Goal: Task Accomplishment & Management: Manage account settings

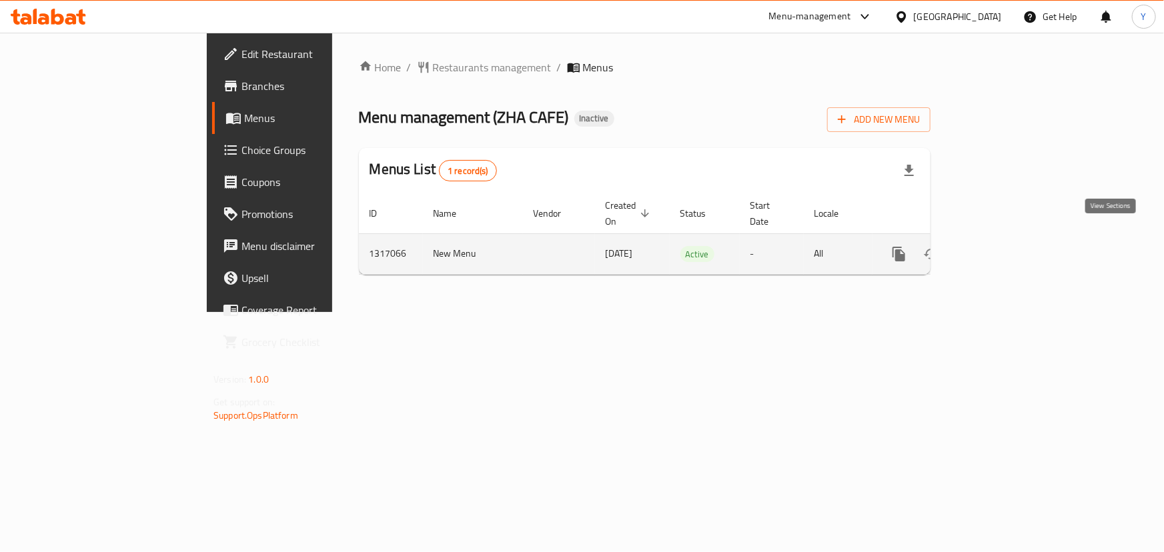
click at [1011, 239] on link "enhanced table" at bounding box center [995, 254] width 32 height 32
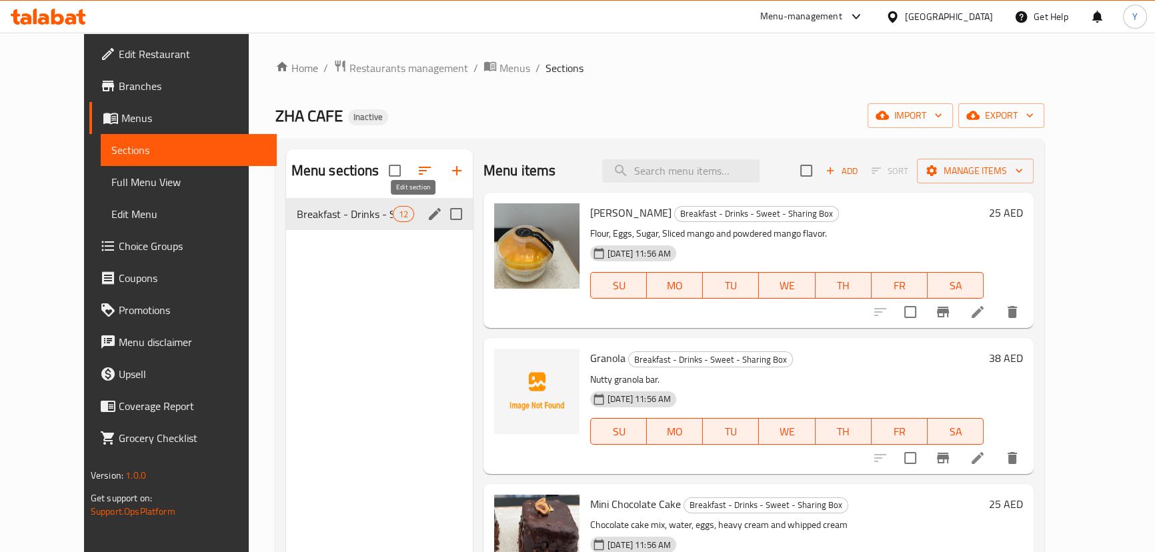
click at [429, 213] on icon "edit" at bounding box center [435, 214] width 12 height 12
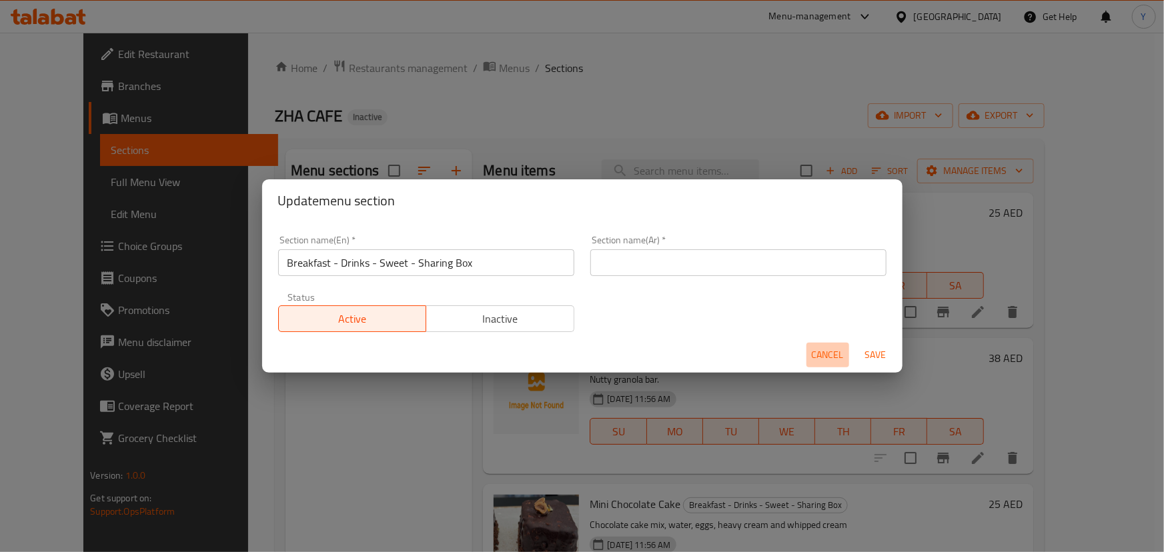
click at [833, 353] on span "Cancel" at bounding box center [828, 355] width 32 height 17
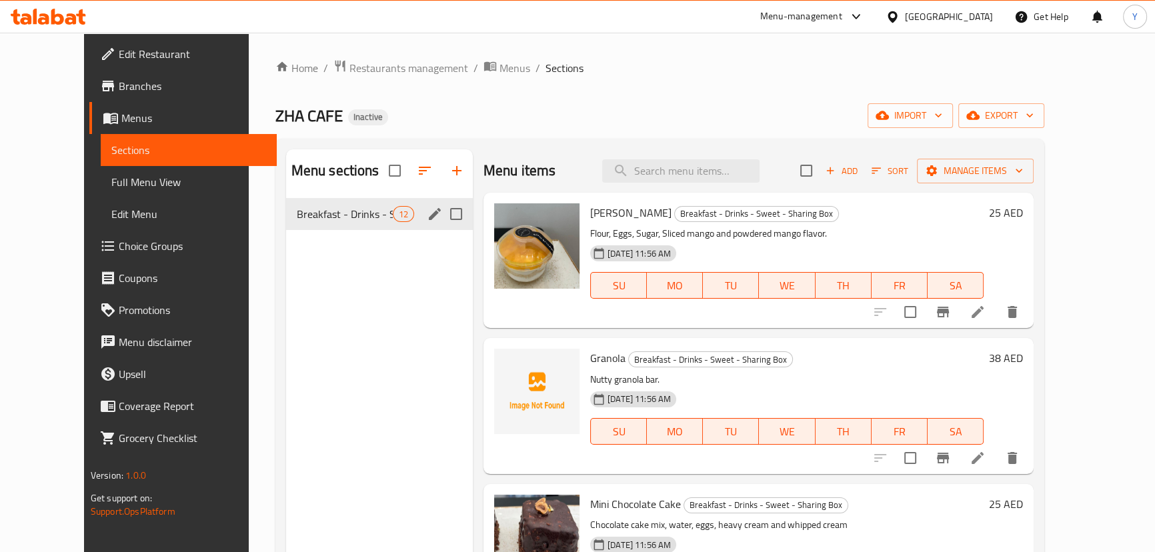
drag, startPoint x: 83, startPoint y: 189, endPoint x: 120, endPoint y: 175, distance: 39.5
click at [111, 189] on span "Full Menu View" at bounding box center [188, 182] width 155 height 16
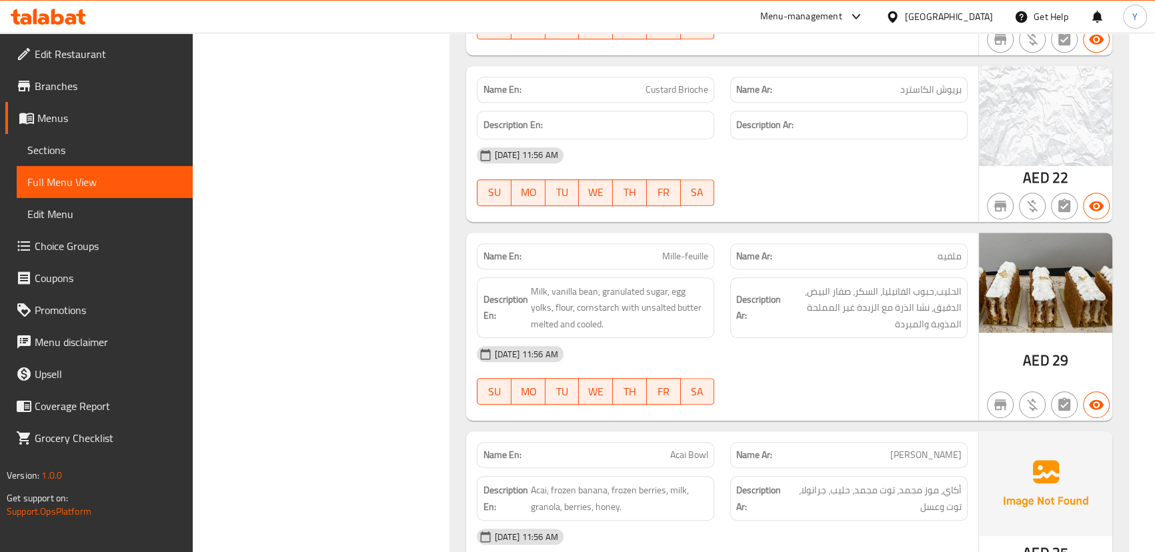
scroll to position [1893, 0]
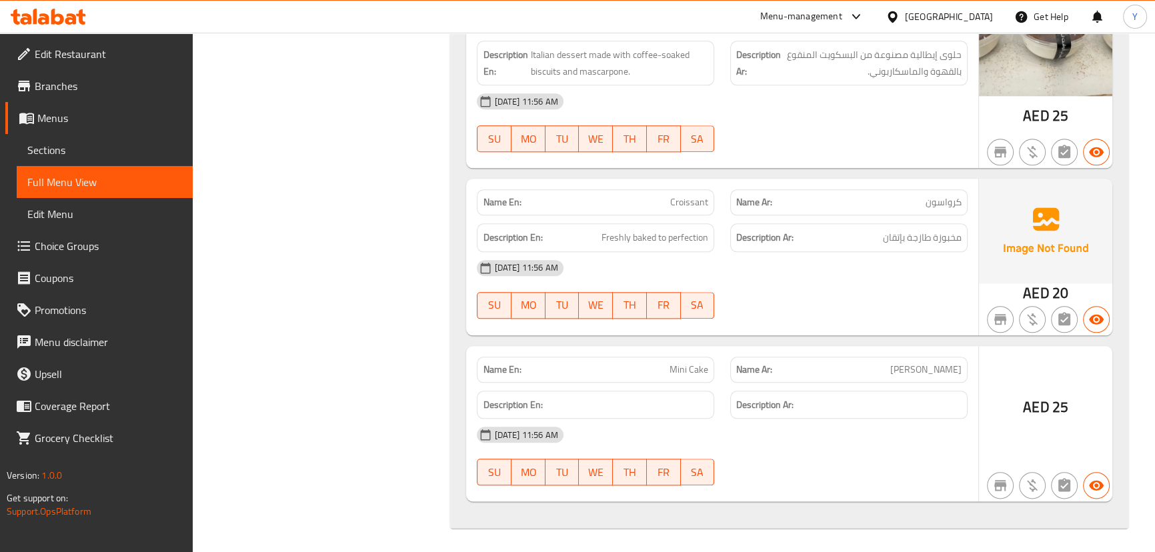
drag, startPoint x: 927, startPoint y: 350, endPoint x: 926, endPoint y: 392, distance: 41.4
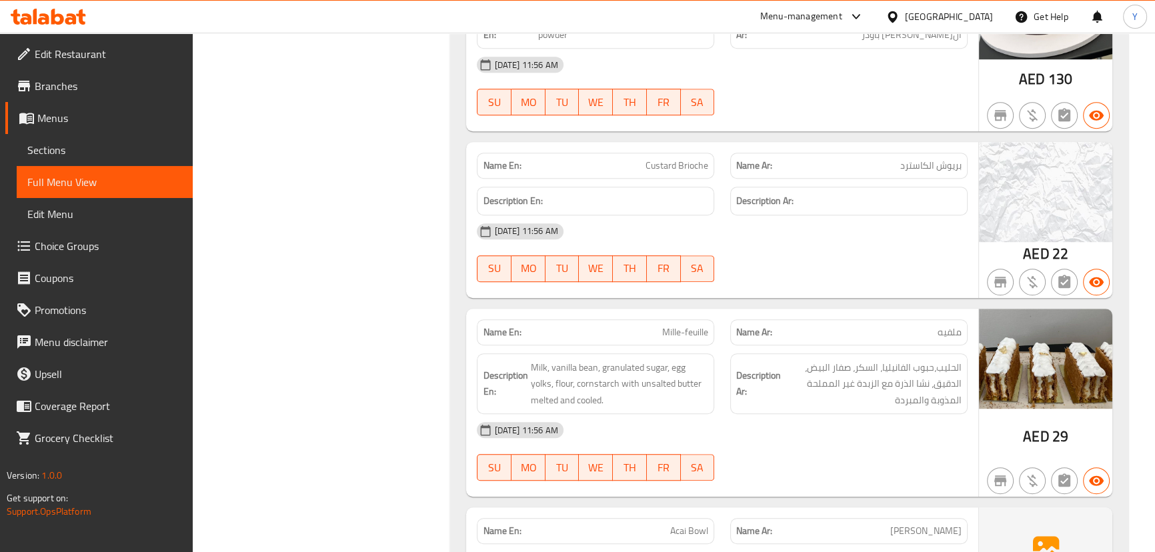
scroll to position [1044, 0]
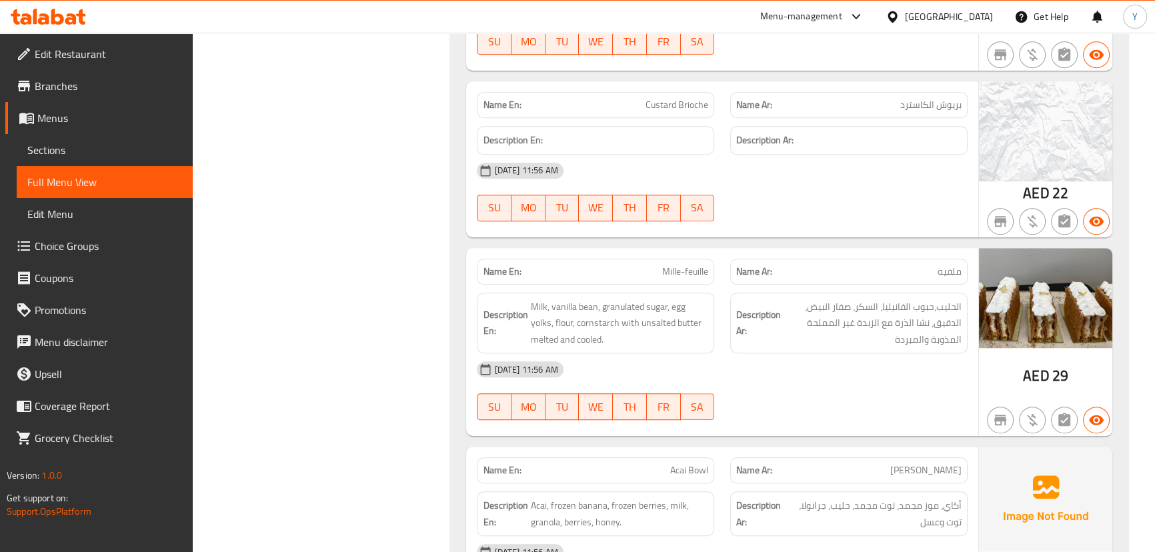
click at [680, 109] on span "Custard Brioche" at bounding box center [677, 105] width 63 height 14
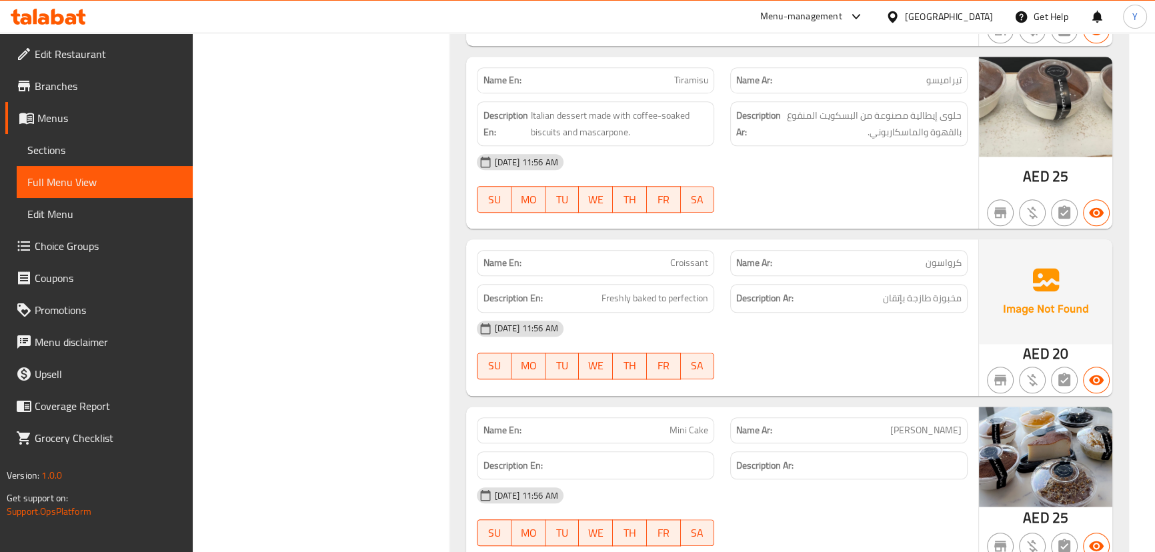
scroll to position [1893, 0]
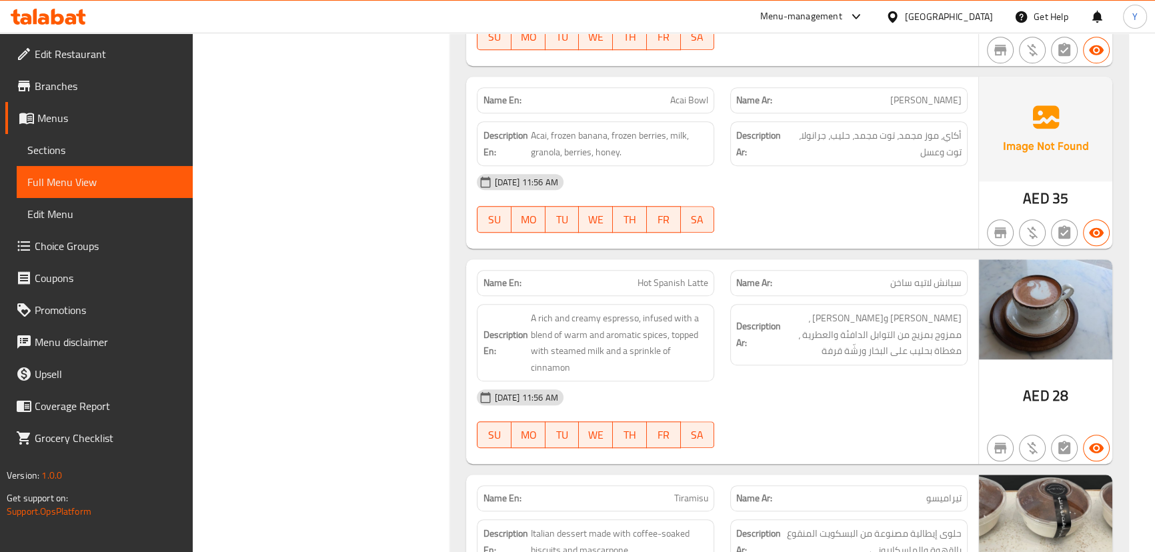
drag, startPoint x: 867, startPoint y: 402, endPoint x: 868, endPoint y: 258, distance: 144.1
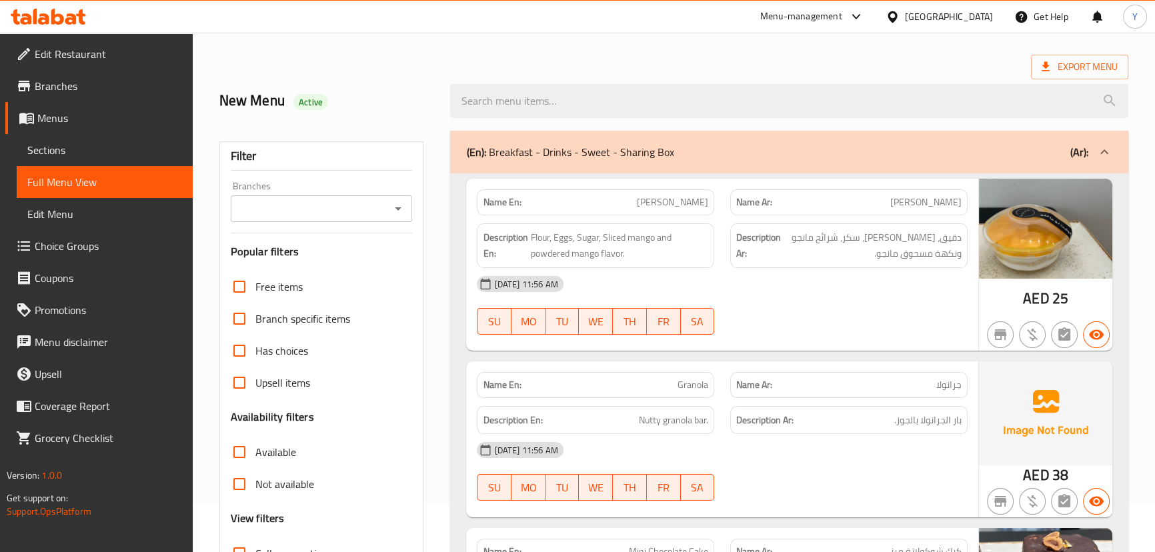
scroll to position [0, 0]
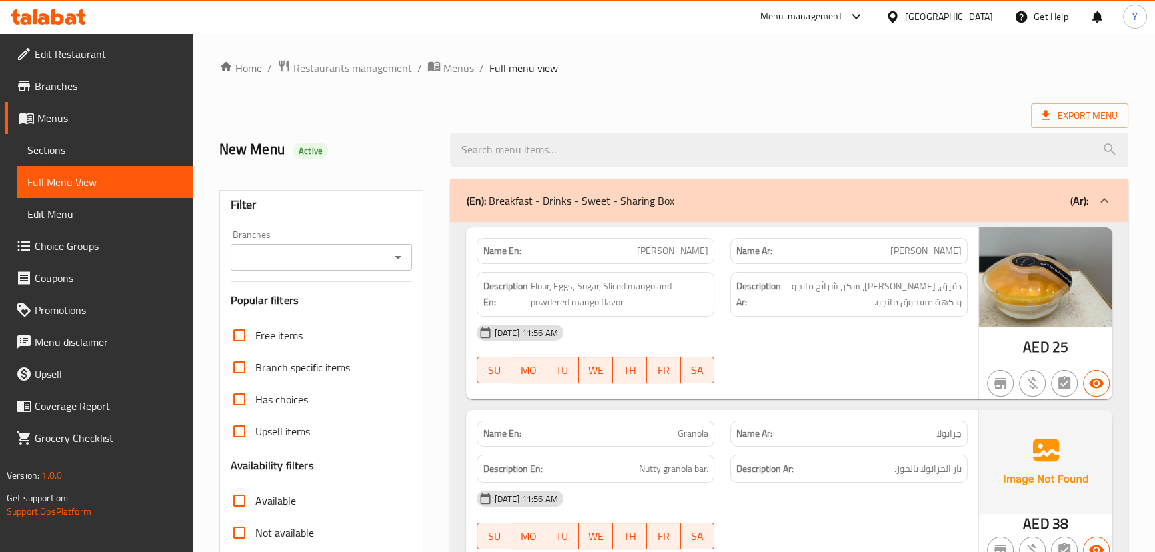
click at [883, 380] on div at bounding box center [849, 384] width 254 height 16
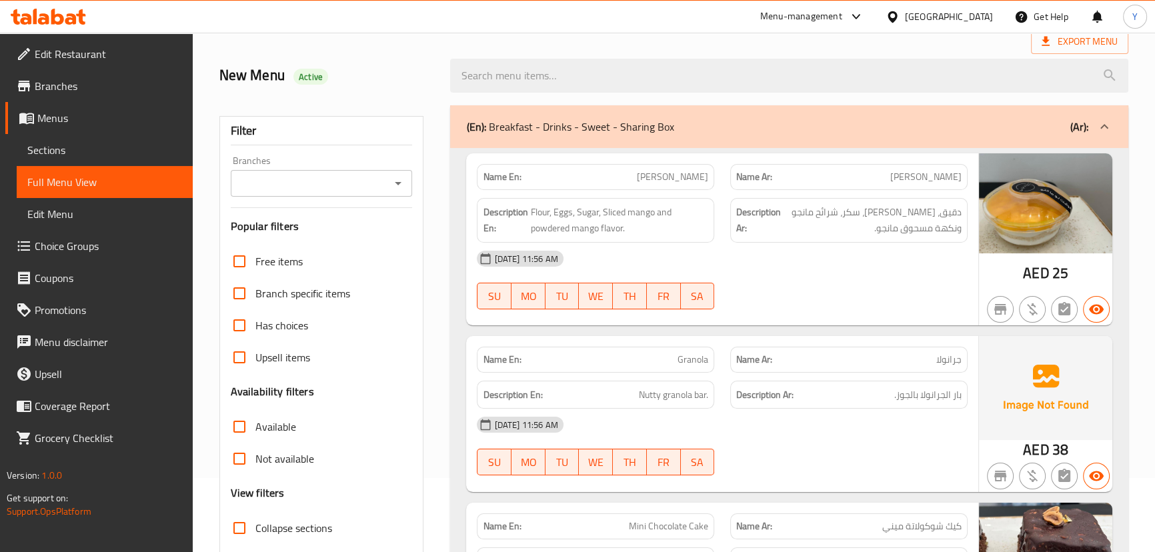
scroll to position [60, 0]
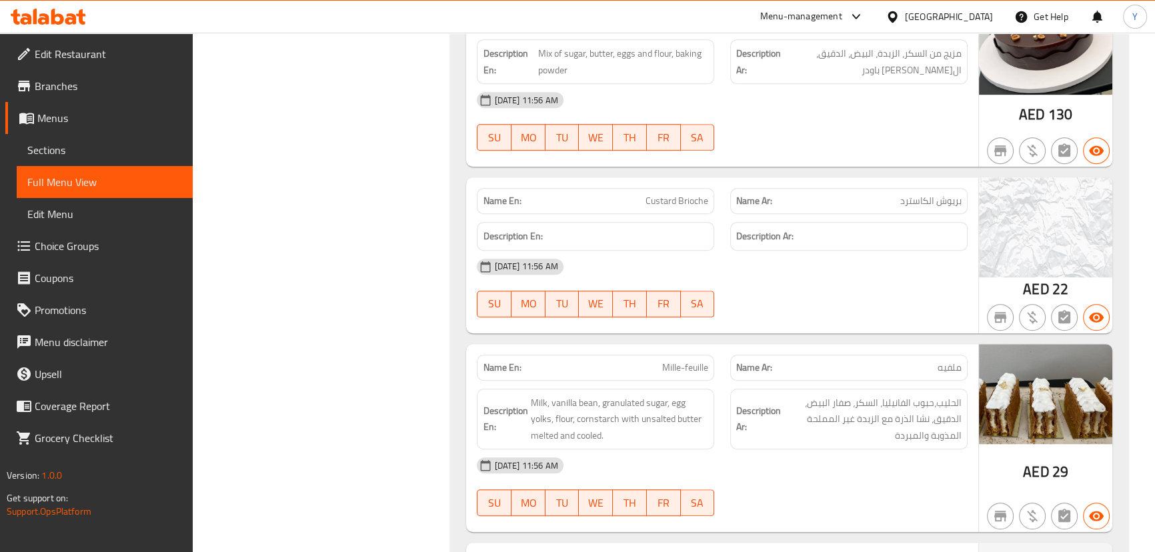
drag, startPoint x: 813, startPoint y: 244, endPoint x: 850, endPoint y: 466, distance: 225.3
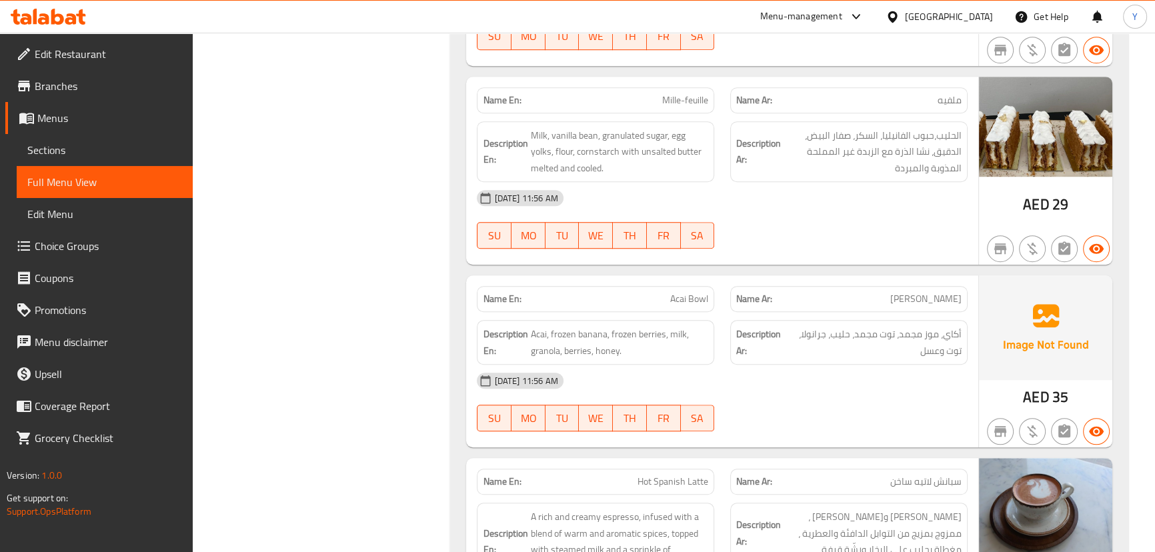
drag, startPoint x: 925, startPoint y: 394, endPoint x: 945, endPoint y: 465, distance: 74.1
click at [925, 394] on div "[DATE] 11:56 AM" at bounding box center [722, 381] width 506 height 32
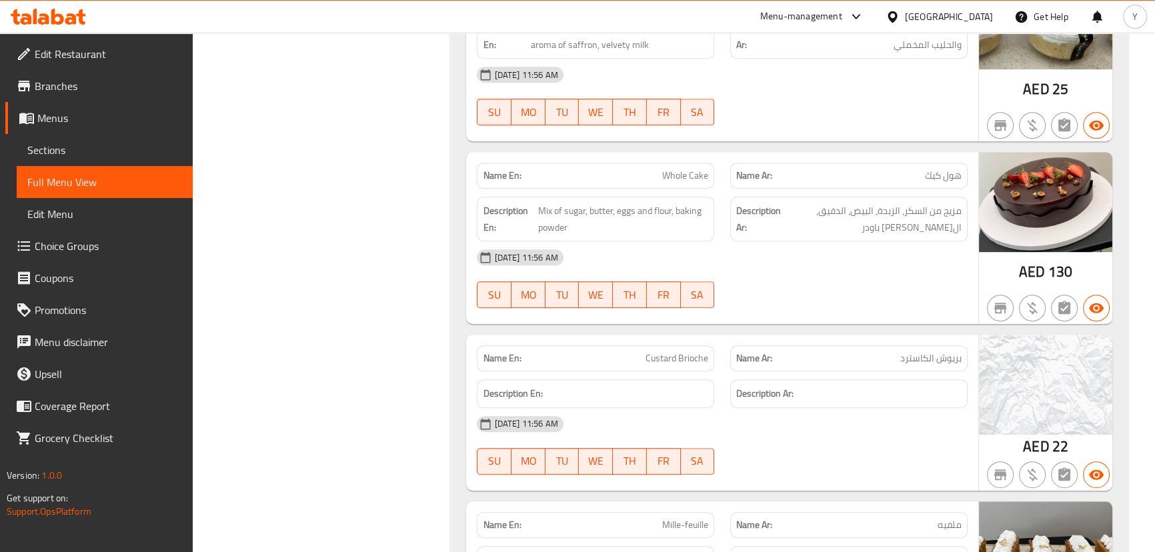
scroll to position [0, 0]
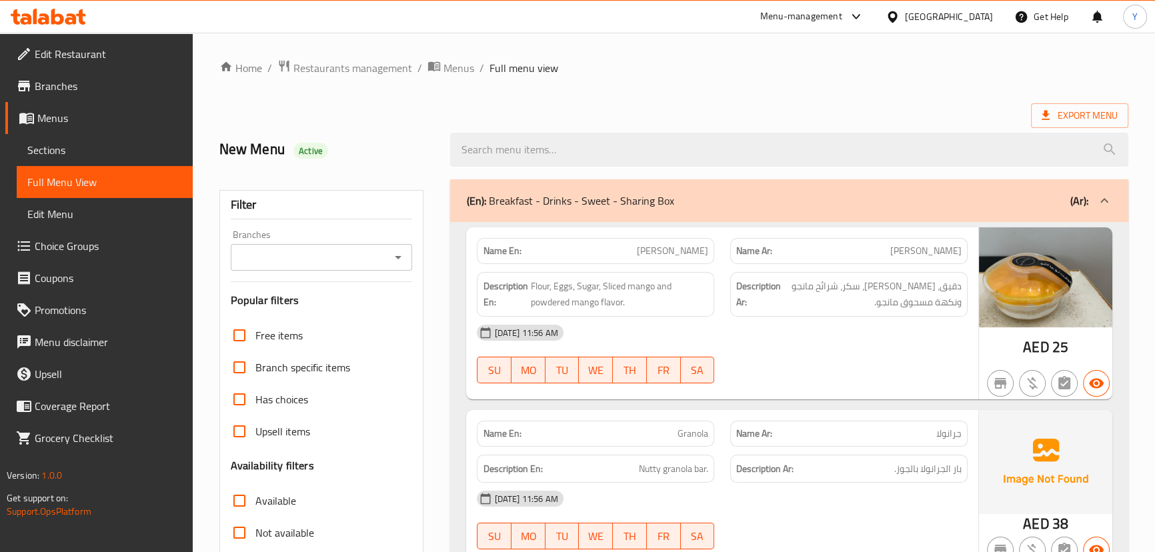
drag, startPoint x: 725, startPoint y: 387, endPoint x: 748, endPoint y: -12, distance: 399.6
click at [858, 314] on div "Description Ar: دقيق، بيض، سكر، شرائح مانجو ونكهة مسحوق مانجو." at bounding box center [848, 294] width 237 height 45
click at [682, 244] on span "[PERSON_NAME]" at bounding box center [672, 251] width 71 height 14
copy span "[PERSON_NAME]"
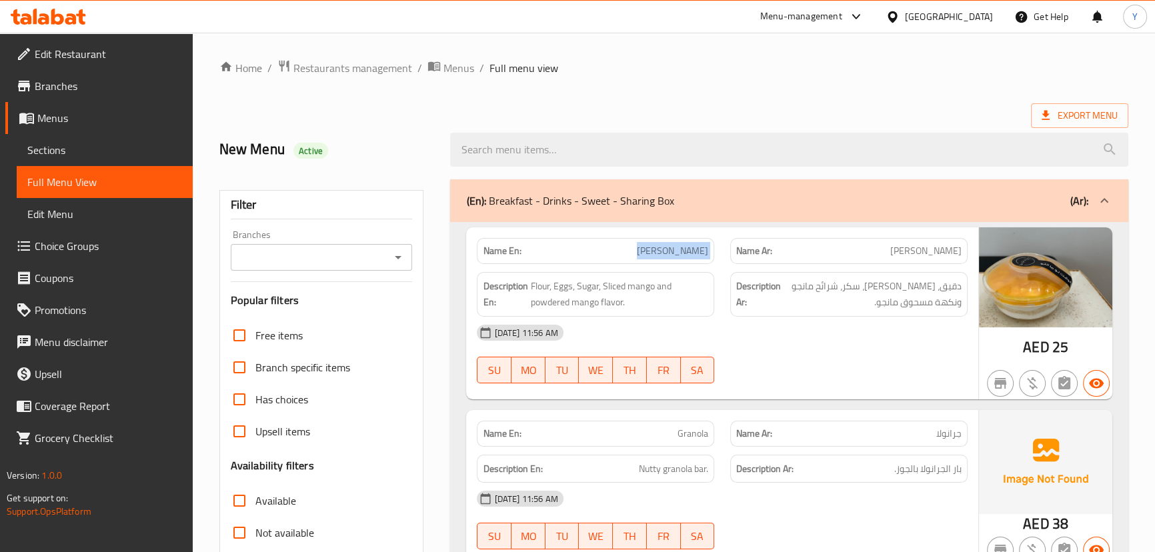
click at [682, 244] on span "[PERSON_NAME]" at bounding box center [672, 251] width 71 height 14
click at [931, 397] on div "Name En: Mango Cake Name Ar: كيك مانجو Description En: Flour, Eggs, Sugar, Slic…" at bounding box center [722, 313] width 512 height 172
click at [674, 260] on div "Name En: Mango Cake" at bounding box center [595, 251] width 237 height 26
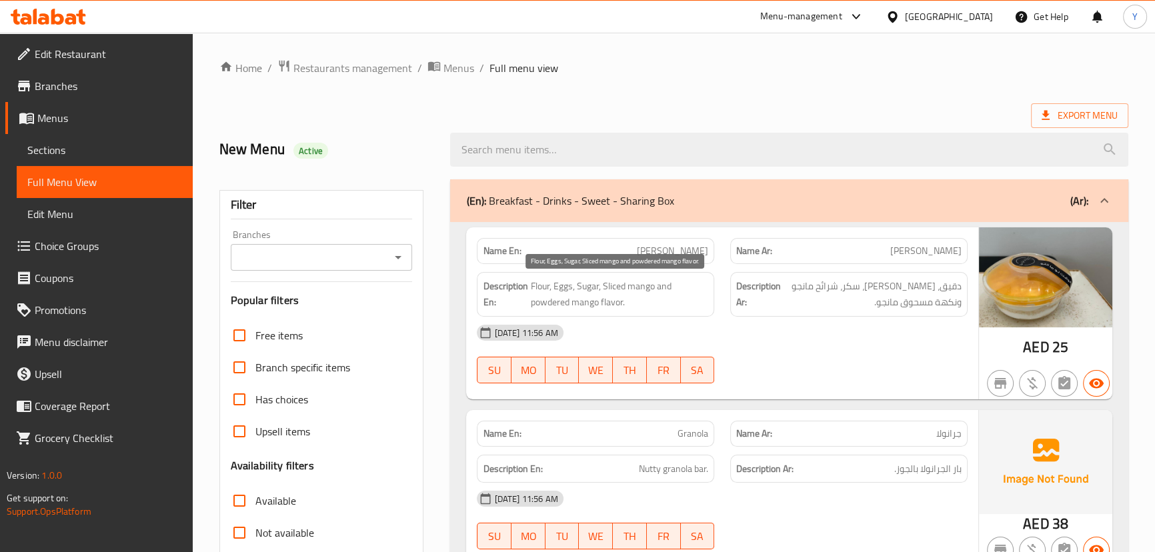
click at [685, 300] on span "Flour, Eggs, Sugar, Sliced mango and powdered mango flavor." at bounding box center [619, 294] width 178 height 33
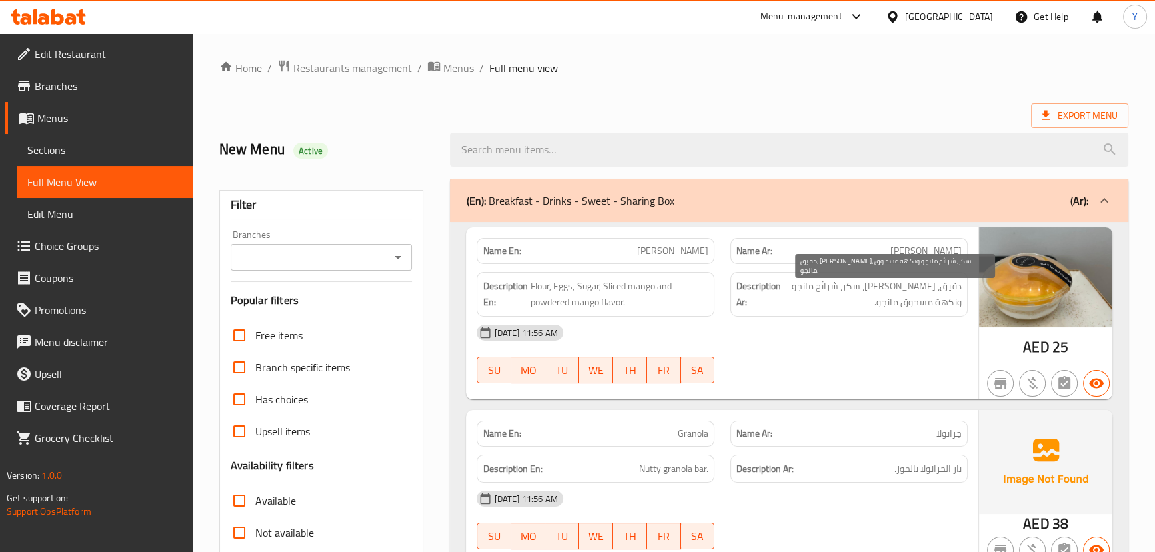
click at [947, 294] on span "دقيق، [PERSON_NAME]، سكر، شرائح مانجو ونكهة مسحوق مانجو." at bounding box center [873, 294] width 178 height 33
click at [934, 294] on span "دقيق، [PERSON_NAME]، سكر، شرائح مانجو ونكهة مسحوق مانجو." at bounding box center [873, 294] width 178 height 33
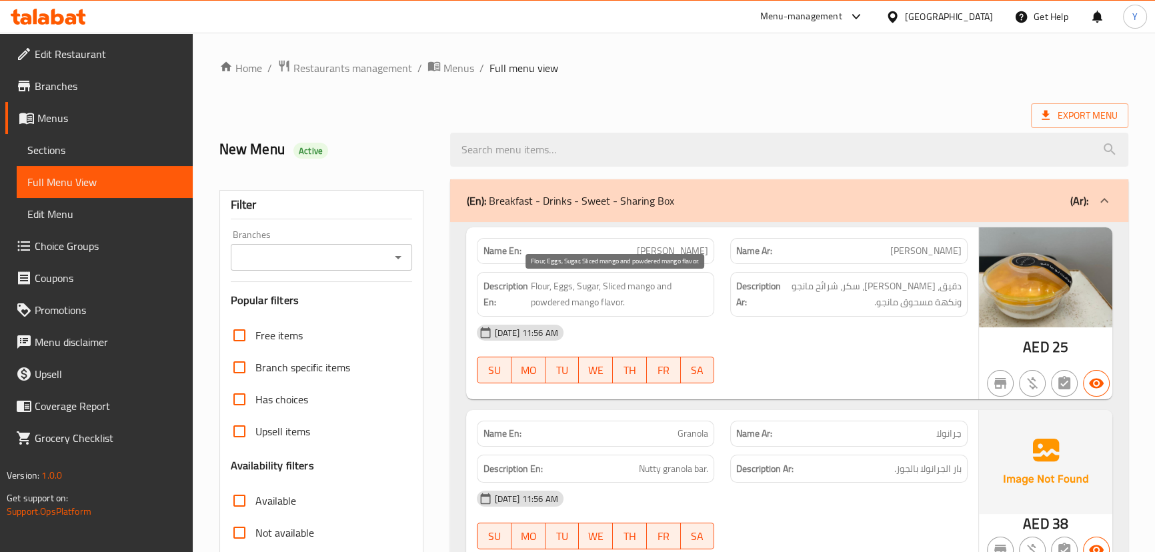
click at [595, 286] on span "Flour, Eggs, Sugar, Sliced mango and powdered mango flavor." at bounding box center [619, 294] width 178 height 33
click at [649, 290] on span "Flour, Eggs, Sugar, Sliced mango and powdered mango flavor." at bounding box center [619, 294] width 178 height 33
drag, startPoint x: 649, startPoint y: 290, endPoint x: 622, endPoint y: 288, distance: 26.8
click at [622, 288] on span "Flour, Eggs, Sugar, Sliced mango and powdered mango flavor." at bounding box center [619, 294] width 178 height 33
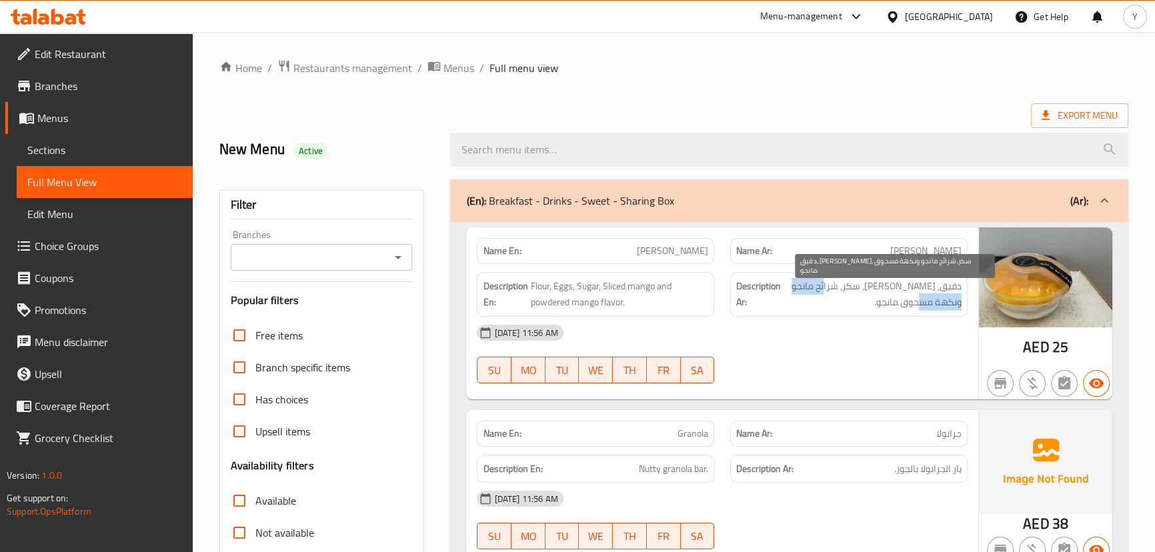
drag, startPoint x: 838, startPoint y: 281, endPoint x: 838, endPoint y: 298, distance: 17.3
click at [838, 298] on span "دقيق، [PERSON_NAME]، سكر، شرائح مانجو ونكهة مسحوق مانجو." at bounding box center [873, 294] width 178 height 33
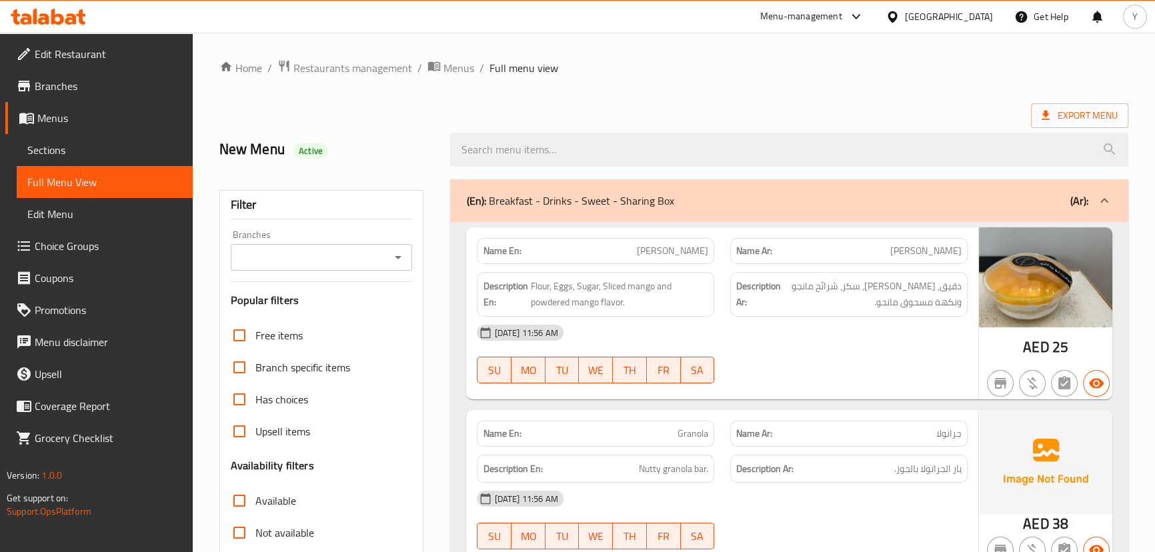
click at [928, 317] on div "[DATE] 11:56 AM" at bounding box center [722, 333] width 506 height 32
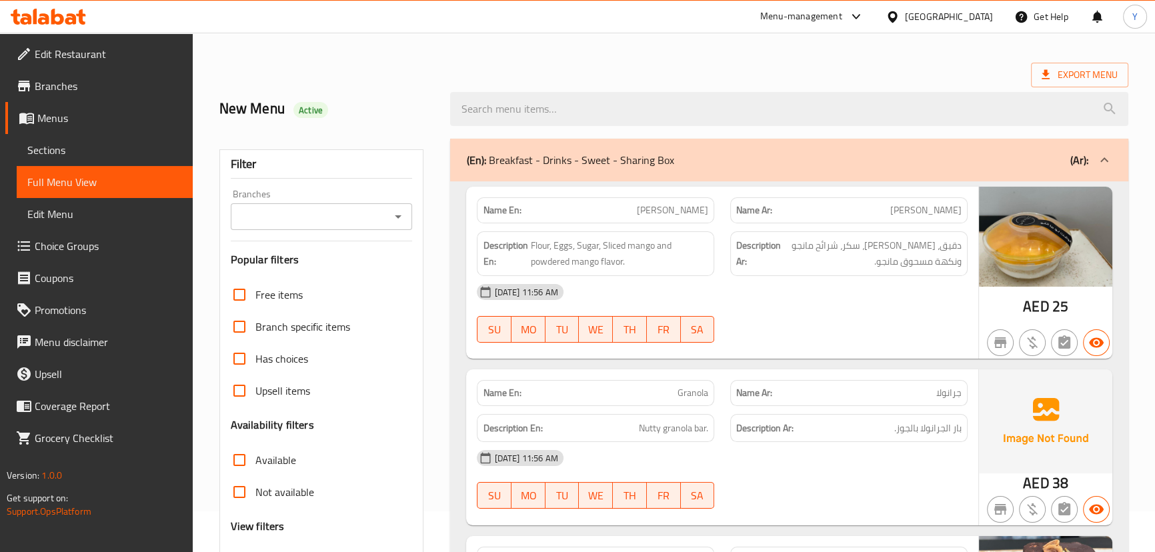
scroll to position [121, 0]
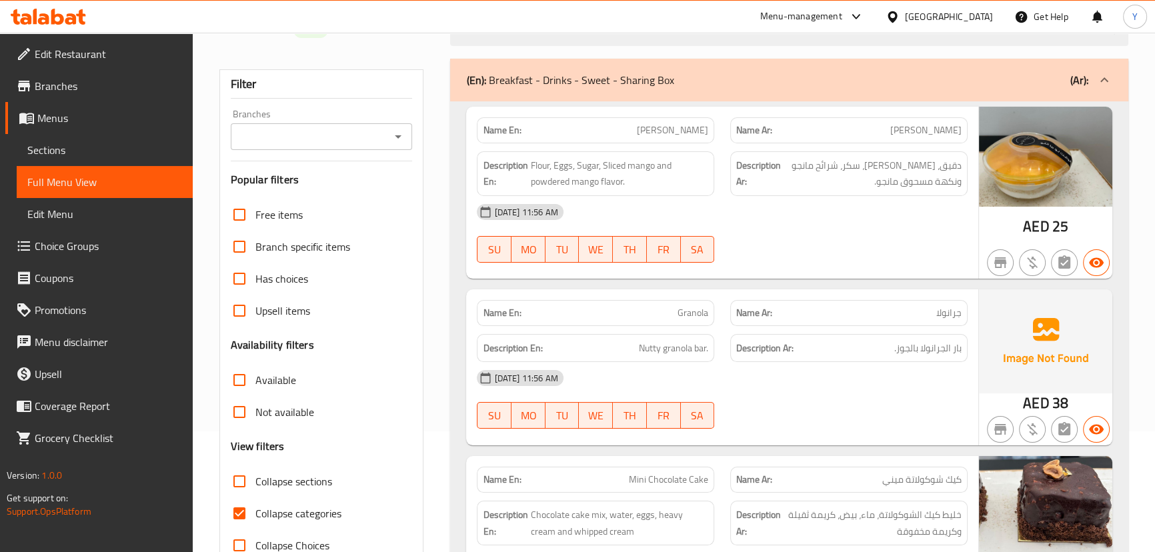
click at [690, 316] on span "Granola" at bounding box center [693, 313] width 31 height 14
copy span "Granola"
click at [690, 316] on span "Granola" at bounding box center [693, 313] width 31 height 14
drag, startPoint x: 701, startPoint y: 352, endPoint x: 650, endPoint y: 349, distance: 50.8
click at [653, 349] on span "Nutty granola bar." at bounding box center [673, 348] width 69 height 17
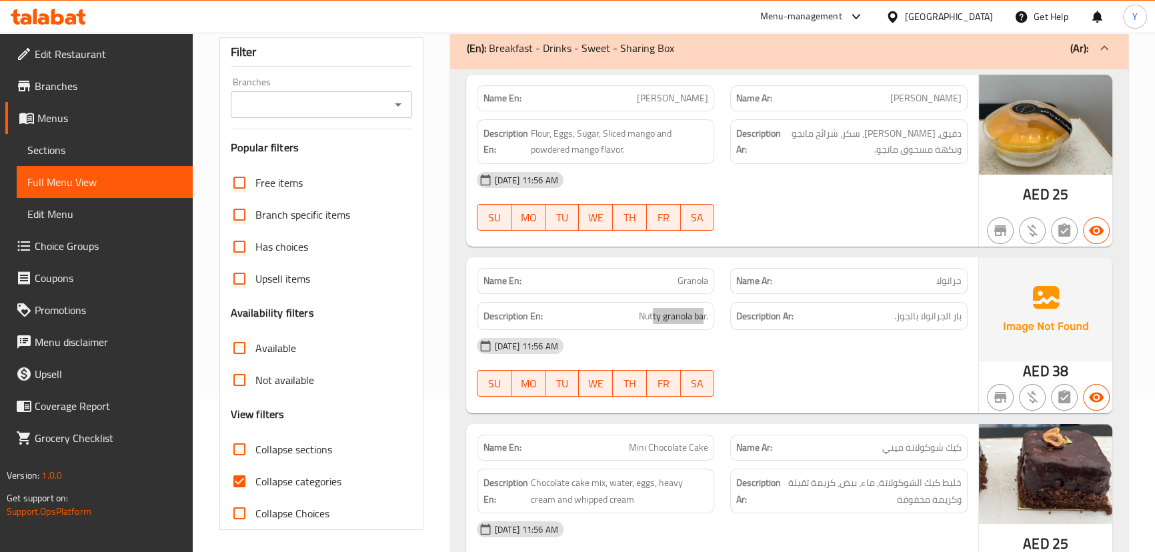
scroll to position [181, 0]
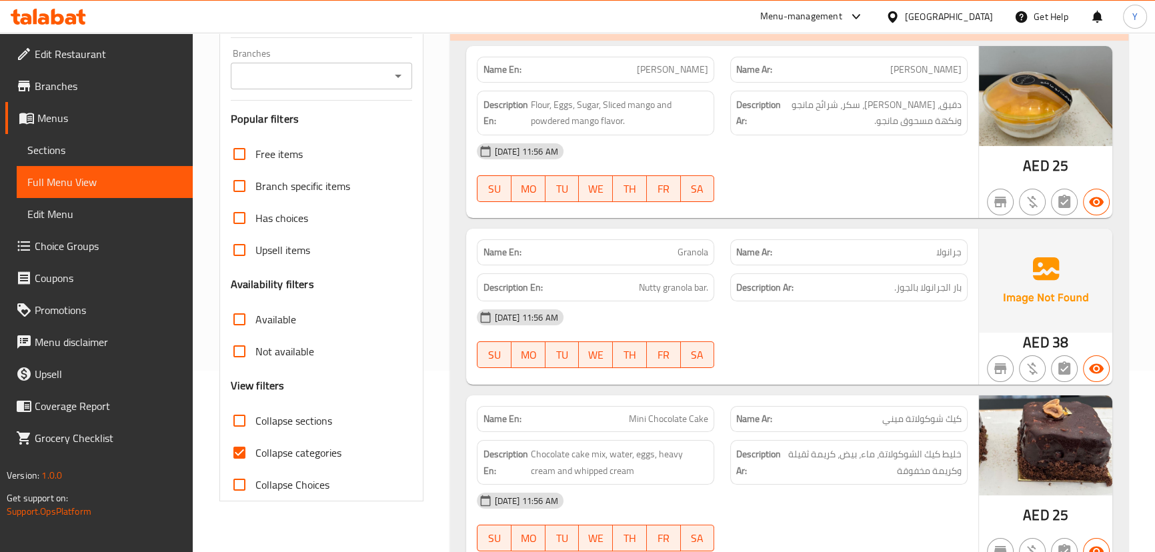
drag, startPoint x: 876, startPoint y: 347, endPoint x: 851, endPoint y: 347, distance: 25.4
click at [876, 347] on div "13-10-2025 11:56 AM SU MO TU WE TH FR SA" at bounding box center [722, 339] width 506 height 75
click at [666, 294] on span "Nutty granola bar." at bounding box center [673, 288] width 69 height 17
click at [666, 255] on p "Name En: Granola" at bounding box center [595, 252] width 225 height 14
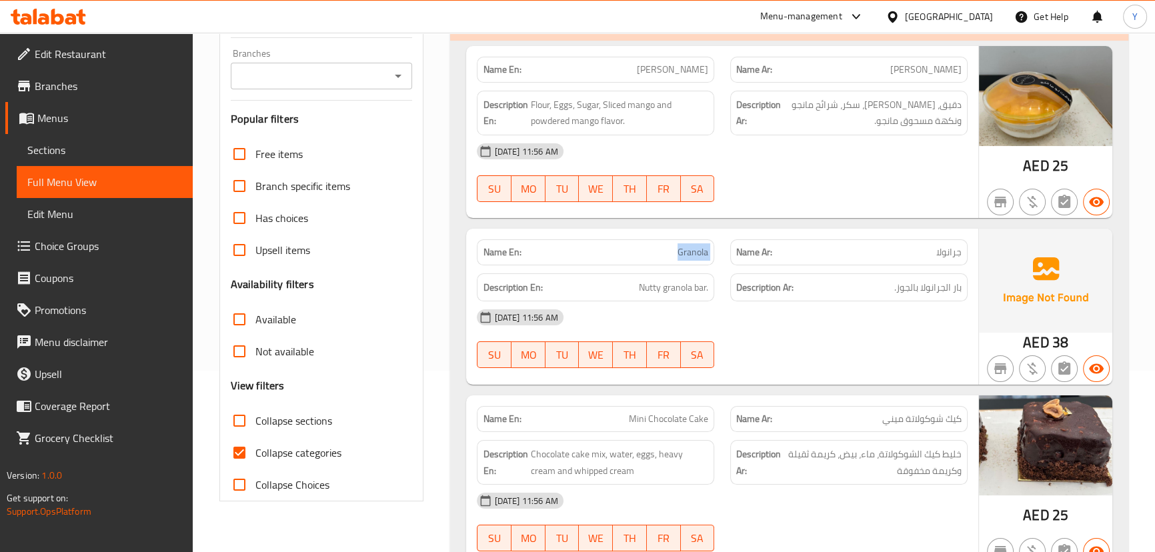
click at [666, 255] on p "Name En: Granola" at bounding box center [595, 252] width 225 height 14
drag, startPoint x: 913, startPoint y: 288, endPoint x: 897, endPoint y: 288, distance: 16.0
click at [897, 288] on span "بار الجرانولا بالجوز." at bounding box center [928, 288] width 67 height 17
click at [908, 294] on span "بار الجرانولا بالجوز." at bounding box center [928, 288] width 67 height 17
drag, startPoint x: 910, startPoint y: 286, endPoint x: 899, endPoint y: 287, distance: 11.4
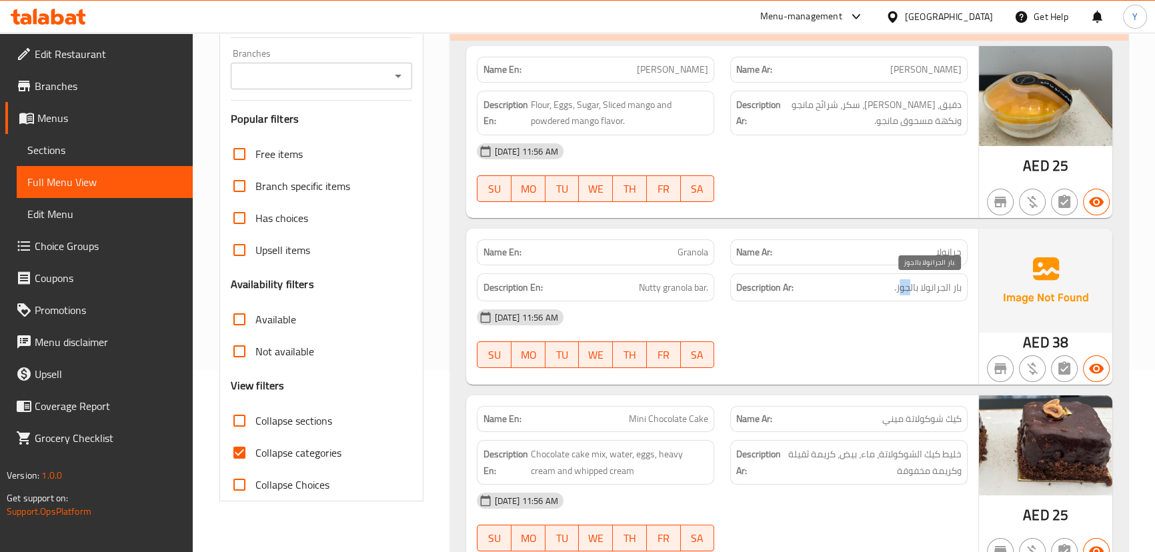
click at [899, 287] on span "بار الجرانولا بالجوز." at bounding box center [928, 288] width 67 height 17
click at [897, 286] on span "بار الجرانولا بالجوز." at bounding box center [928, 288] width 67 height 17
drag, startPoint x: 901, startPoint y: 286, endPoint x: 754, endPoint y: 272, distance: 147.5
click at [803, 302] on div "[DATE] 11:56 AM" at bounding box center [722, 318] width 506 height 32
click at [714, 251] on div "Name En: Granola" at bounding box center [596, 252] width 254 height 42
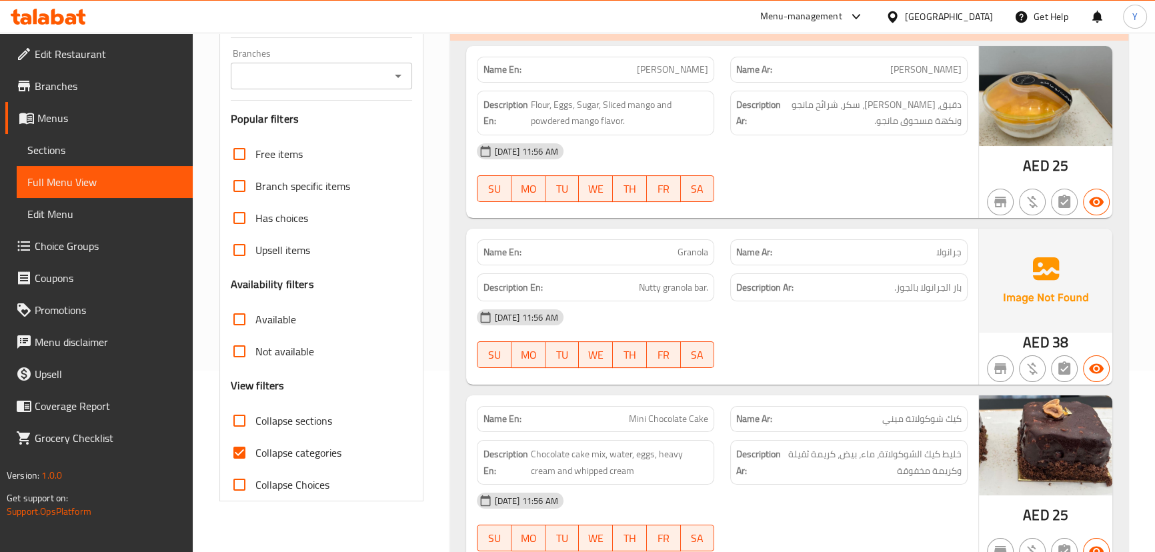
click at [714, 251] on div "Name En: Granola" at bounding box center [596, 252] width 254 height 42
copy span "Granola"
click at [934, 329] on div "[DATE] 11:56 AM" at bounding box center [722, 318] width 506 height 32
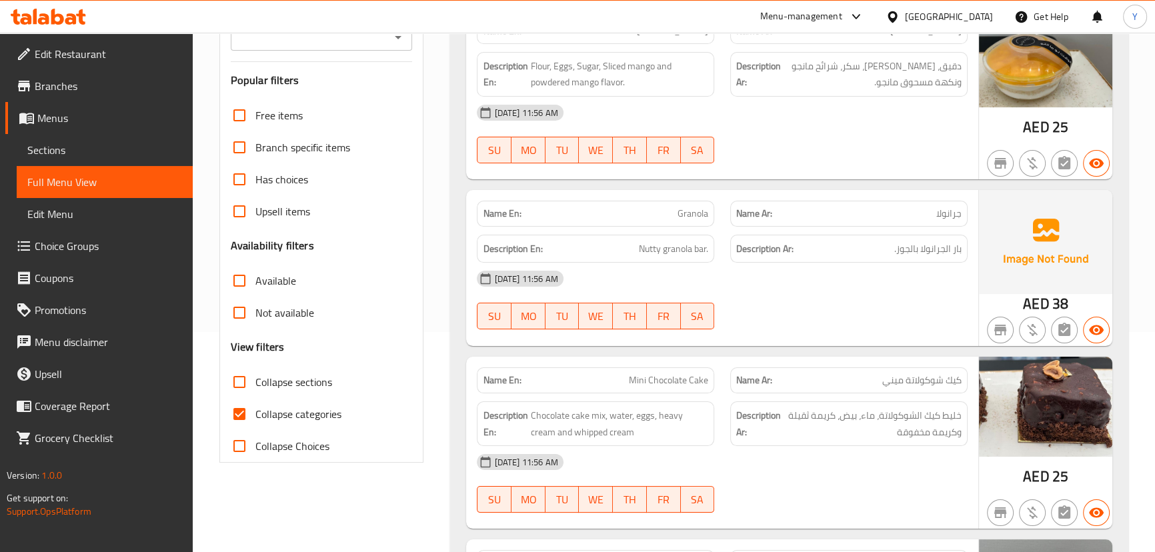
scroll to position [242, 0]
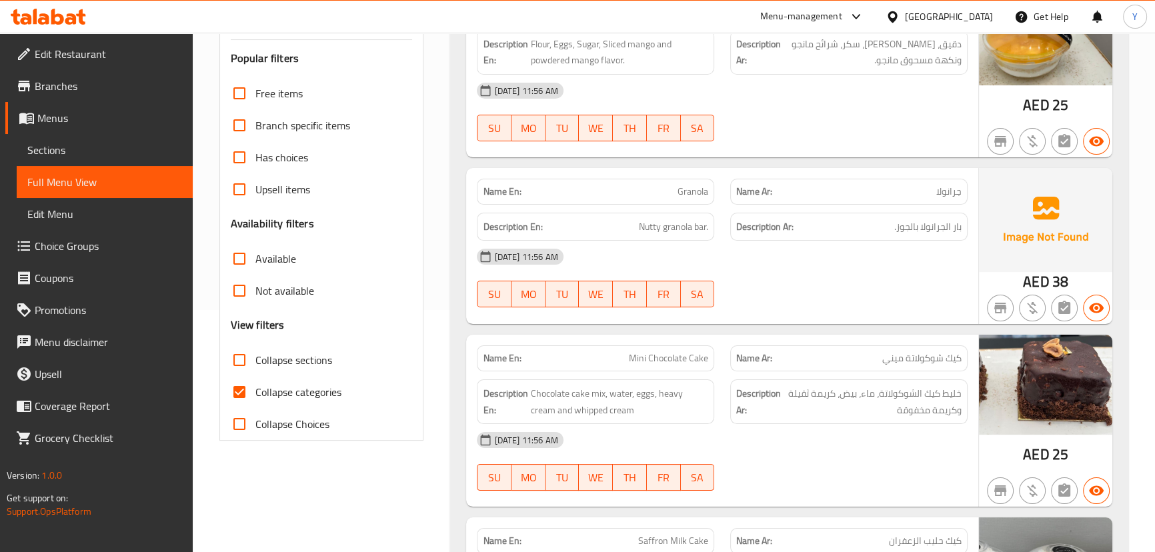
click at [666, 353] on span "Mini Chocolate Cake" at bounding box center [668, 359] width 79 height 14
copy span "Mini Chocolate Cake"
click at [914, 245] on div "[DATE] 11:56 AM" at bounding box center [722, 257] width 506 height 32
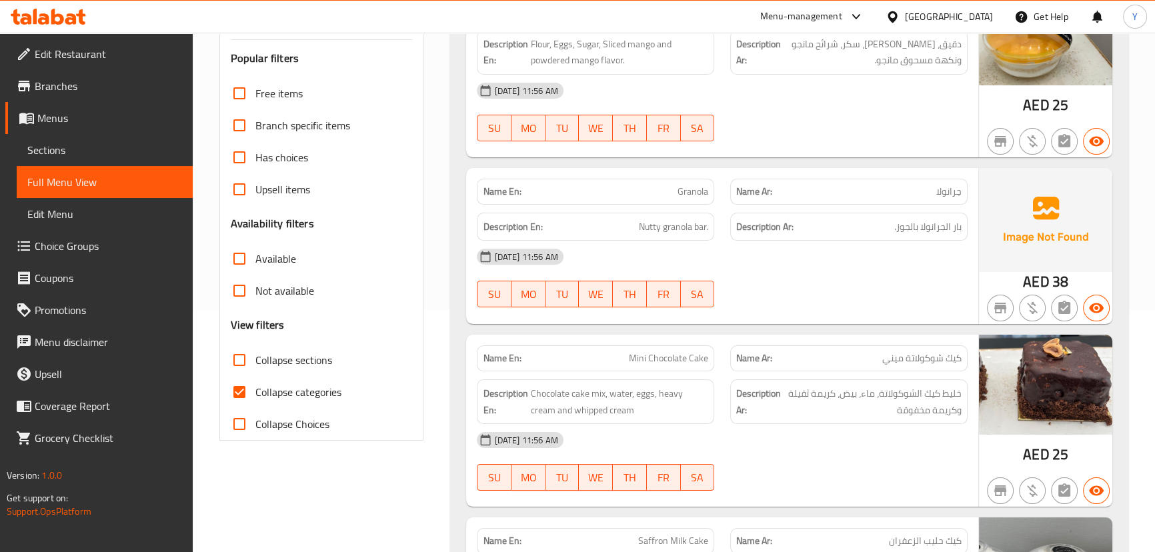
click at [899, 264] on div "[DATE] 11:56 AM" at bounding box center [722, 257] width 506 height 32
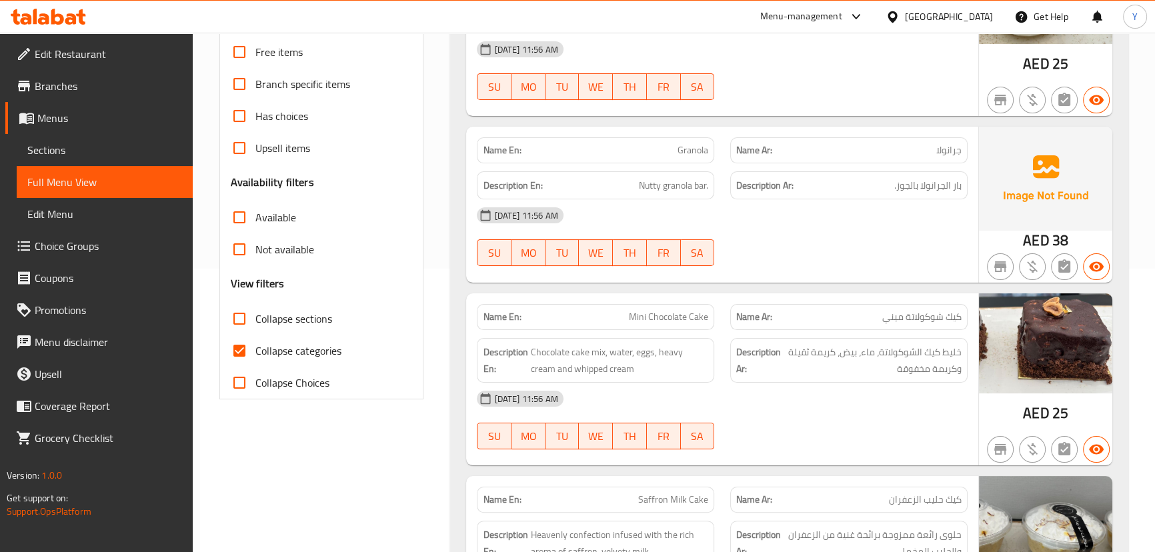
scroll to position [303, 0]
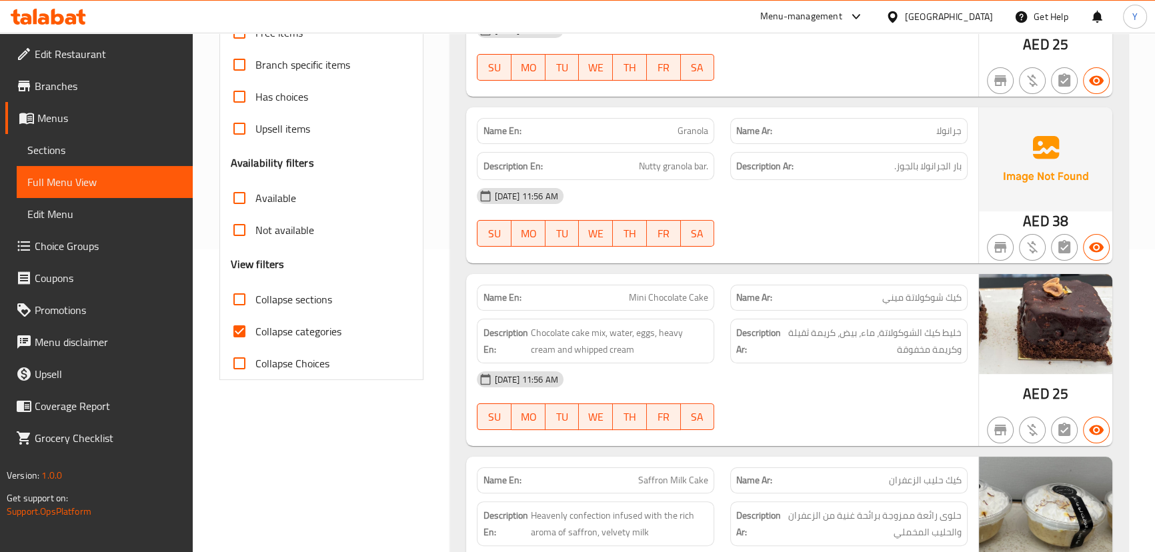
click at [964, 327] on div "Description Ar: خليط كيك الشوكولاتة، ماء، بيض، كريمة ثقيلة وكريمة مخفوقة" at bounding box center [848, 341] width 237 height 45
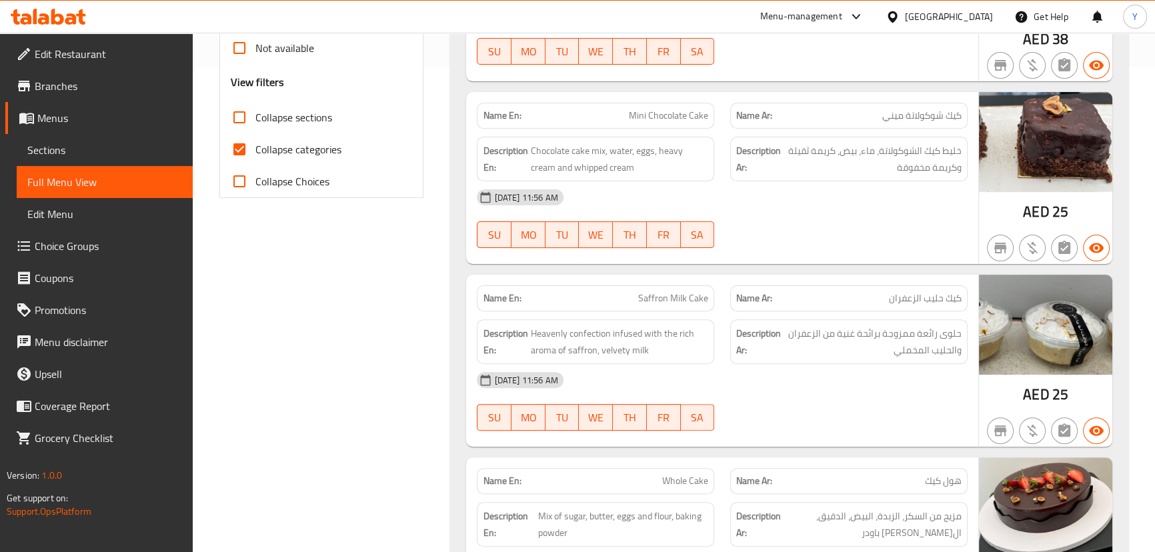
scroll to position [546, 0]
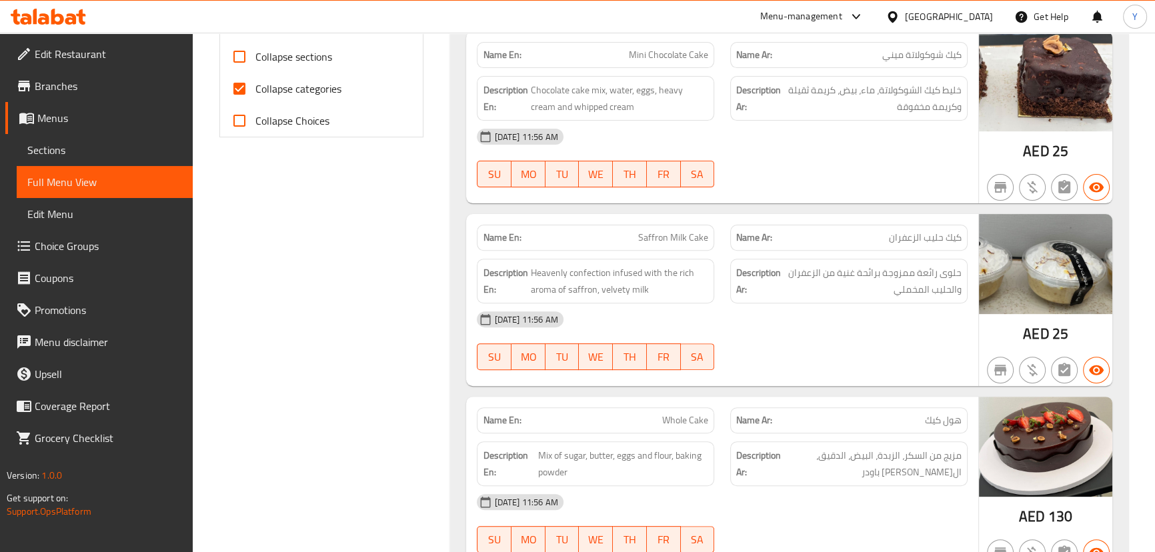
click at [654, 274] on span "Heavenly confection infused with the rich aroma of saffron, velvety milk" at bounding box center [619, 281] width 178 height 33
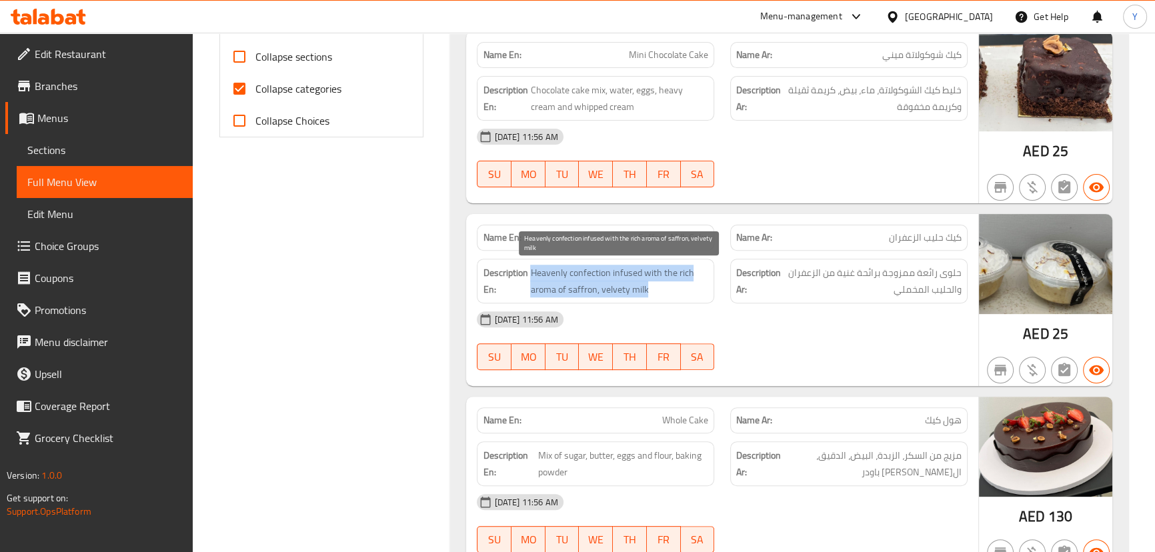
click at [654, 274] on span "Heavenly confection infused with the rich aroma of saffron, velvety milk" at bounding box center [619, 281] width 178 height 33
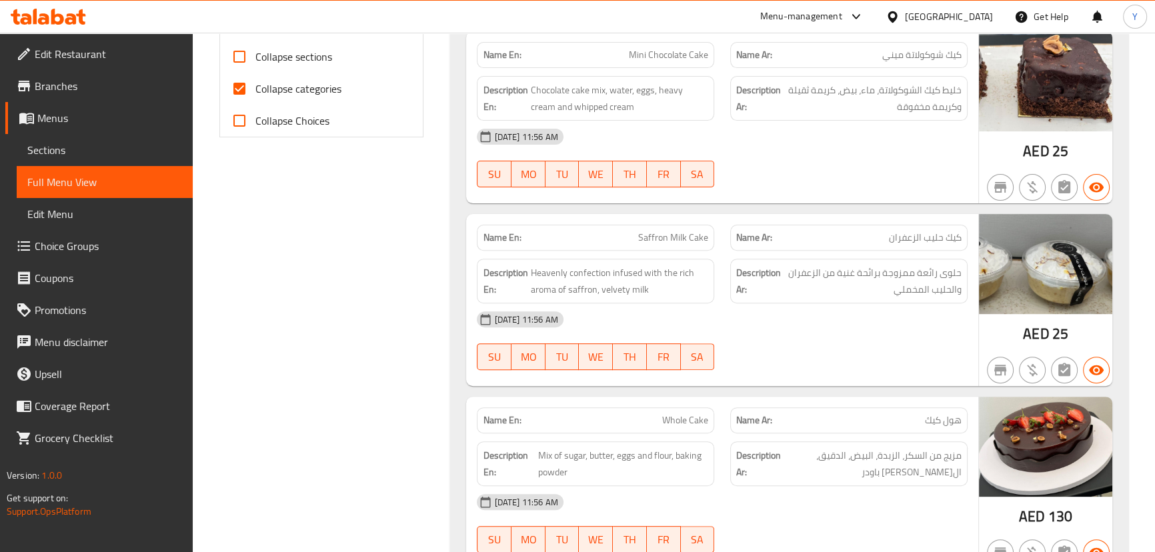
click at [675, 237] on span "Saffron Milk Cake" at bounding box center [673, 238] width 70 height 14
copy span "Saffron Milk Cake"
click at [633, 266] on span "Heavenly confection infused with the rich aroma of saffron, velvety milk" at bounding box center [619, 281] width 178 height 33
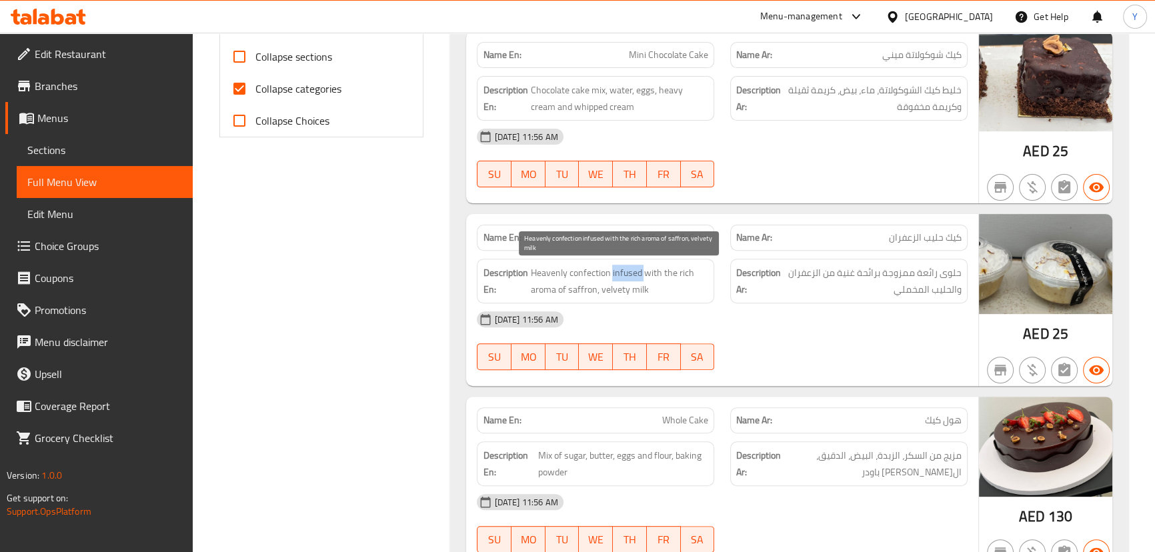
click at [633, 266] on span "Heavenly confection infused with the rich aroma of saffron, velvety milk" at bounding box center [619, 281] width 178 height 33
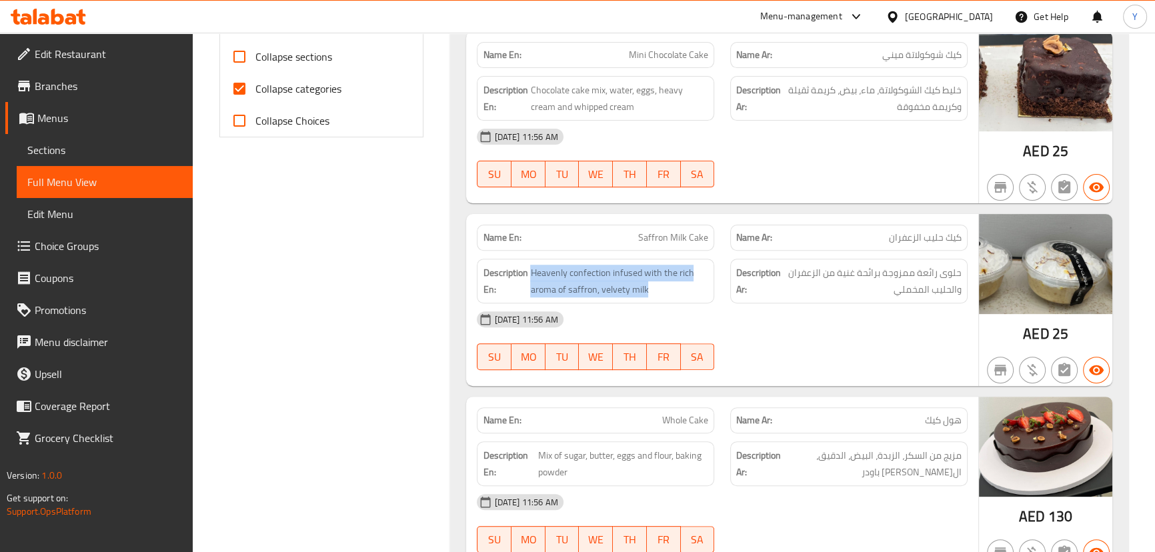
copy span "Heavenly confection infused with the rich aroma of saffron, velvety milk"
drag, startPoint x: 945, startPoint y: 362, endPoint x: 861, endPoint y: 394, distance: 89.3
click at [945, 362] on div at bounding box center [849, 370] width 254 height 16
click at [685, 420] on span "Whole Cake" at bounding box center [685, 421] width 46 height 14
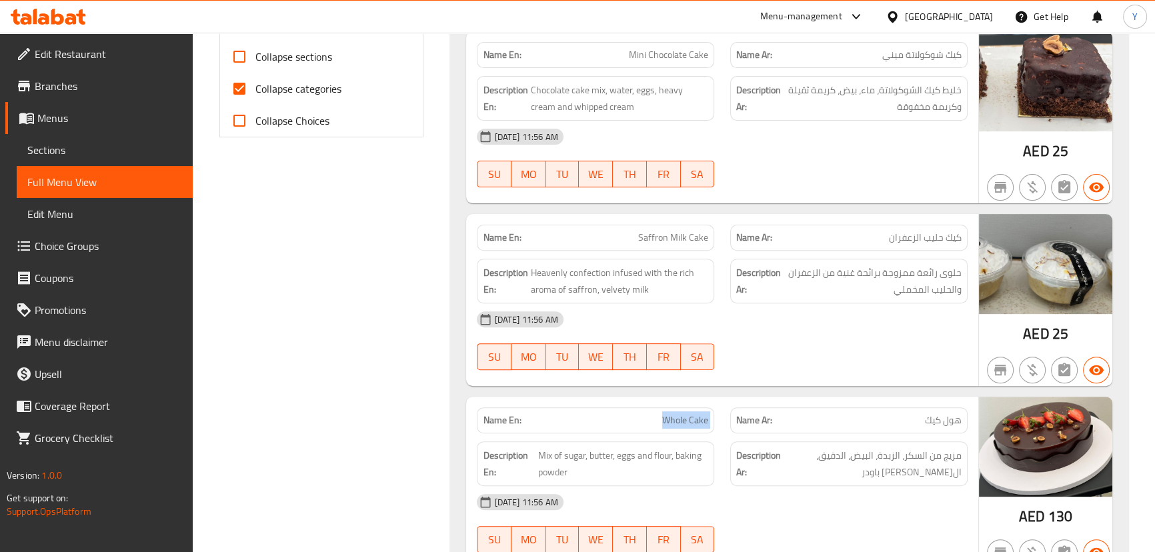
click at [685, 420] on span "Whole Cake" at bounding box center [685, 421] width 46 height 14
copy span "Whole Cake"
click at [697, 415] on span "Whole Cake" at bounding box center [685, 421] width 46 height 14
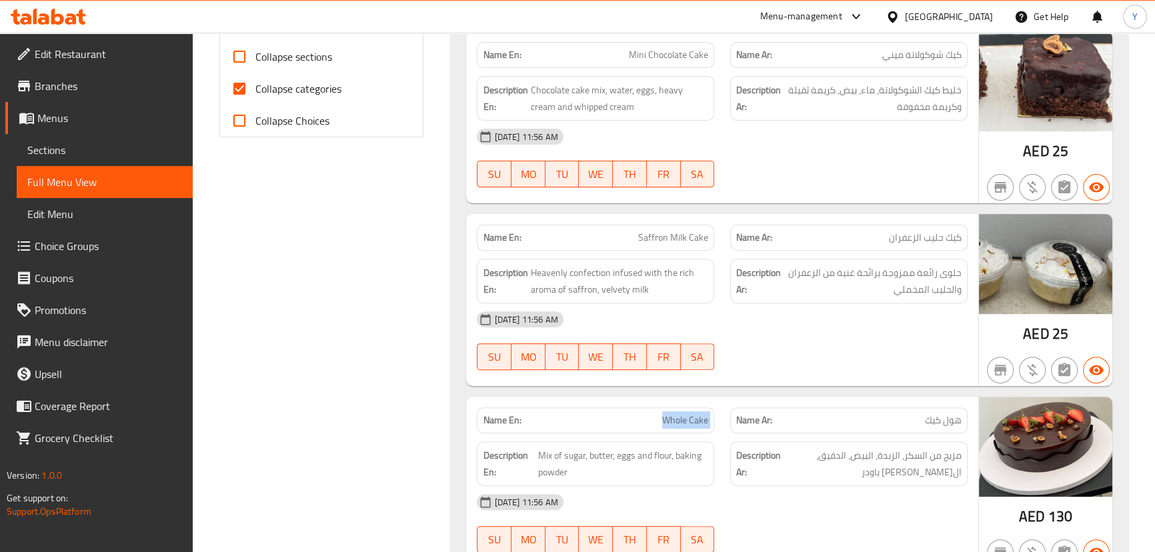
click at [697, 415] on span "Whole Cake" at bounding box center [685, 421] width 46 height 14
drag, startPoint x: 915, startPoint y: 357, endPoint x: 789, endPoint y: 394, distance: 130.9
click at [915, 357] on div "13-10-2025 11:56 AM SU MO TU WE TH FR SA" at bounding box center [722, 341] width 506 height 75
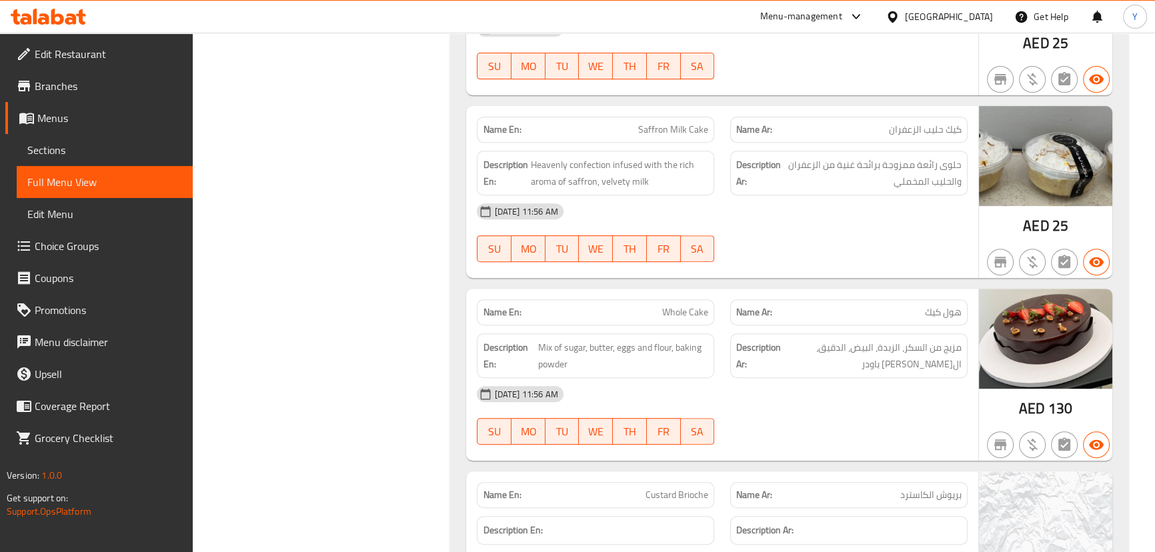
scroll to position [788, 0]
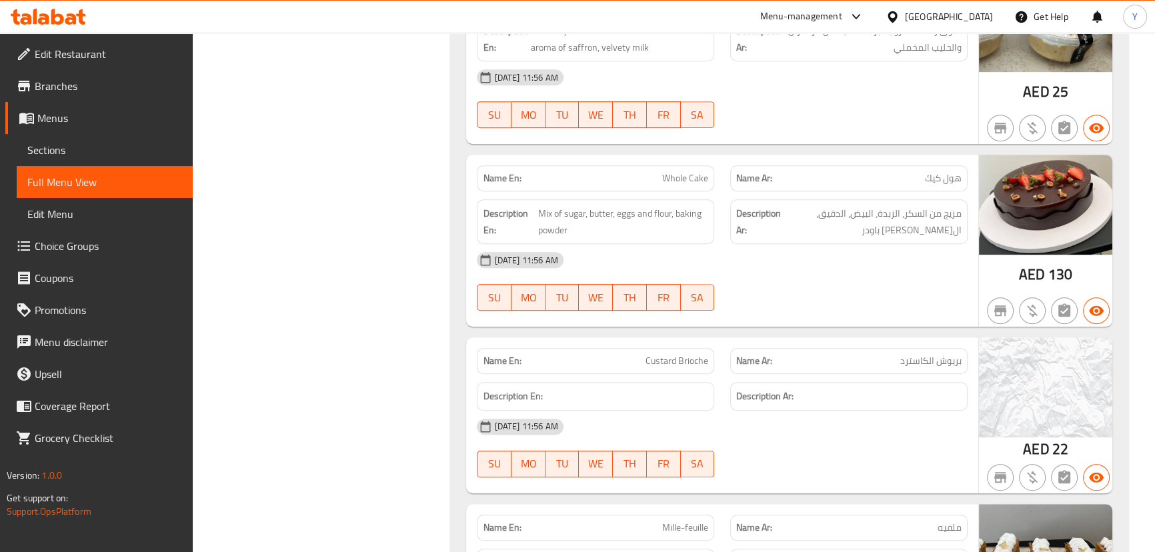
click at [668, 356] on span "Custard Brioche" at bounding box center [677, 361] width 63 height 14
copy span "Custard Brioche"
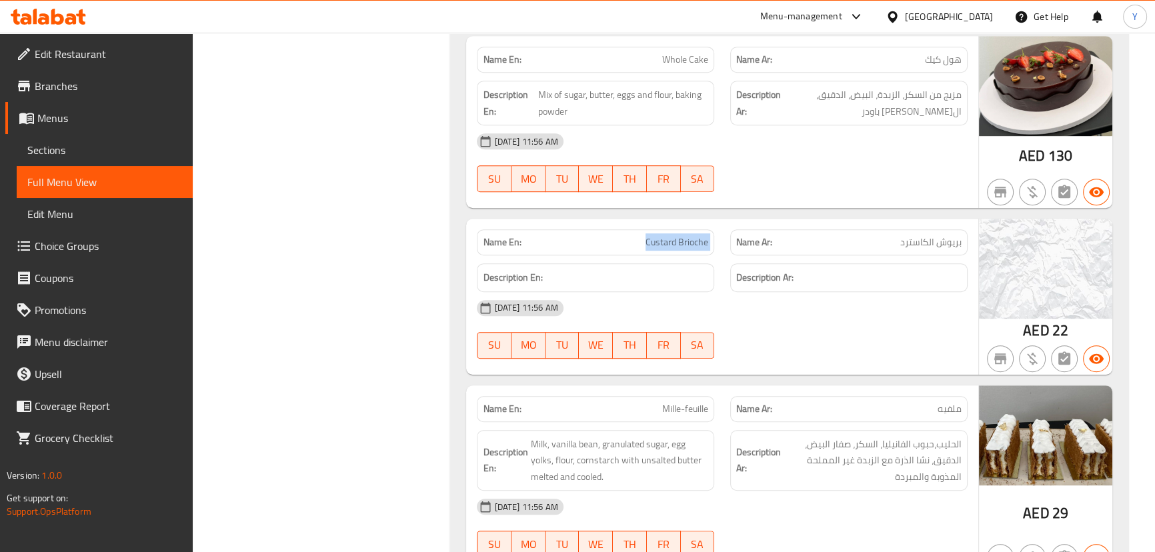
scroll to position [970, 0]
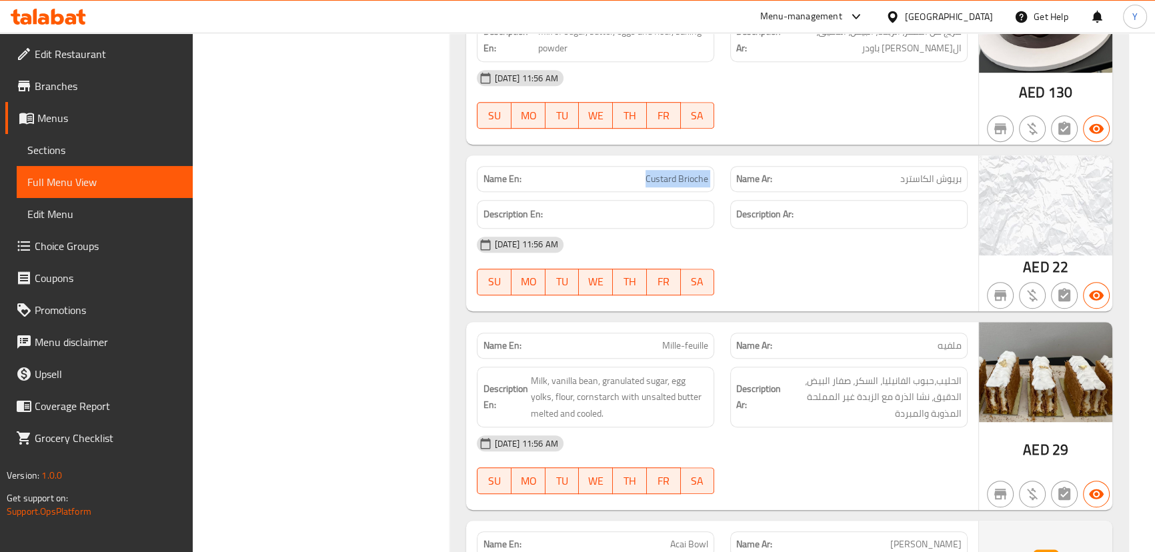
copy span "Custard Brioche"
click at [664, 328] on div "Name En: Mille-feuille" at bounding box center [596, 346] width 254 height 42
copy span "Mille"
click at [664, 328] on div "Name En: Mille-feuille" at bounding box center [596, 346] width 254 height 42
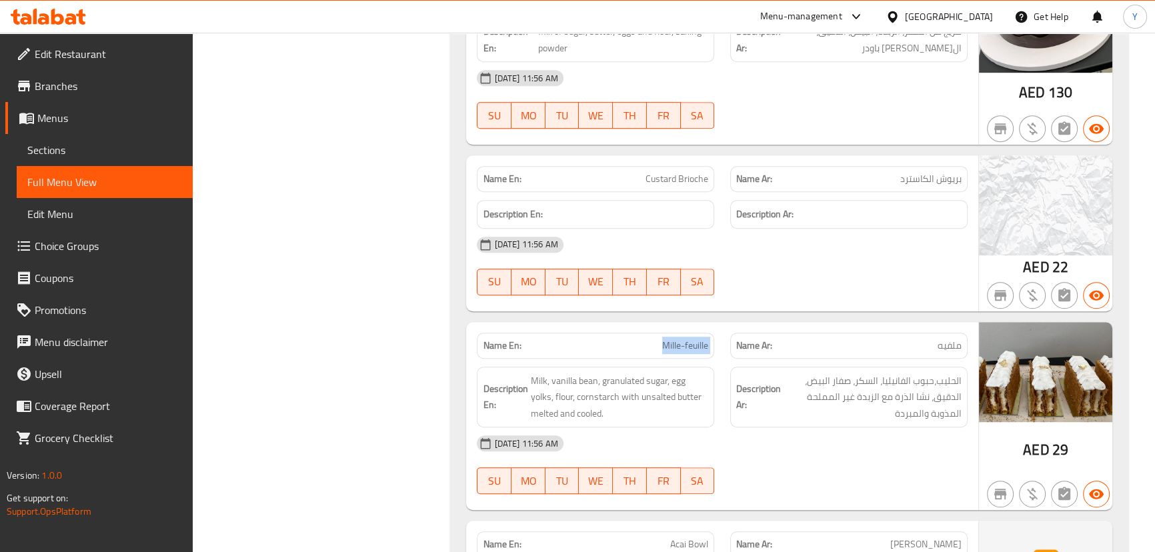
click at [636, 347] on p "Name En: Mille-feuille" at bounding box center [595, 346] width 225 height 14
click at [863, 329] on div "Name Ar: ملفيه" at bounding box center [849, 346] width 254 height 42
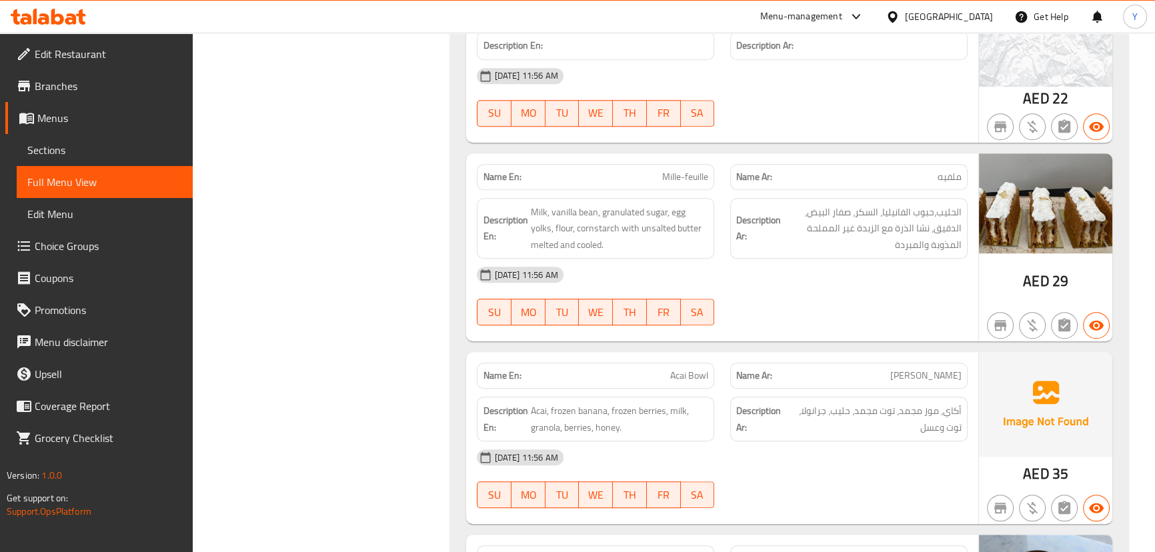
scroll to position [1152, 0]
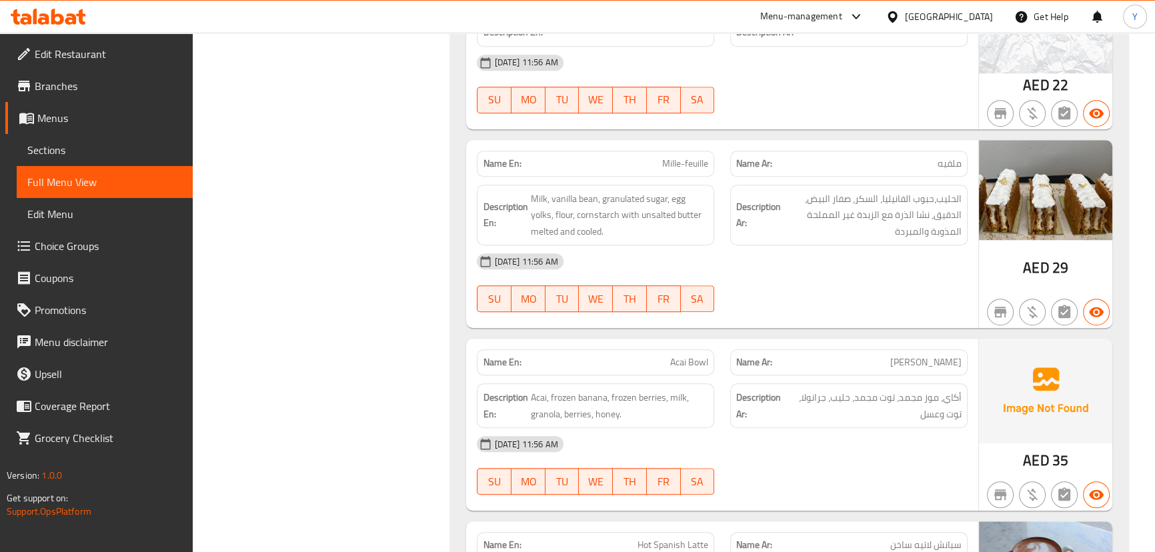
click at [690, 362] on span "Acai Bowl" at bounding box center [689, 363] width 38 height 14
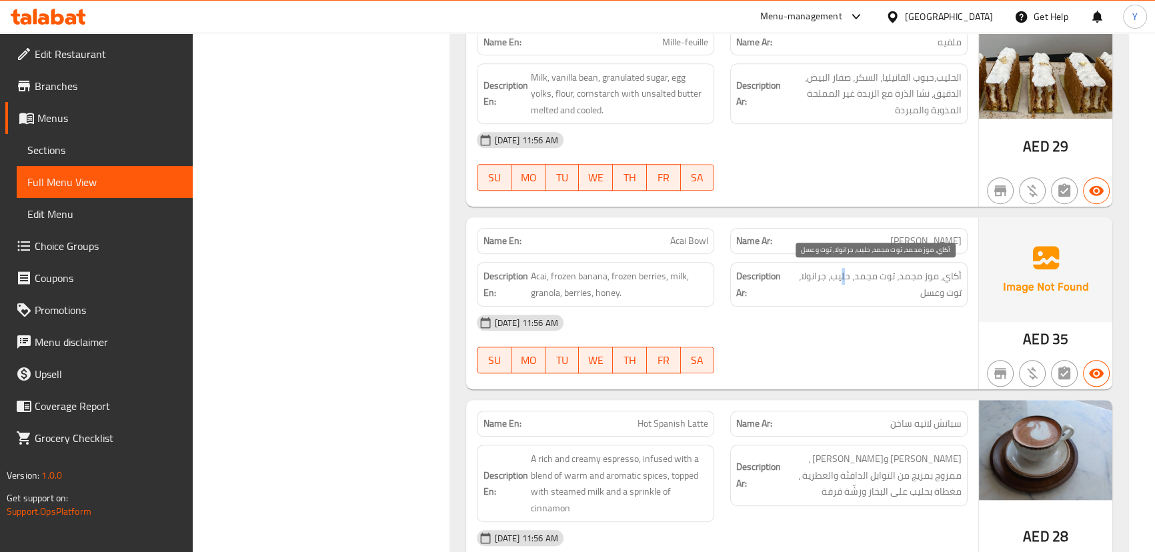
click at [844, 274] on span "أكاي، موز مجمد، توت مجمد، حليب، جرانولا، توت وعسل" at bounding box center [875, 284] width 174 height 33
click at [818, 276] on span "أكاي، موز مجمد، توت مجمد، حليب، جرانولا، توت وعسل" at bounding box center [875, 284] width 174 height 33
click at [818, 279] on span "أكاي، موز مجمد، توت مجمد، حليب، جرانولا، توت وعسل" at bounding box center [875, 284] width 174 height 33
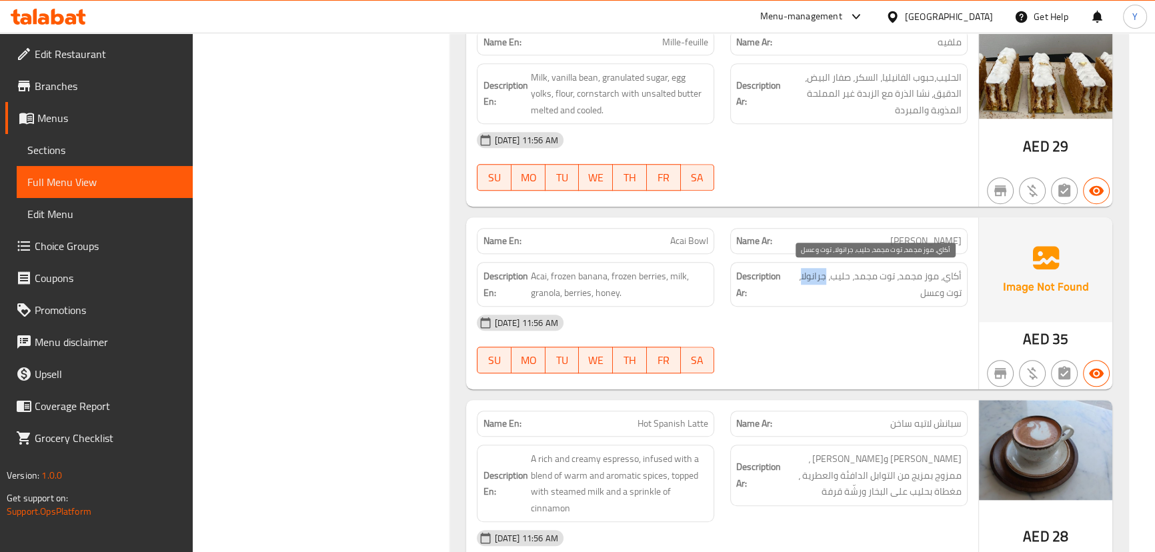
click at [818, 279] on span "أكاي، موز مجمد، توت مجمد، حليب، جرانولا، توت وعسل" at bounding box center [875, 284] width 174 height 33
click at [957, 292] on span "أكاي، موز مجمد، توت مجمد، حليب، جرانولا، توت وعسل" at bounding box center [875, 284] width 174 height 33
click at [945, 302] on div "Description Ar: أكاي، موز مجمد، توت مجمد، حليب، جرانولا، توت وعسل" at bounding box center [848, 284] width 237 height 45
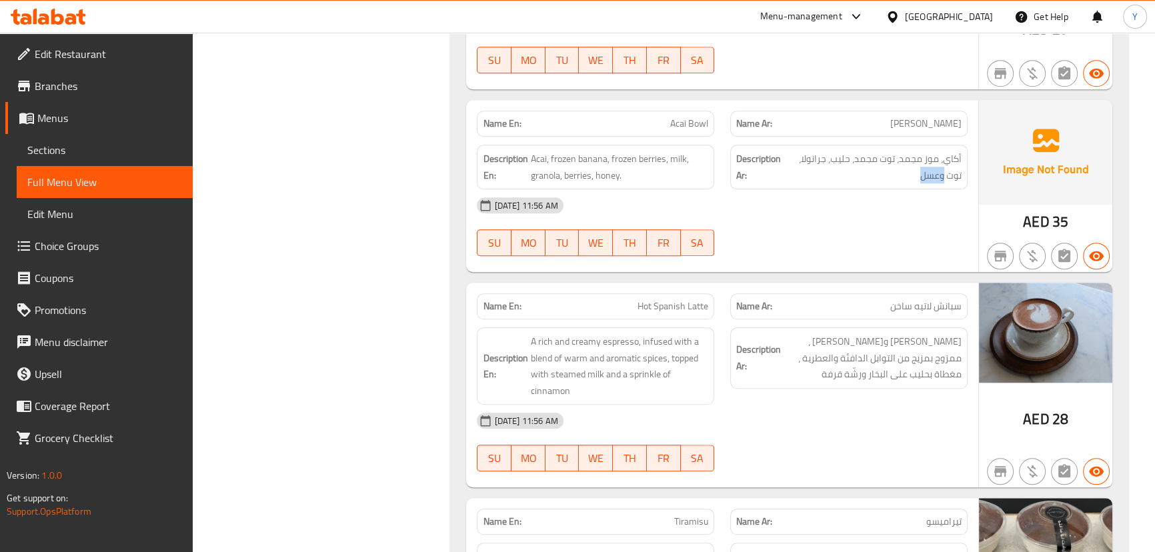
scroll to position [1394, 0]
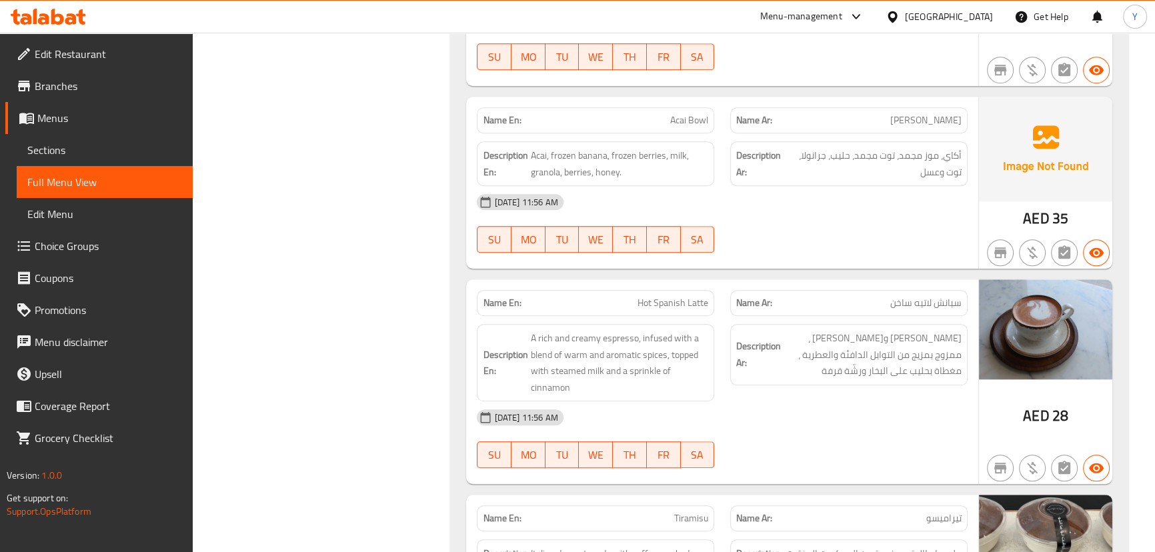
click at [681, 306] on span "Hot Spanish Latte" at bounding box center [673, 303] width 71 height 14
click at [949, 338] on span "إسبريسو غني وكريمي ، ممزوج بمزيج من التوابل الدافئة والعطرية ، مغطاة بحليب على …" at bounding box center [873, 354] width 178 height 49
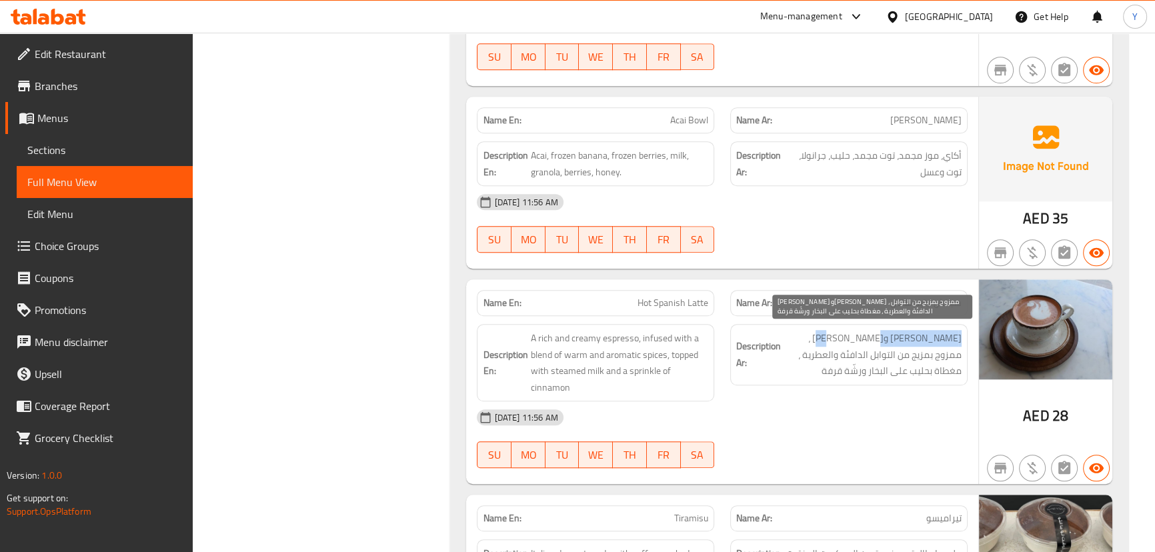
drag, startPoint x: 949, startPoint y: 338, endPoint x: 897, endPoint y: 343, distance: 52.3
click at [897, 343] on span "إسبريسو غني وكريمي ، ممزوج بمزيج من التوابل الدافئة والعطرية ، مغطاة بحليب على …" at bounding box center [873, 354] width 178 height 49
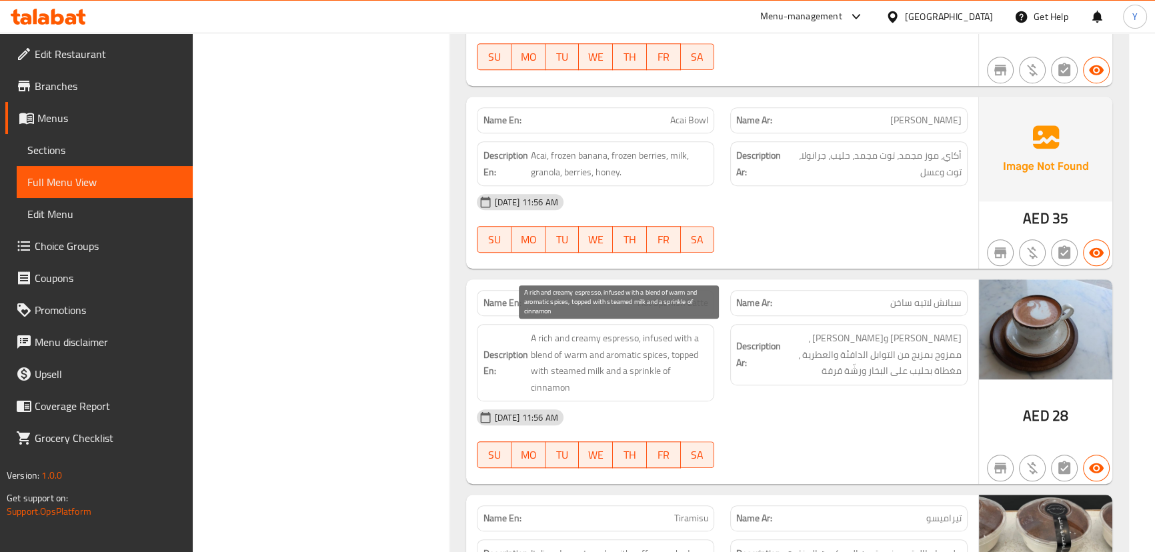
click at [640, 354] on span "A rich and creamy espresso, infused with a blend of warm and aromatic spices, t…" at bounding box center [619, 362] width 178 height 65
drag, startPoint x: 574, startPoint y: 364, endPoint x: 596, endPoint y: 362, distance: 22.2
click at [596, 362] on span "A rich and creamy espresso, infused with a blend of warm and aromatic spices, t…" at bounding box center [619, 362] width 178 height 65
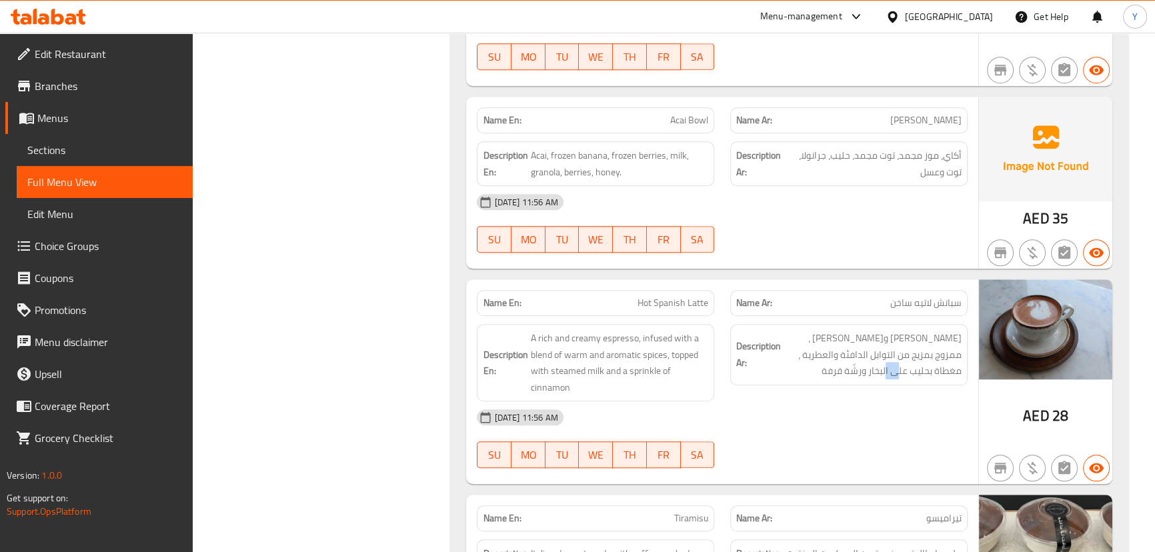
drag, startPoint x: 937, startPoint y: 378, endPoint x: 927, endPoint y: 380, distance: 10.2
click at [927, 380] on div "Description Ar: إسبريسو غني وكريمي ، ممزوج بمزيج من التوابل الدافئة والعطرية ، …" at bounding box center [848, 354] width 237 height 61
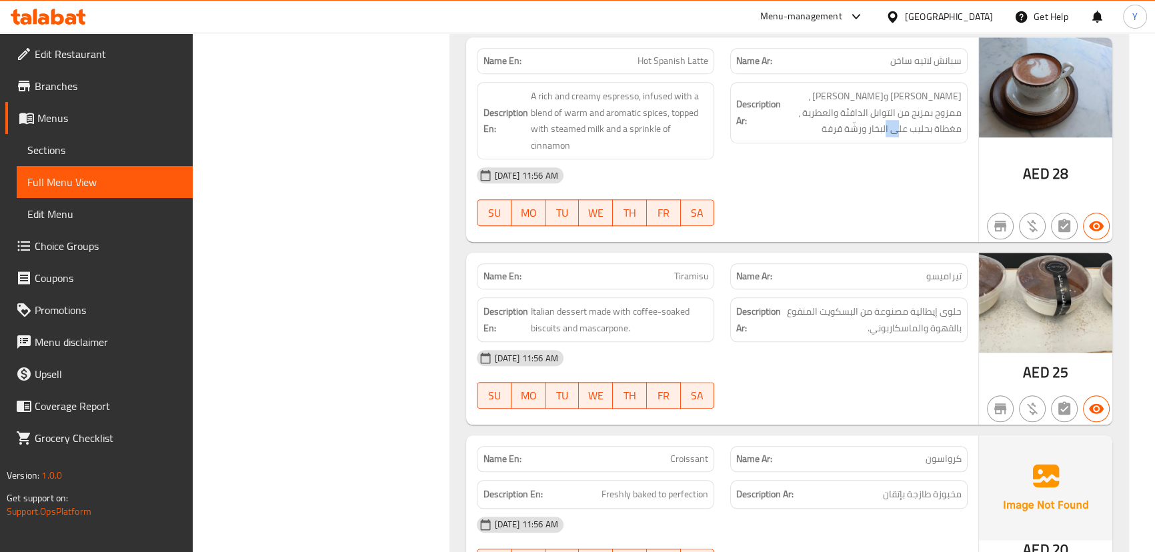
scroll to position [1637, 0]
drag, startPoint x: 554, startPoint y: 306, endPoint x: 541, endPoint y: 305, distance: 12.7
click at [541, 305] on span "Italian dessert made with coffee-soaked biscuits and mascarpone." at bounding box center [619, 319] width 178 height 33
drag, startPoint x: 599, startPoint y: 310, endPoint x: 638, endPoint y: 308, distance: 39.4
click at [638, 308] on span "Italian dessert made with coffee-soaked biscuits and mascarpone." at bounding box center [619, 319] width 178 height 33
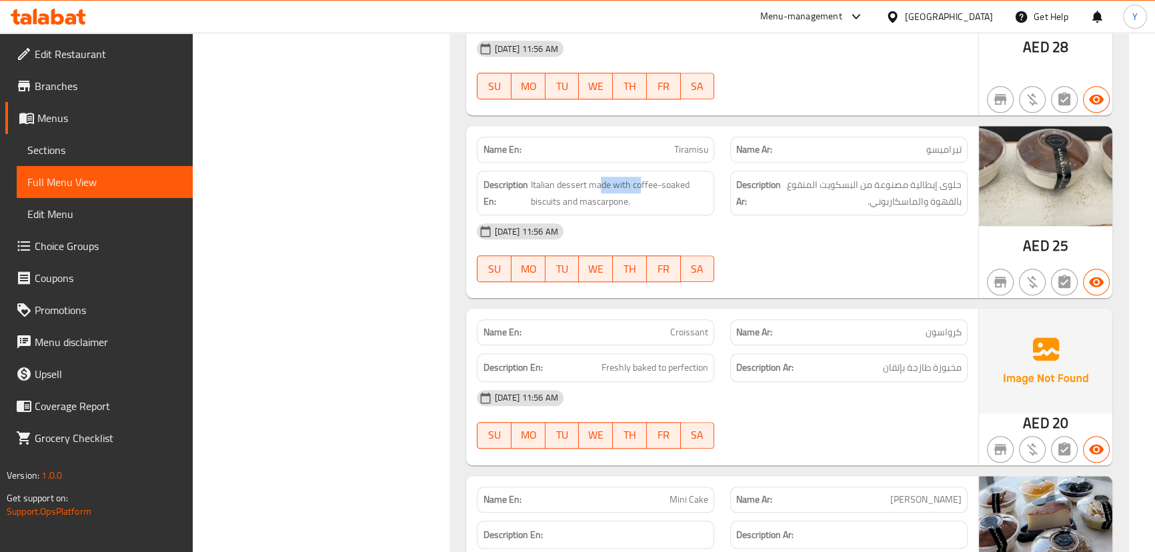
scroll to position [1880, 0]
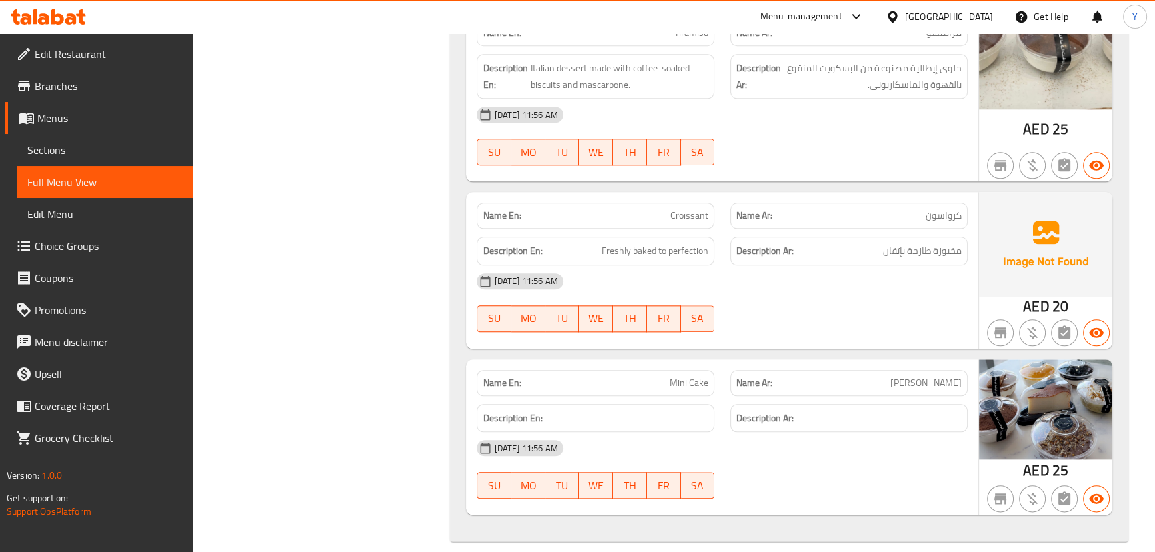
click at [702, 203] on div "Name En: Croissant" at bounding box center [595, 216] width 237 height 26
type button "0"
click at [660, 370] on div "Name En: Mini Cake" at bounding box center [595, 383] width 237 height 26
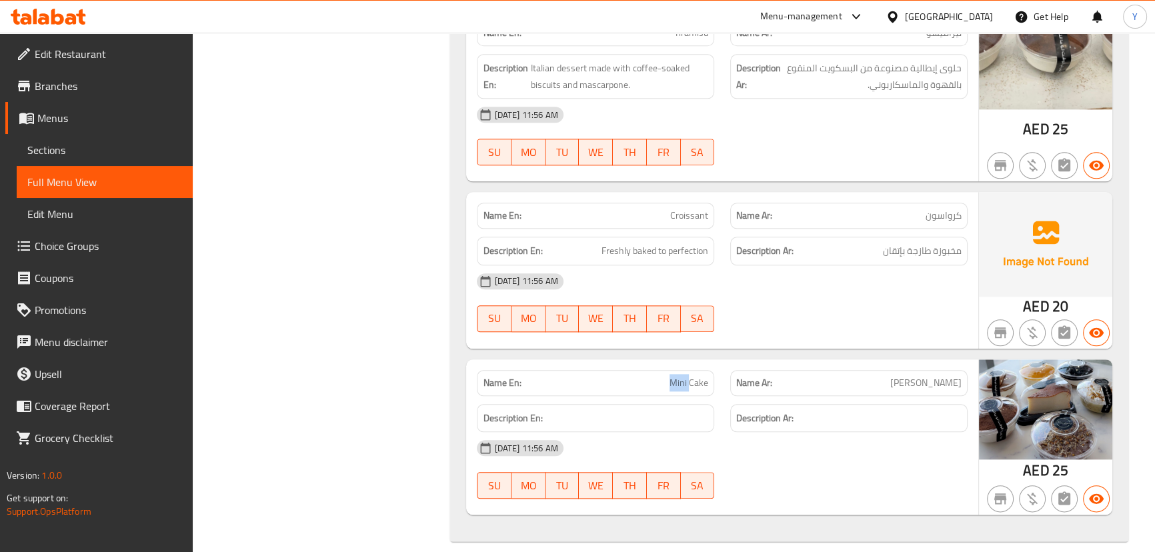
click at [660, 370] on div "Name En: Mini Cake" at bounding box center [595, 383] width 237 height 26
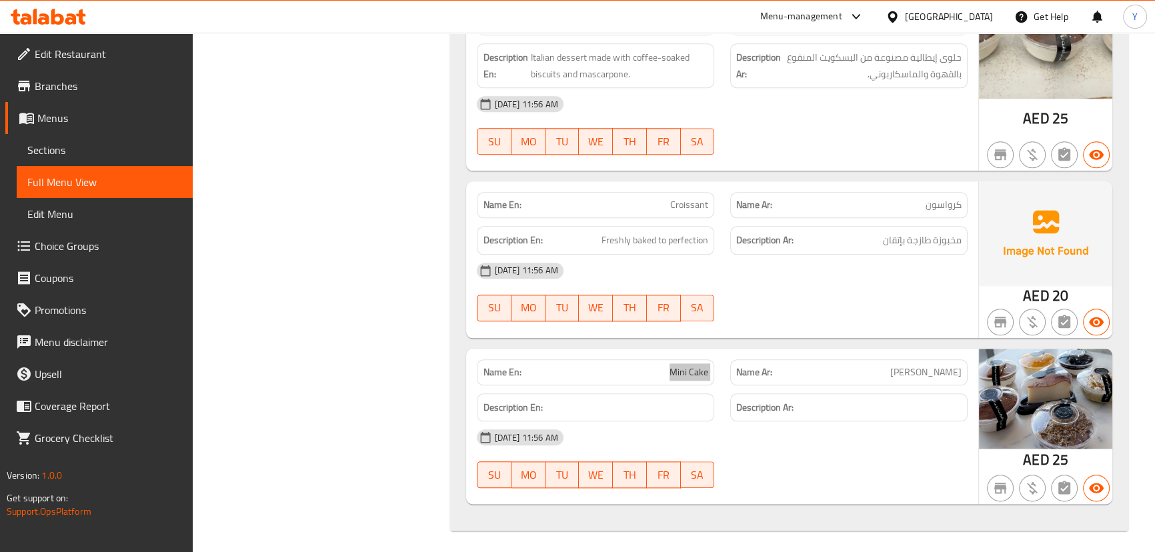
scroll to position [1893, 0]
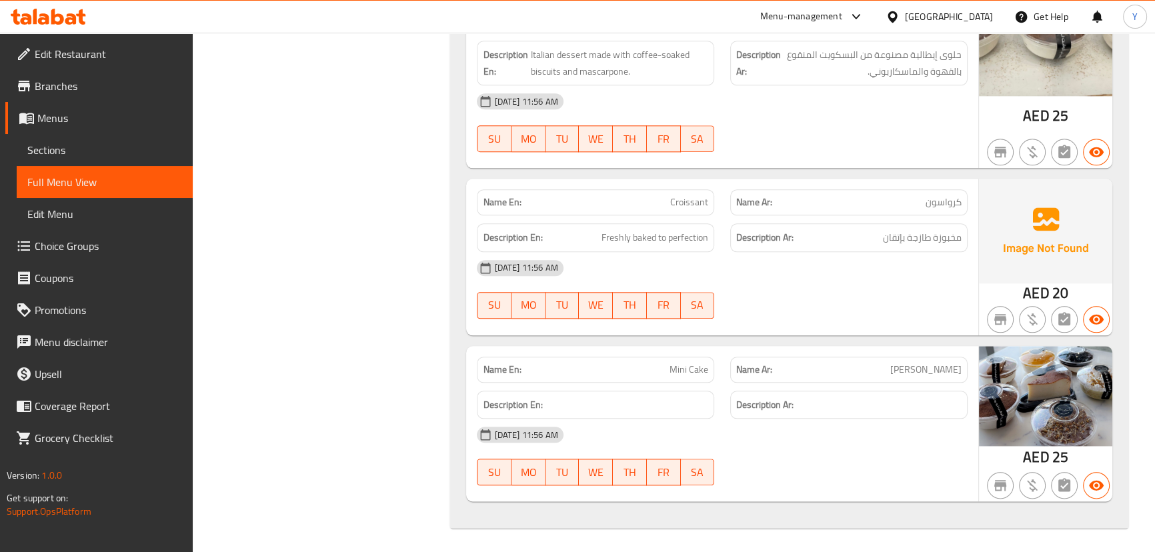
click at [803, 144] on div at bounding box center [849, 152] width 254 height 16
click at [799, 92] on div "[DATE] 11:56 AM" at bounding box center [722, 101] width 506 height 32
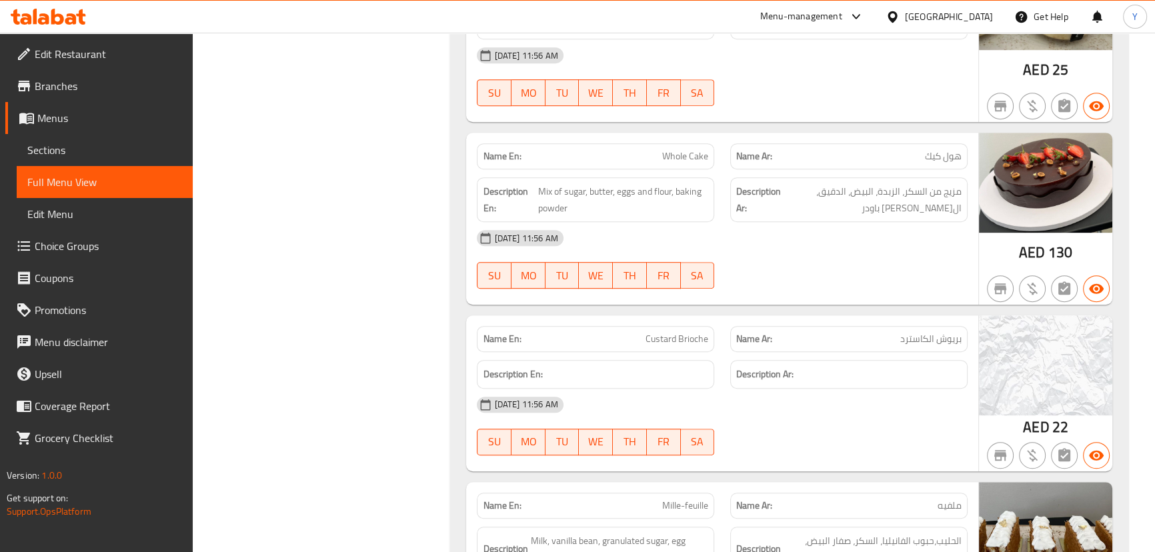
scroll to position [923, 0]
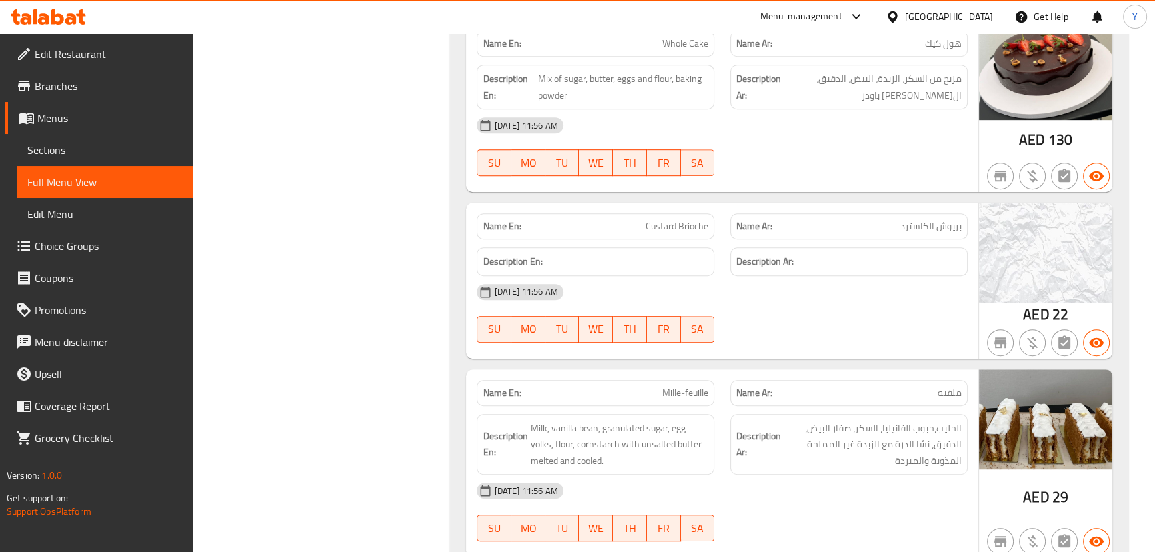
click at [702, 219] on span "Custard Brioche" at bounding box center [677, 226] width 63 height 14
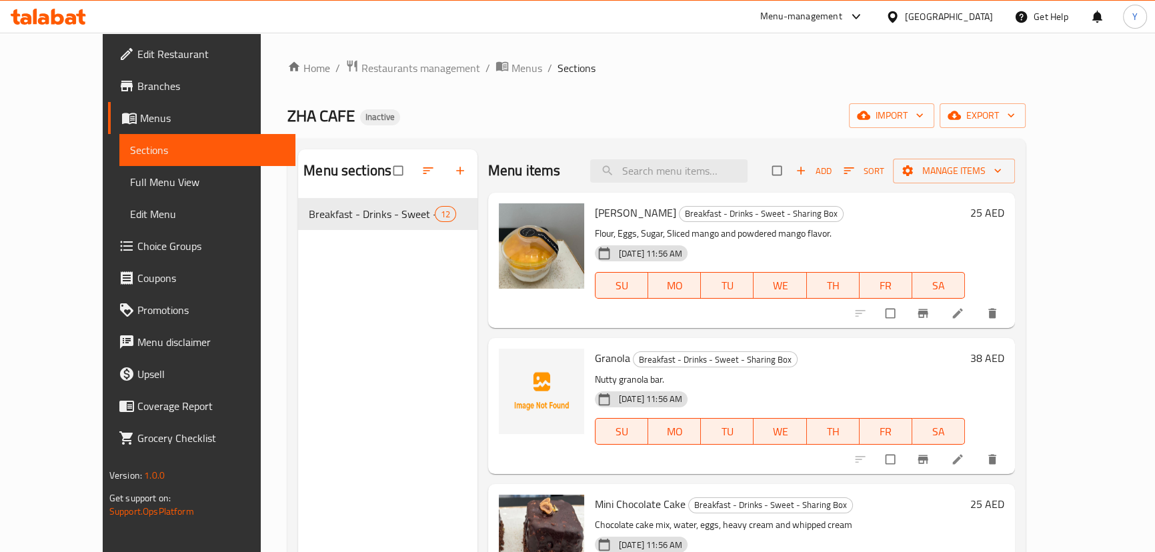
click at [616, 209] on span "[PERSON_NAME]" at bounding box center [635, 213] width 81 height 20
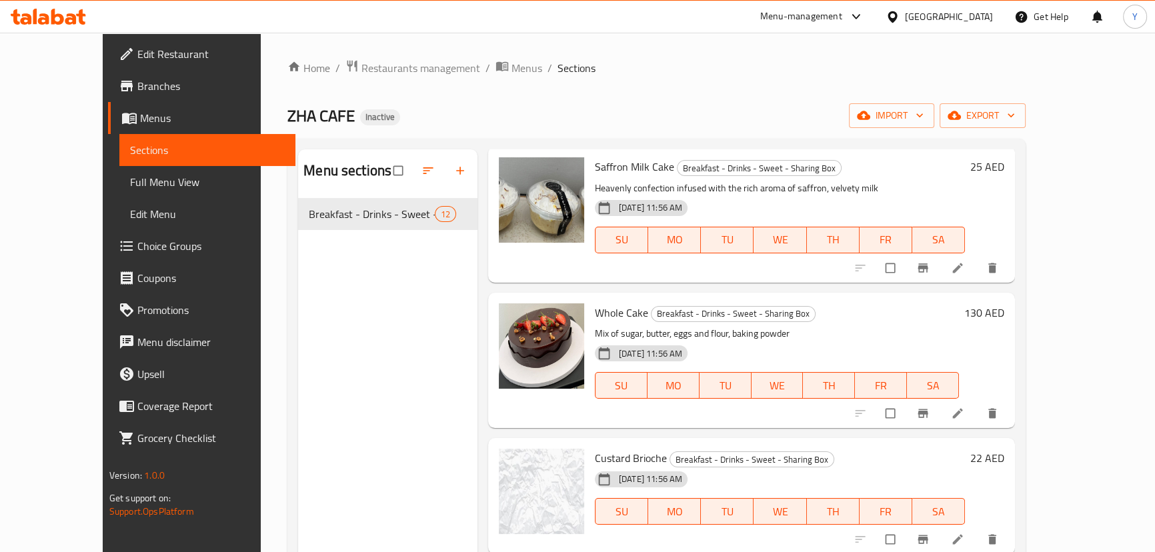
copy h6 "Cake"
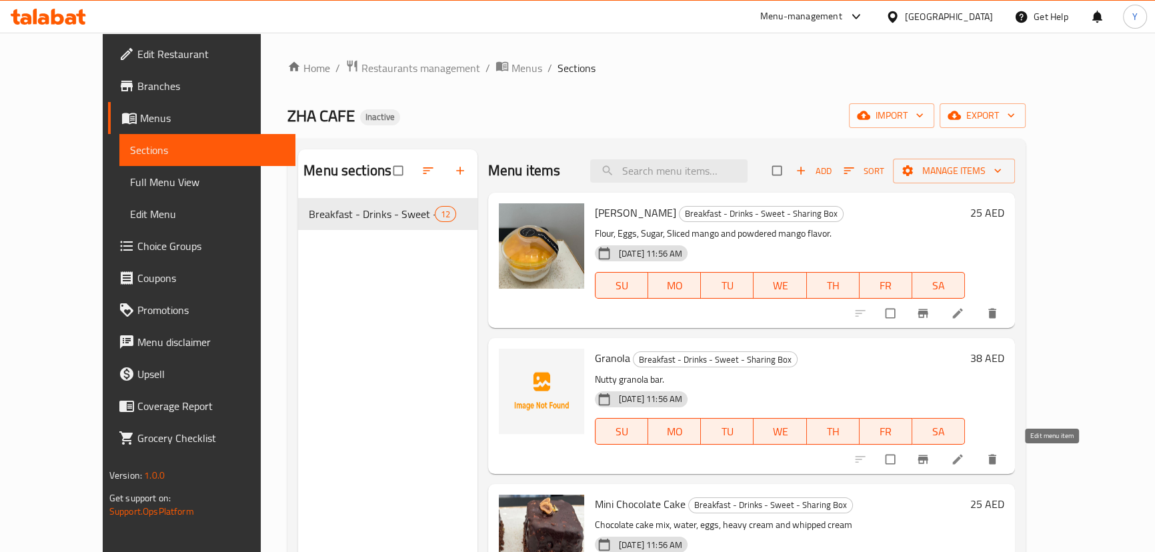
click at [965, 454] on icon at bounding box center [957, 459] width 13 height 13
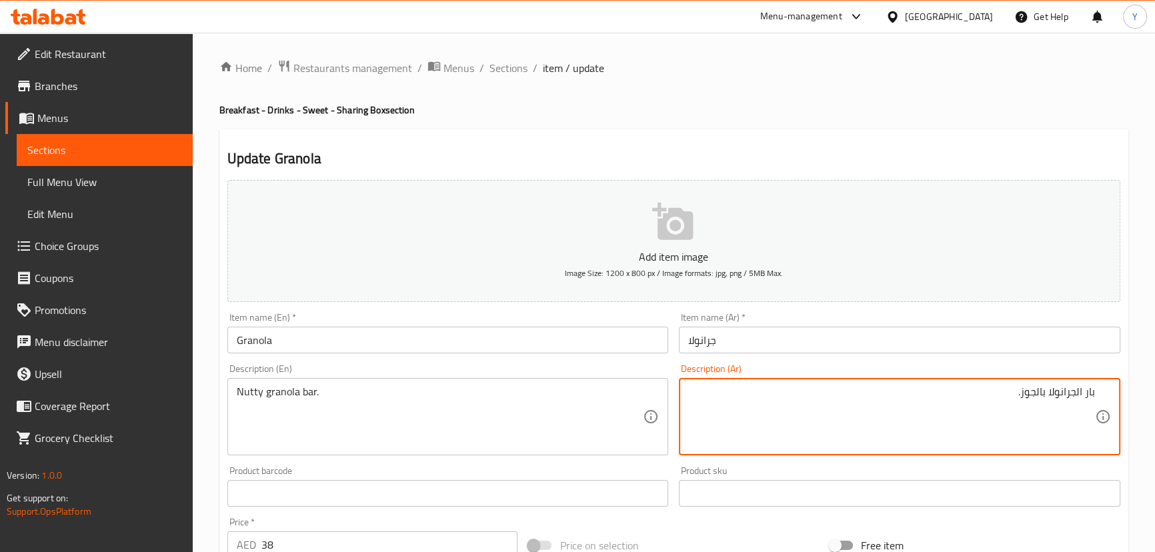
click at [1077, 393] on textarea "بار الجرانولا بالجوز." at bounding box center [891, 417] width 407 height 63
click at [1076, 392] on textarea "بار الجرانولا بالجوز." at bounding box center [891, 417] width 407 height 63
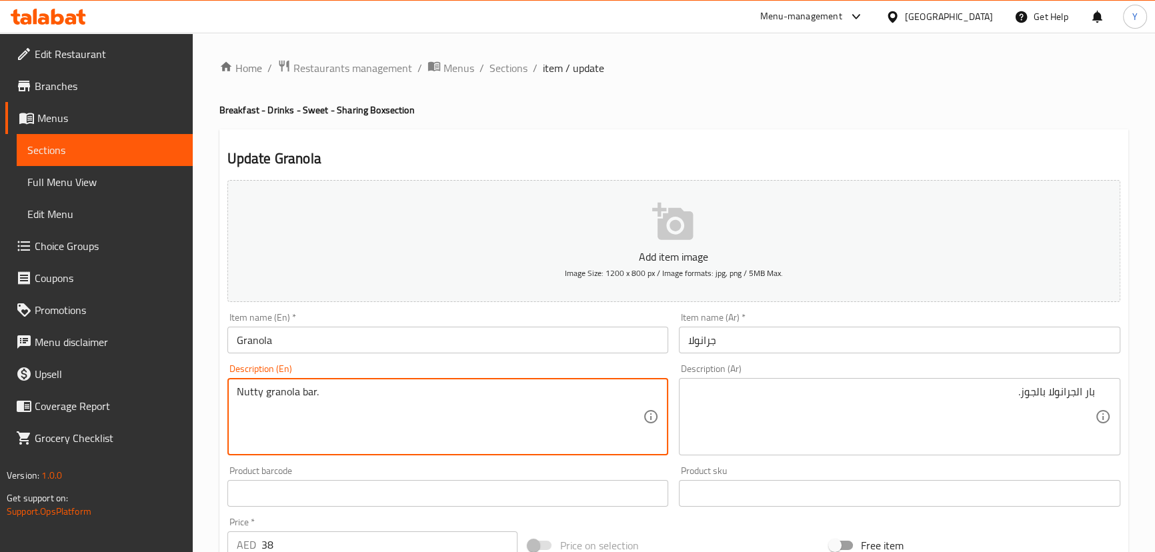
drag, startPoint x: 401, startPoint y: 386, endPoint x: 0, endPoint y: 377, distance: 401.0
paste textarea "rolled oats, nuts and sugar الشوفان المدلفن والمكسرات والسكر"
drag, startPoint x: 367, startPoint y: 396, endPoint x: 642, endPoint y: 440, distance: 279.0
click at [633, 439] on textarea "rolled oats, nuts and sugar الشوفان المدلفن والمكسرات والسكر" at bounding box center [440, 417] width 407 height 63
type textarea "rolled oats, nuts and sugar"
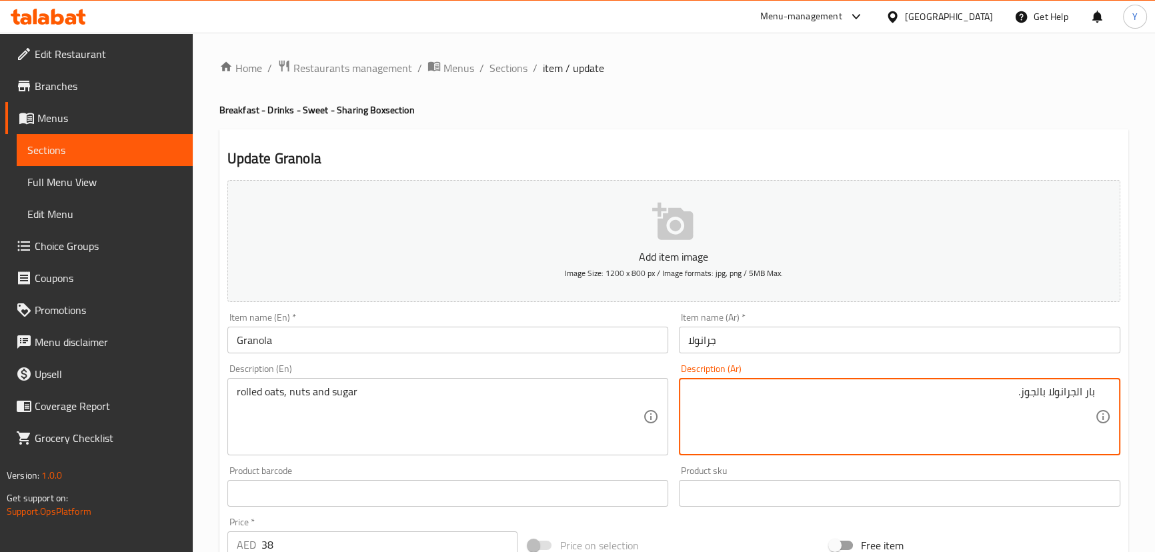
paste textarea "الشوفان المدلفن والمكسرات والسكر"
paste textarea
click at [1089, 394] on textarea "الشوفان المدلفن والمكسرات والسكر" at bounding box center [891, 417] width 407 height 63
click at [1057, 394] on textarea "شوفان المدلفن والمكسرات والسكر" at bounding box center [891, 417] width 407 height 63
type textarea "شوفان مدلفن والمكسرات والسكر"
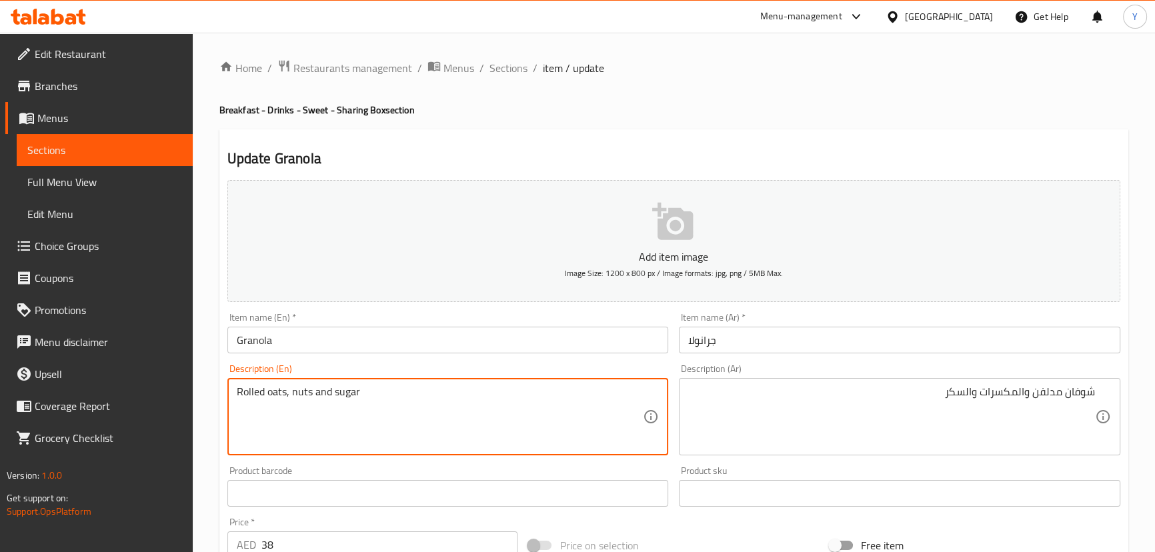
type textarea "Rolled oats, nuts and sugar"
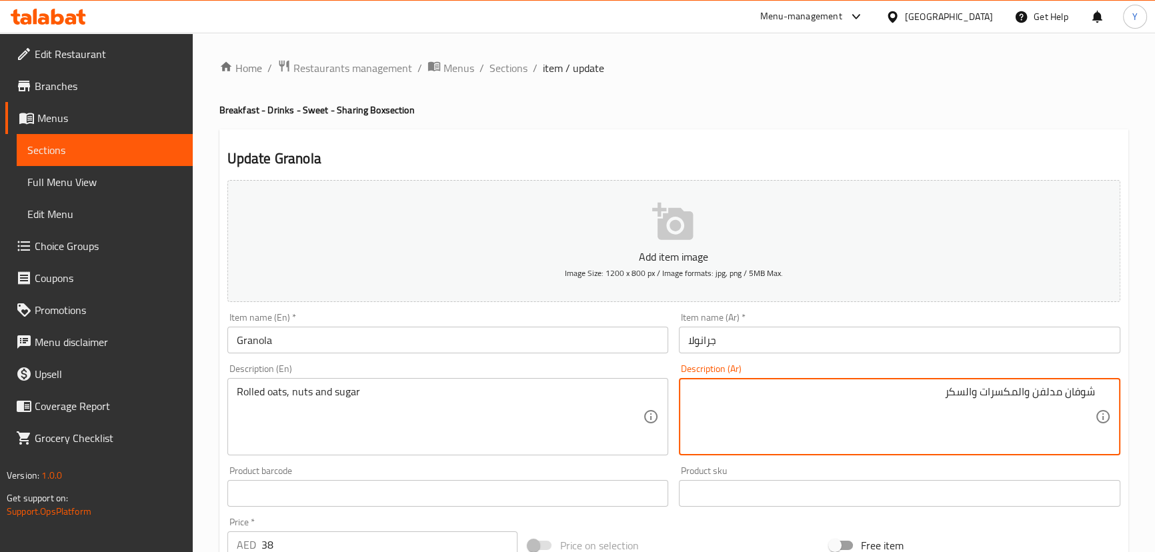
click at [1048, 388] on textarea "شوفان مدلفن والمكسرات والسكر" at bounding box center [891, 417] width 407 height 63
click at [1053, 394] on textarea "شوفان مدلفن والمكسرات والسكر" at bounding box center [891, 417] width 407 height 63
click at [1054, 392] on textarea "شوفان ملفوف والمكسرات والسكر" at bounding box center [891, 417] width 407 height 63
drag, startPoint x: 1054, startPoint y: 392, endPoint x: 1071, endPoint y: 389, distance: 17.5
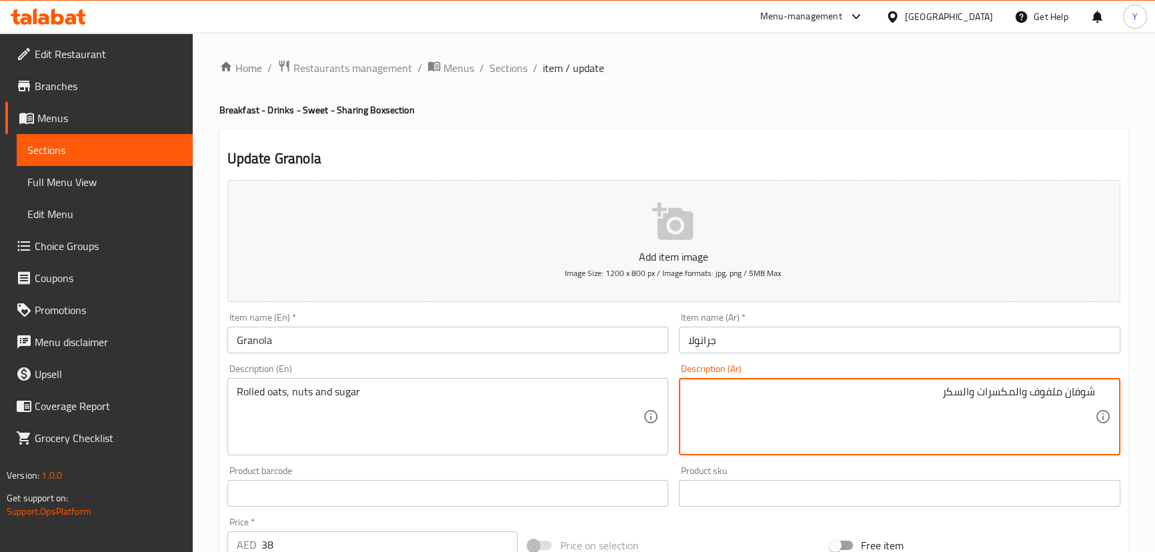
click at [1071, 389] on textarea "شوفان ملفوف والمكسرات والسكر" at bounding box center [891, 417] width 407 height 63
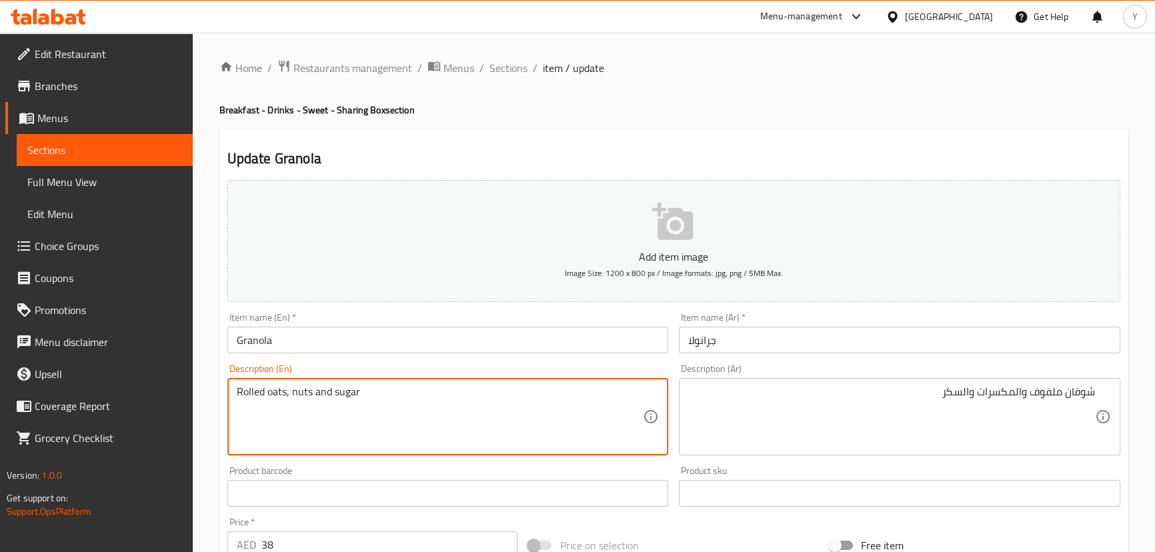
drag, startPoint x: 280, startPoint y: 392, endPoint x: 241, endPoint y: 392, distance: 38.7
click at [241, 392] on textarea "Rolled oats, nuts and sugar" at bounding box center [440, 417] width 407 height 63
click at [1053, 381] on div "شوفان ملفوف والمكسرات والسكر Description (Ar)" at bounding box center [900, 416] width 442 height 77
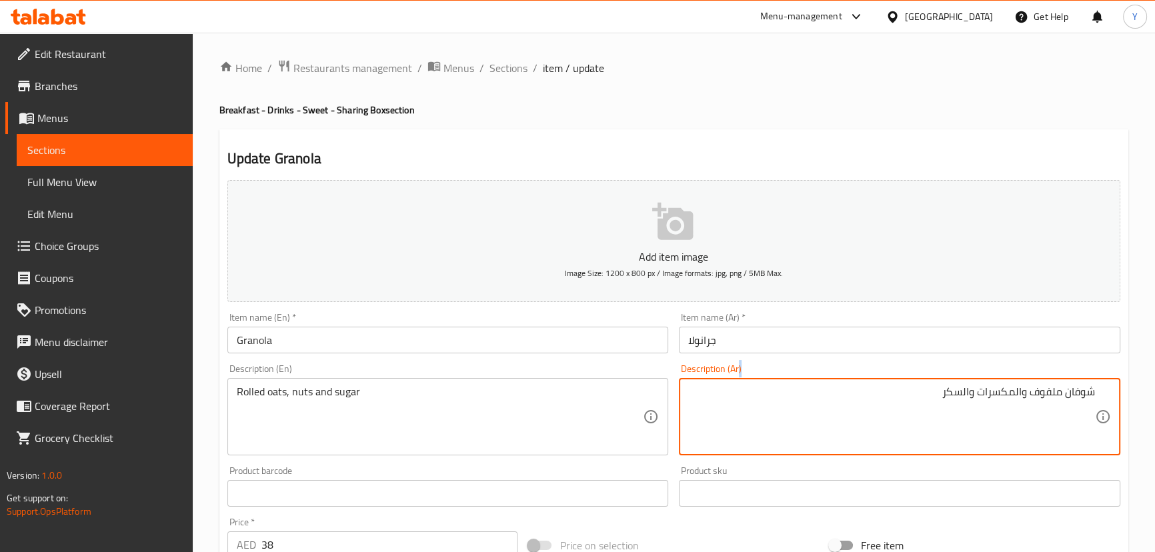
click at [1053, 381] on div "شوفان ملفوف والمكسرات والسكر Description (Ar)" at bounding box center [900, 416] width 442 height 77
click at [1051, 389] on textarea "شوفان ملفوف والمكسرات والسكر" at bounding box center [891, 417] width 407 height 63
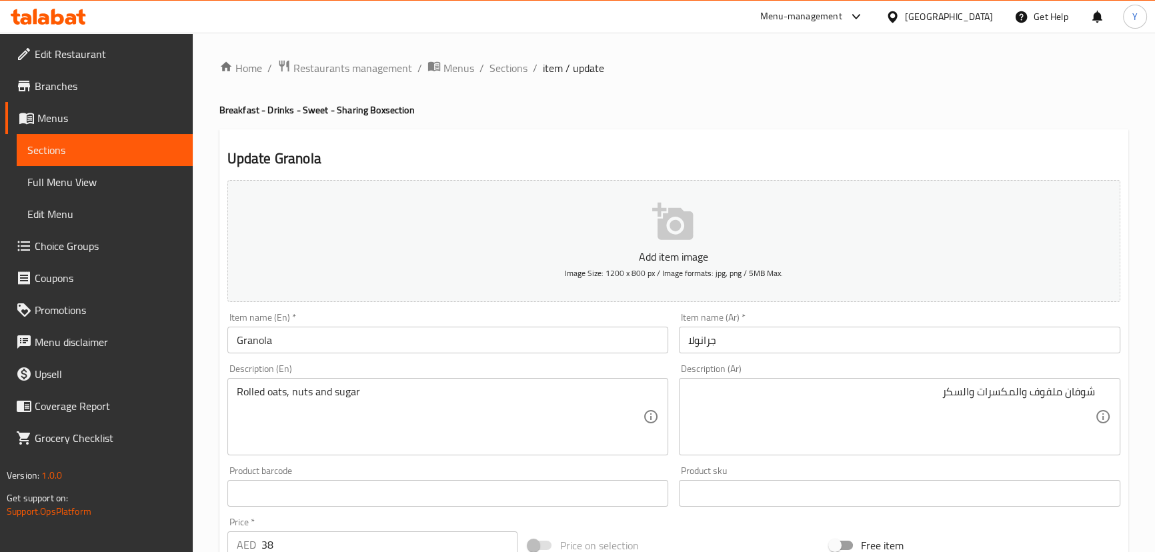
click at [1097, 391] on div "شوفان ملفوف والمكسرات والسكر Description (Ar)" at bounding box center [900, 416] width 442 height 77
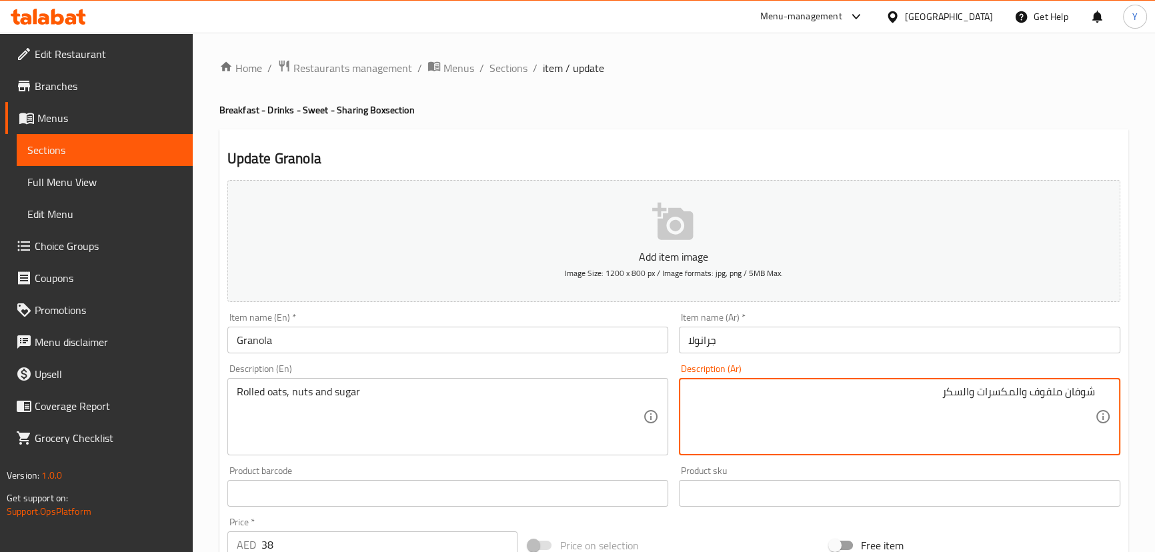
click at [1087, 395] on textarea "شوفان ملفوف والمكسرات والسكر" at bounding box center [891, 417] width 407 height 63
paste textarea "لفائف"
click at [1087, 395] on textarea "لفائف شوفان ملفوف والمكسرات والسكر" at bounding box center [891, 417] width 407 height 63
drag, startPoint x: 1087, startPoint y: 395, endPoint x: 1059, endPoint y: 400, distance: 28.4
click at [1059, 400] on textarea "لفائف شوفان ملفوف والمكسرات والسكر" at bounding box center [891, 417] width 407 height 63
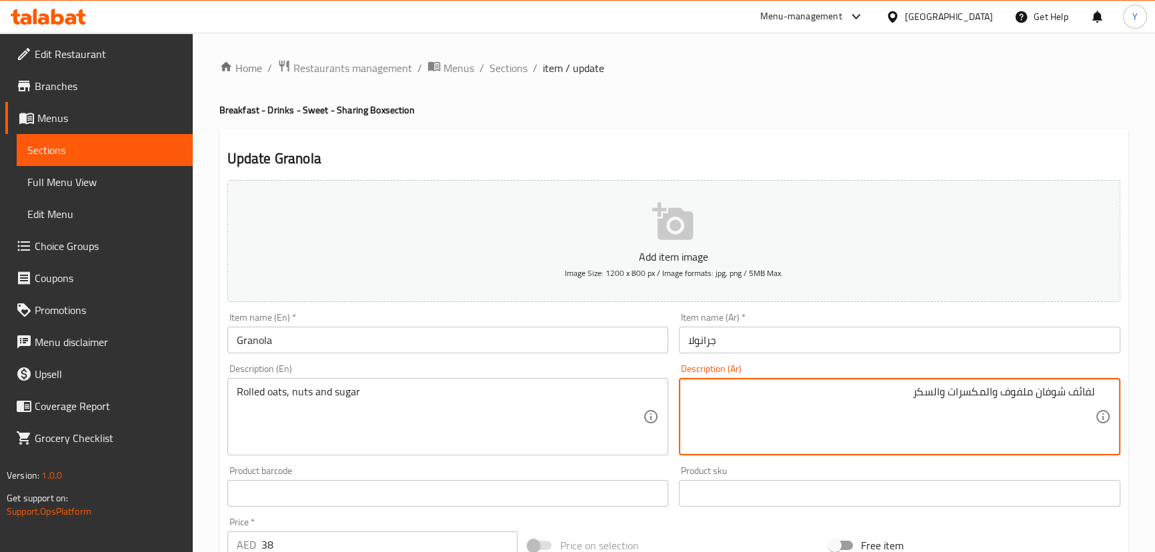
click at [1033, 390] on textarea "لفائف شوفان ملفوف والمكسرات والسكر" at bounding box center [891, 417] width 407 height 63
click at [984, 394] on textarea "لفائف شوفان ومكسرات والسكر" at bounding box center [891, 417] width 407 height 63
type textarea "لفائف شوفان ومكسرات وسكر"
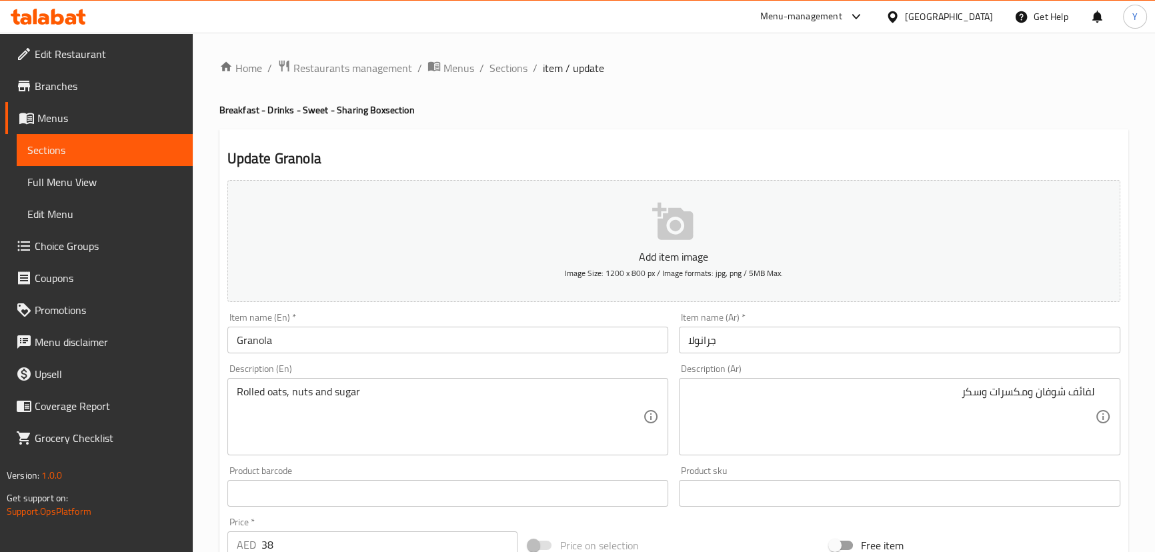
click at [859, 126] on div "Home / Restaurants management / Menus / Sections / item / update Breakfast - Dr…" at bounding box center [673, 487] width 909 height 857
drag, startPoint x: 427, startPoint y: 392, endPoint x: 41, endPoint y: 348, distance: 388.7
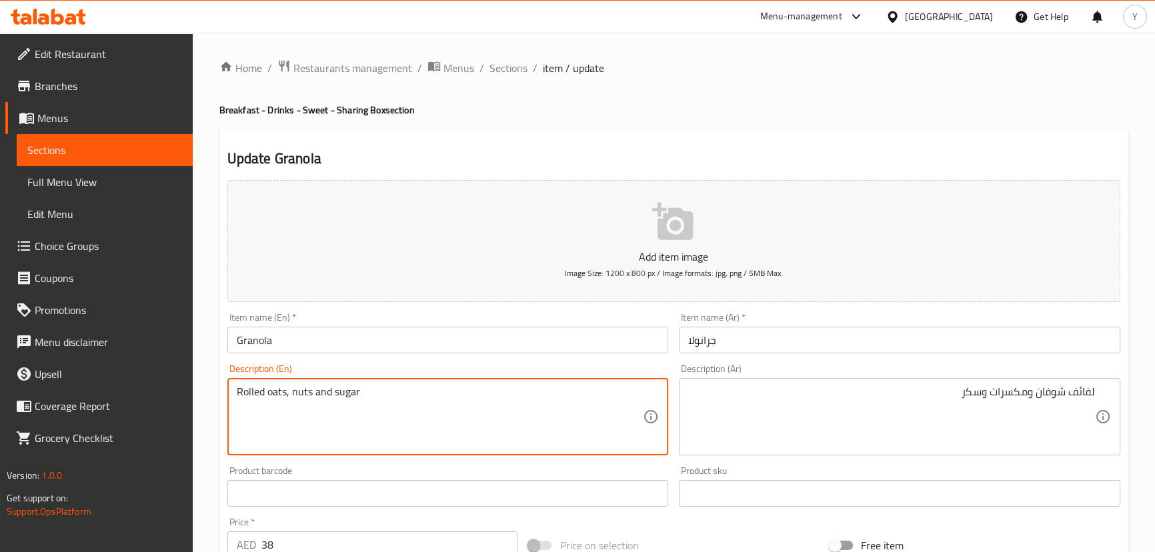
paste textarea "Breakfast dish with oats and nuts. طبق إفطار مع الشوفان والمكسرات."
drag, startPoint x: 406, startPoint y: 394, endPoint x: 847, endPoint y: 444, distance: 444.5
click at [834, 440] on div "Add item image Image Size: 1200 x 800 px / Image formats: jpg, png / 5MB Max. I…" at bounding box center [674, 462] width 904 height 575
type textarea "Breakfast dish with oats and nuts."
drag, startPoint x: 922, startPoint y: 439, endPoint x: 955, endPoint y: 437, distance: 33.4
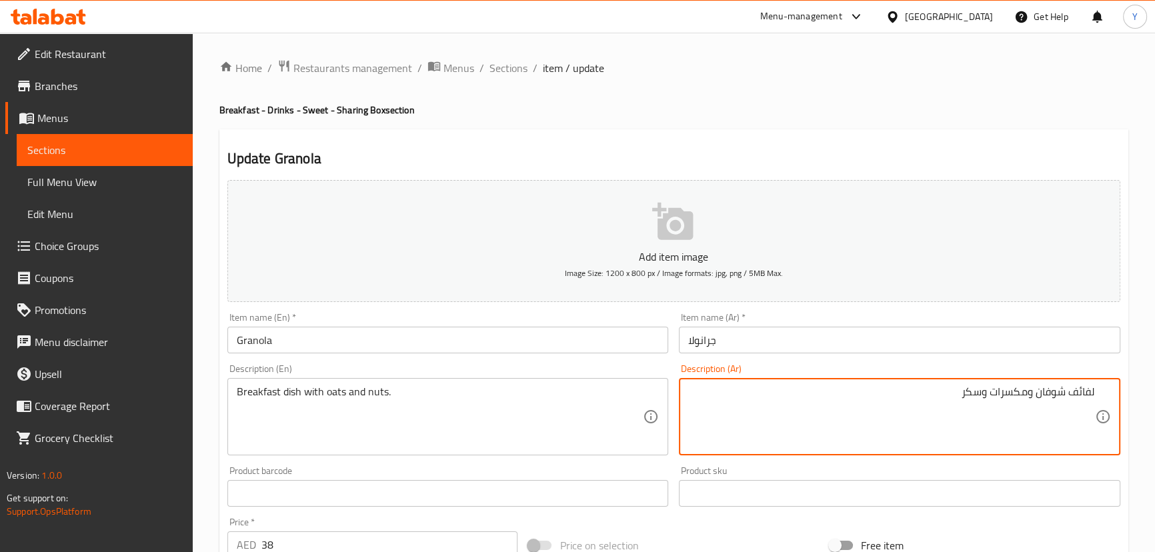
paste textarea "طبق إفطار مع الشوفان والمكسرات."
click at [1029, 392] on textarea "طبق إفطار مع الشوفان والمكسرات." at bounding box center [891, 417] width 407 height 63
click at [993, 394] on textarea "طبق إفطار مع شوفان والمكسرات." at bounding box center [891, 417] width 407 height 63
type textarea "طبق إفطار مع [PERSON_NAME] ومكسرات."
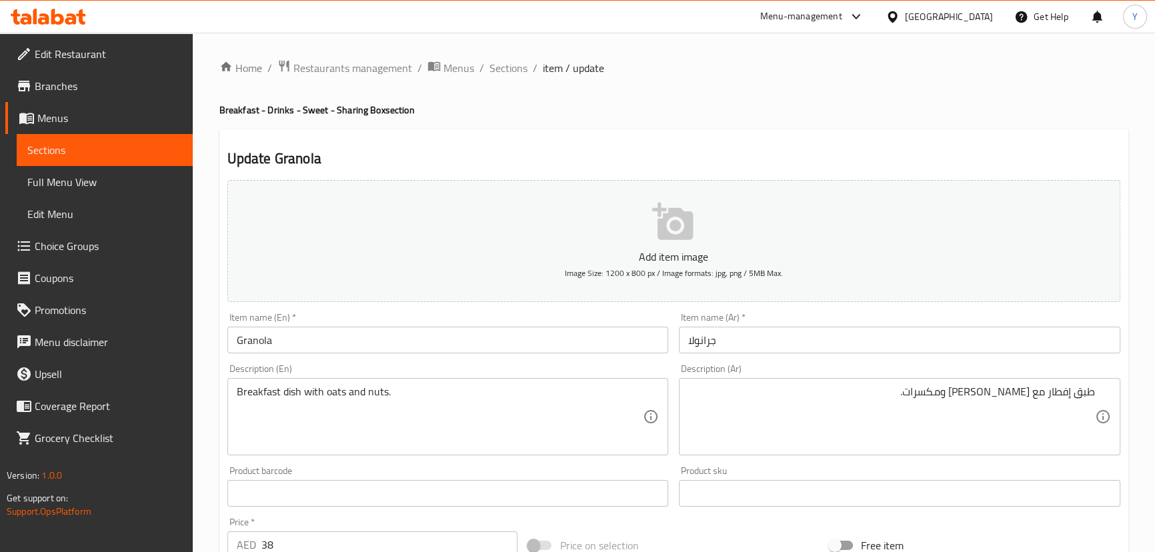
click at [948, 125] on div "Home / Restaurants management / Menus / Sections / item / update Breakfast - Dr…" at bounding box center [673, 487] width 909 height 857
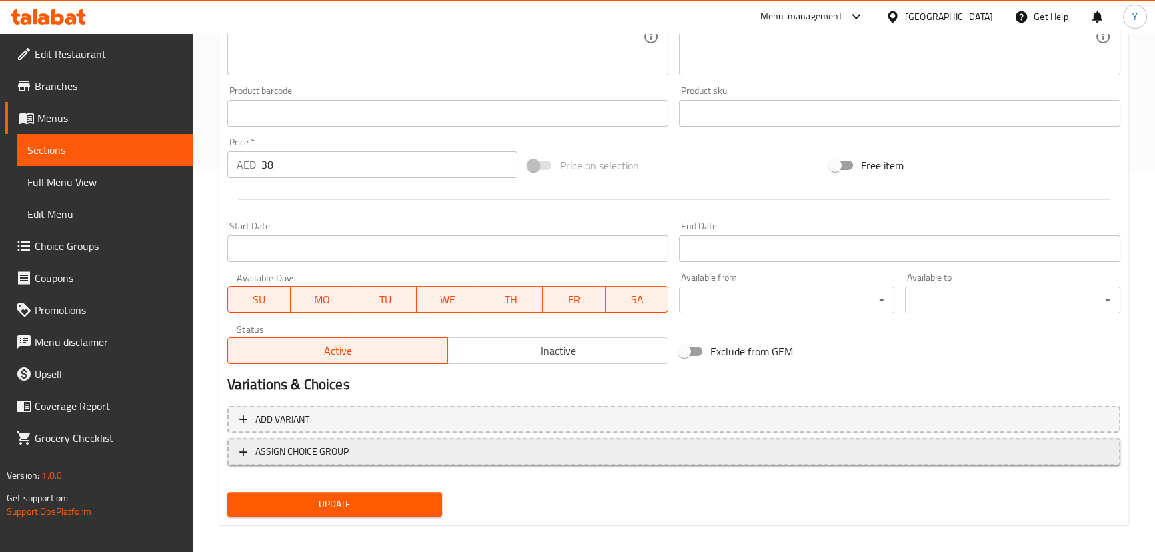
scroll to position [389, 0]
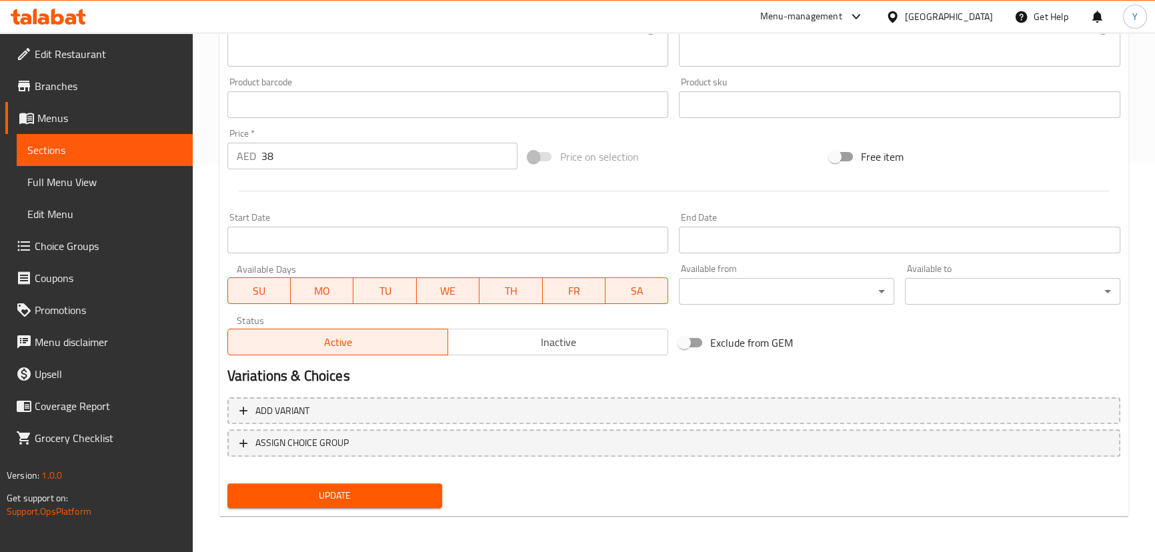
click at [446, 488] on div "Update" at bounding box center [335, 495] width 226 height 35
click at [435, 501] on button "Update" at bounding box center [334, 496] width 215 height 25
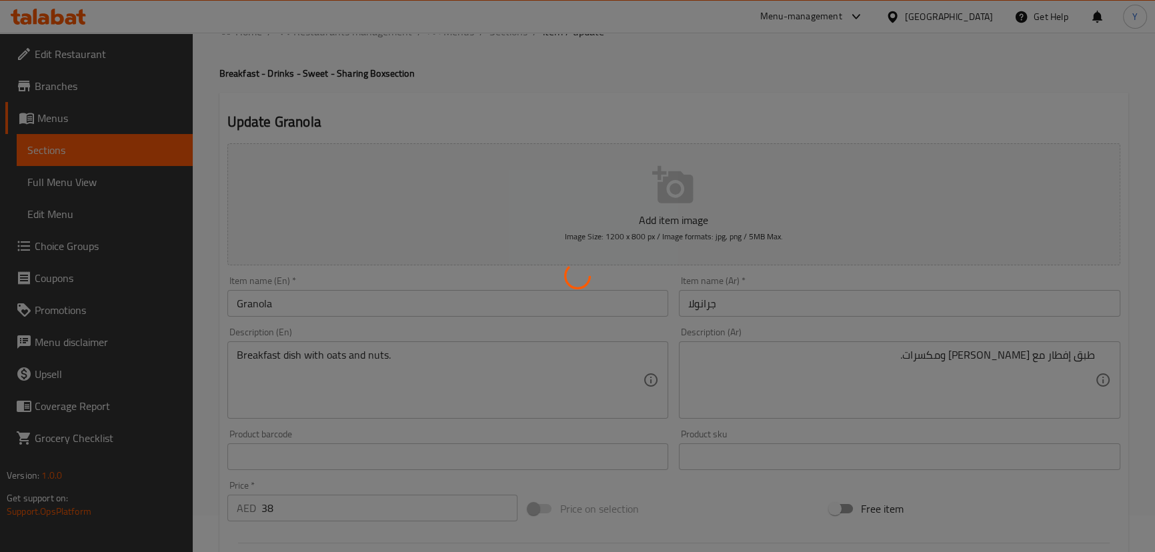
scroll to position [0, 0]
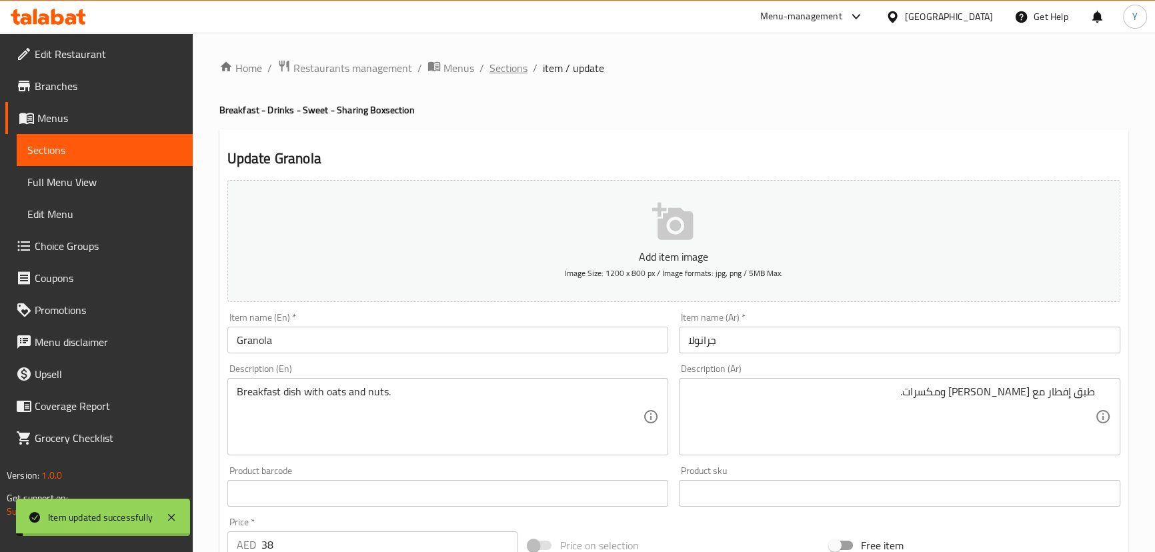
click at [498, 68] on span "Sections" at bounding box center [509, 68] width 38 height 16
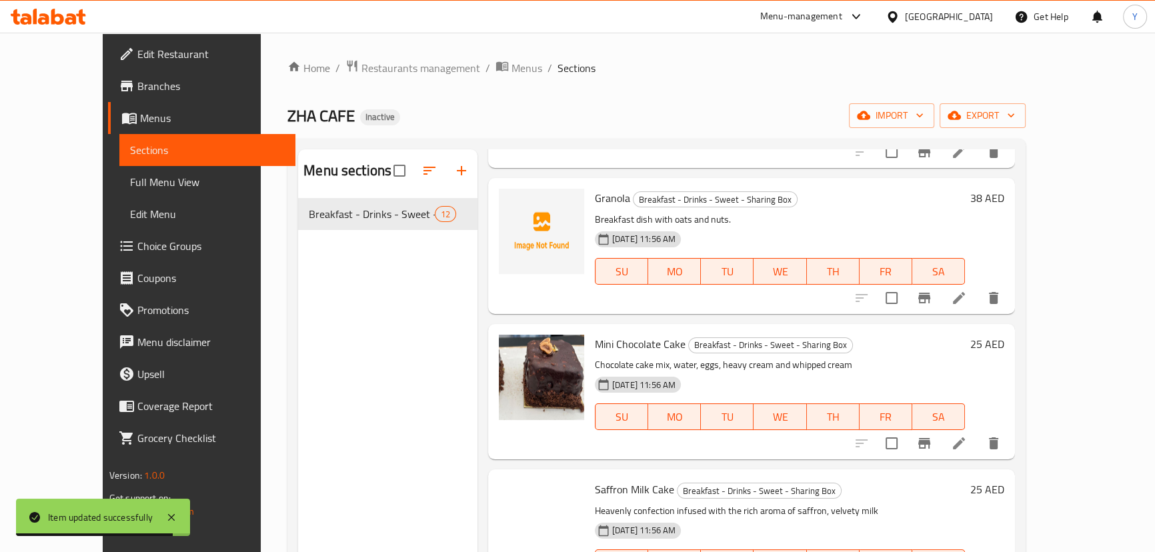
scroll to position [242, 0]
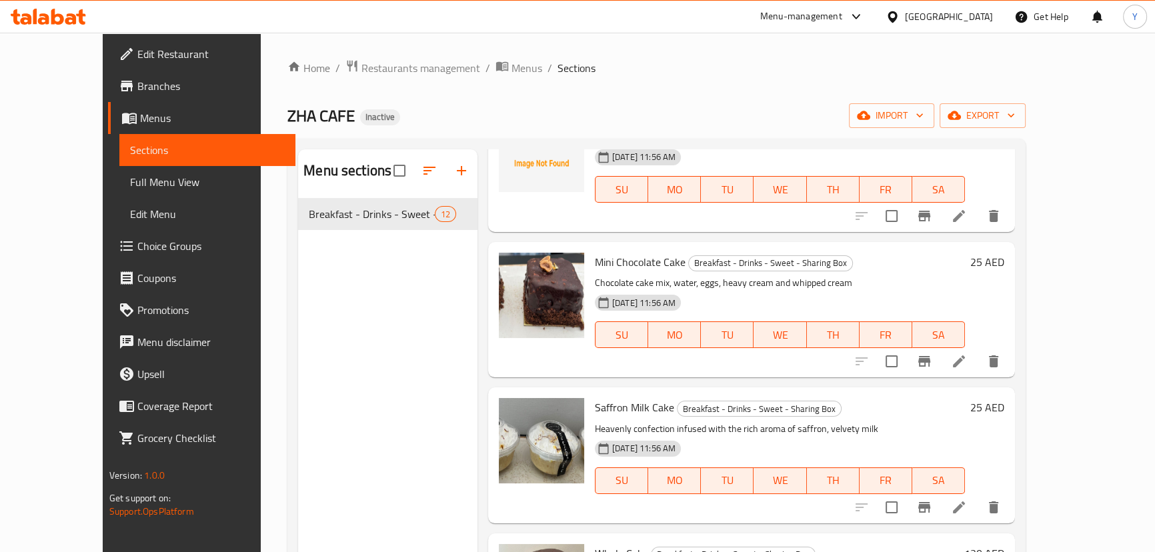
click at [967, 511] on icon at bounding box center [959, 508] width 16 height 16
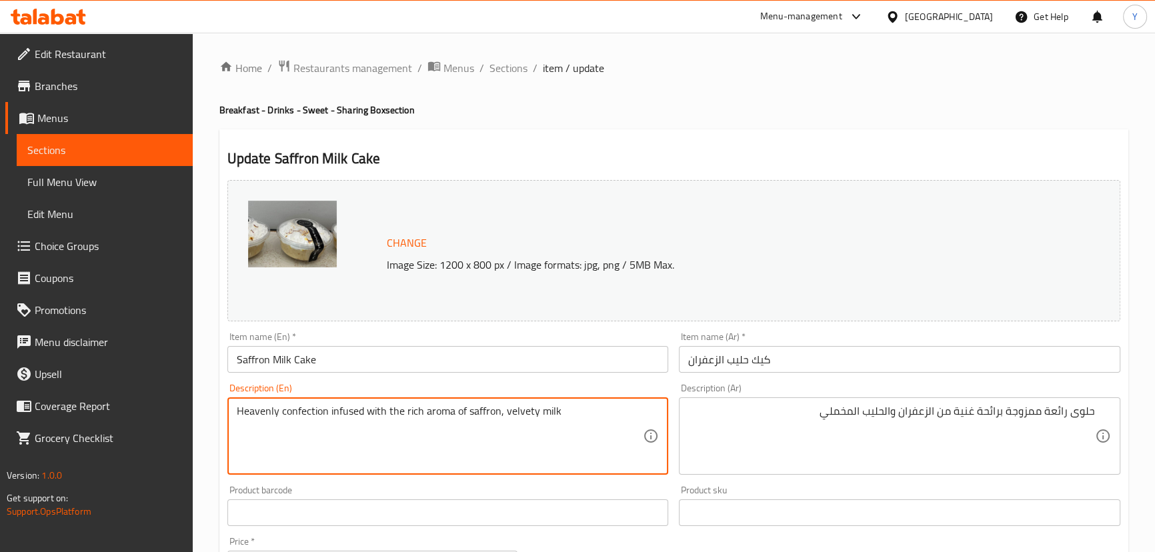
drag, startPoint x: 293, startPoint y: 406, endPoint x: 276, endPoint y: 404, distance: 16.9
click at [276, 404] on div "Heavenly confection infused with the rich aroma of saffron, velvety milk Descri…" at bounding box center [448, 436] width 442 height 77
click at [274, 403] on div "Heavenly confection infused with the rich aroma of saffron, velvety milk Descri…" at bounding box center [448, 436] width 442 height 77
click at [297, 412] on textarea "Heavenly confection infused with the rich aroma of saffron, velvety milk" at bounding box center [440, 436] width 407 height 63
drag, startPoint x: 297, startPoint y: 412, endPoint x: 251, endPoint y: 412, distance: 46.0
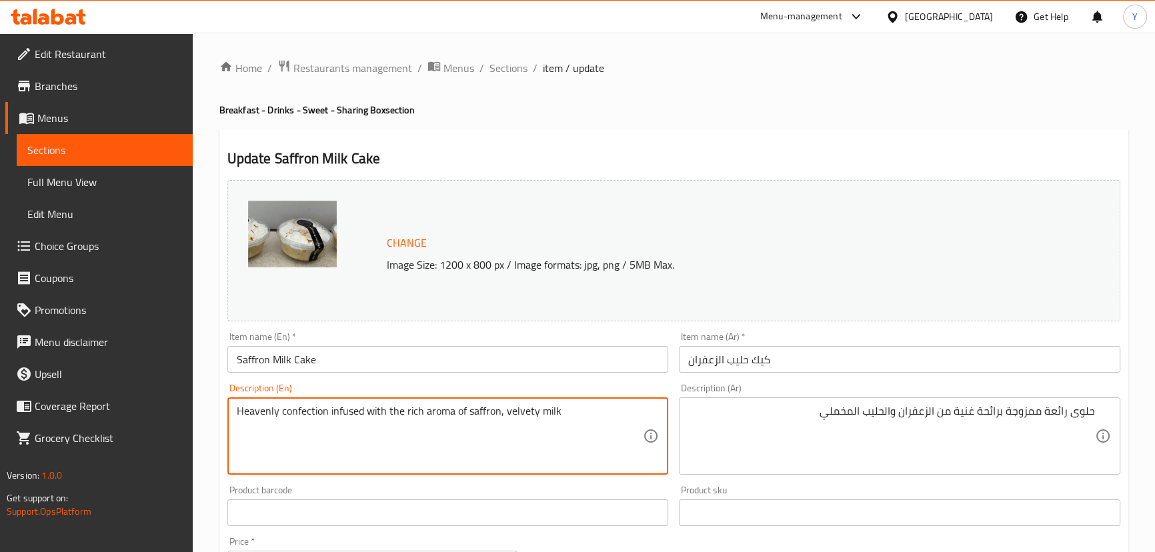
click at [251, 412] on textarea "Heavenly confection infused with the rich aroma of saffron, velvety milk" at bounding box center [440, 436] width 407 height 63
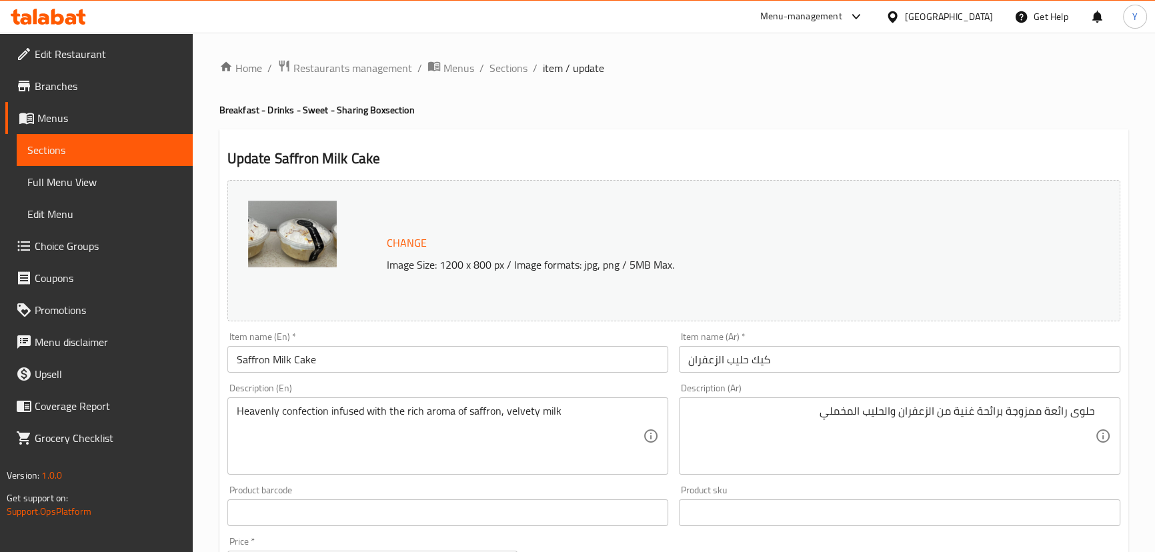
click at [963, 133] on div "Update Saffron Milk Cake Change Image Size: 1200 x 800 px / Image formats: jpg,…" at bounding box center [673, 527] width 909 height 796
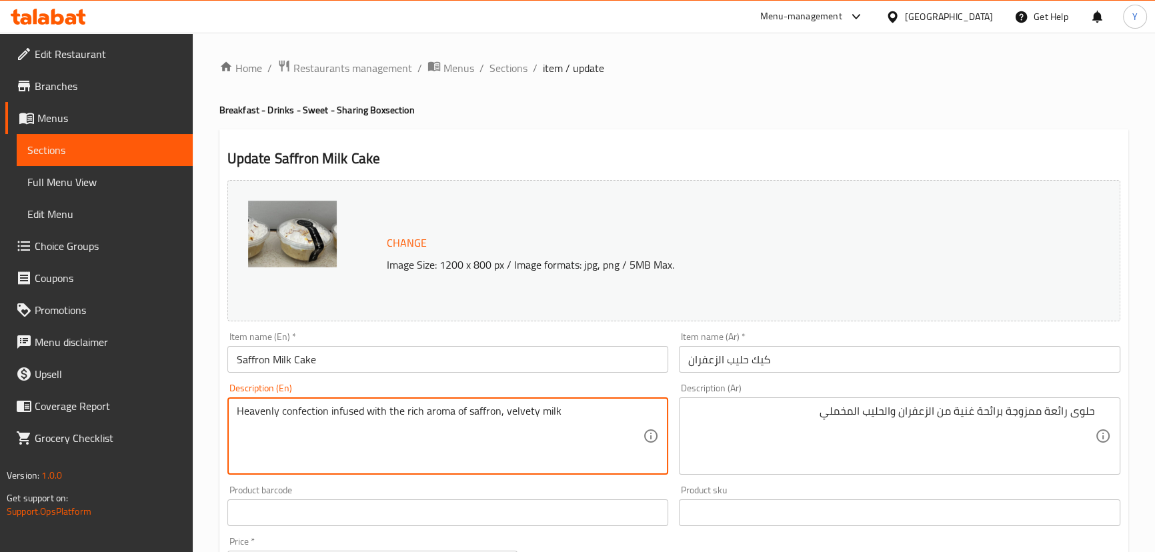
click at [294, 405] on textarea "Heavenly confection infused with the rich aroma of saffron, velvety milk" at bounding box center [440, 436] width 407 height 63
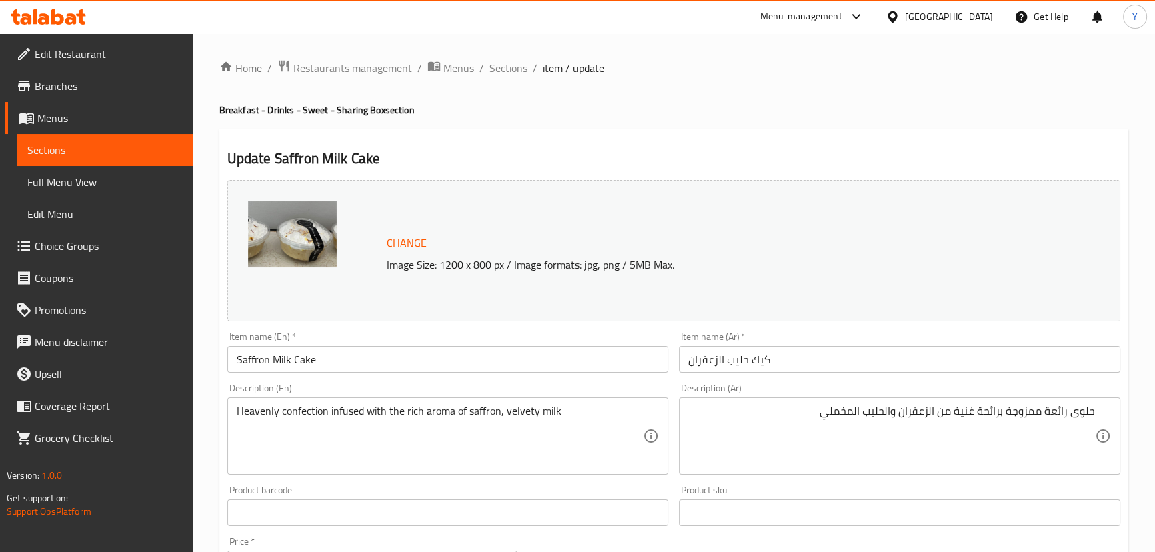
click at [887, 139] on div "Update Saffron Milk Cake Change Image Size: 1200 x 800 px / Image formats: jpg,…" at bounding box center [673, 527] width 909 height 796
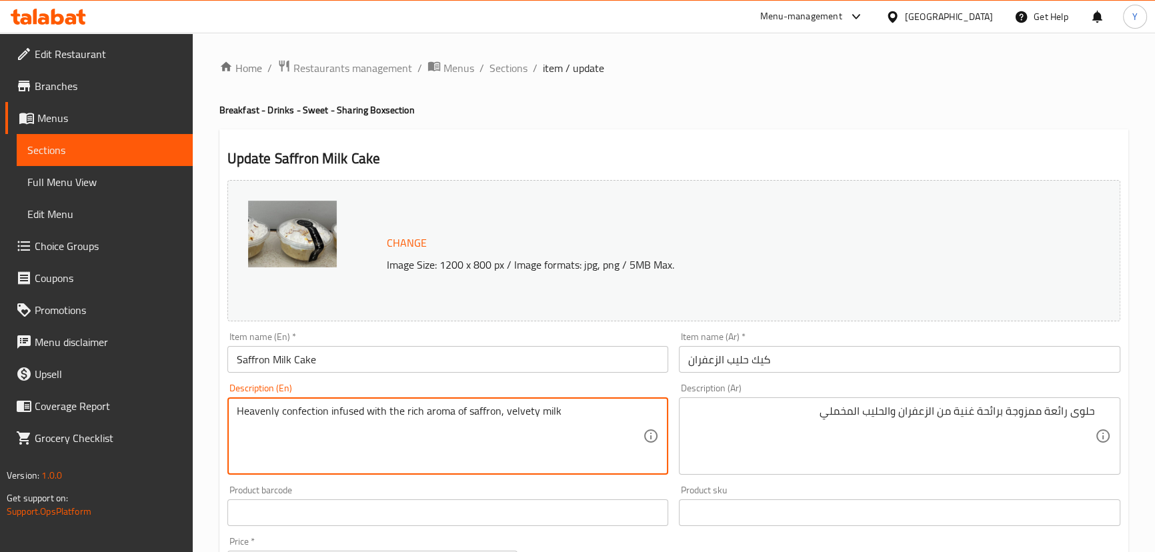
click at [253, 413] on textarea "Heavenly confection infused with the rich aroma of saffron, velvety milk" at bounding box center [440, 436] width 407 height 63
click at [260, 412] on textarea "Heavenly confection infused with the rich aroma of saffron, velvety milk" at bounding box center [440, 436] width 407 height 63
type textarea "Confection infused with the rich aroma of saffron, velvety milk"
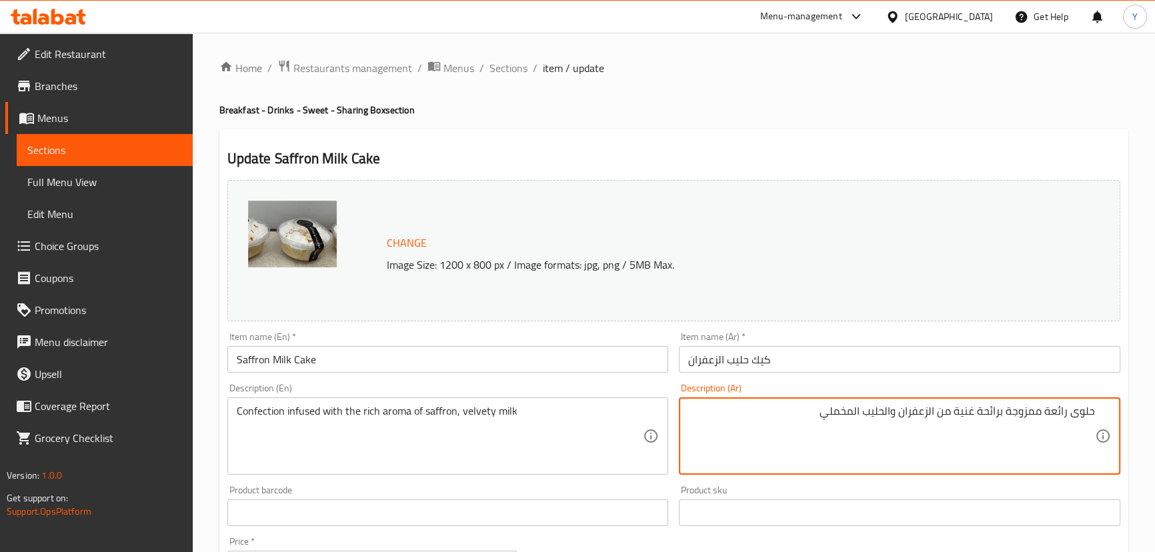
click at [1061, 407] on textarea "حلوى رائعة ممزوجة برائحة غنية من الزعفران والحليب المخملي" at bounding box center [891, 436] width 407 height 63
type textarea "حلوى ممزوجة برائحة غنية من الزعفران والحليب المخملي"
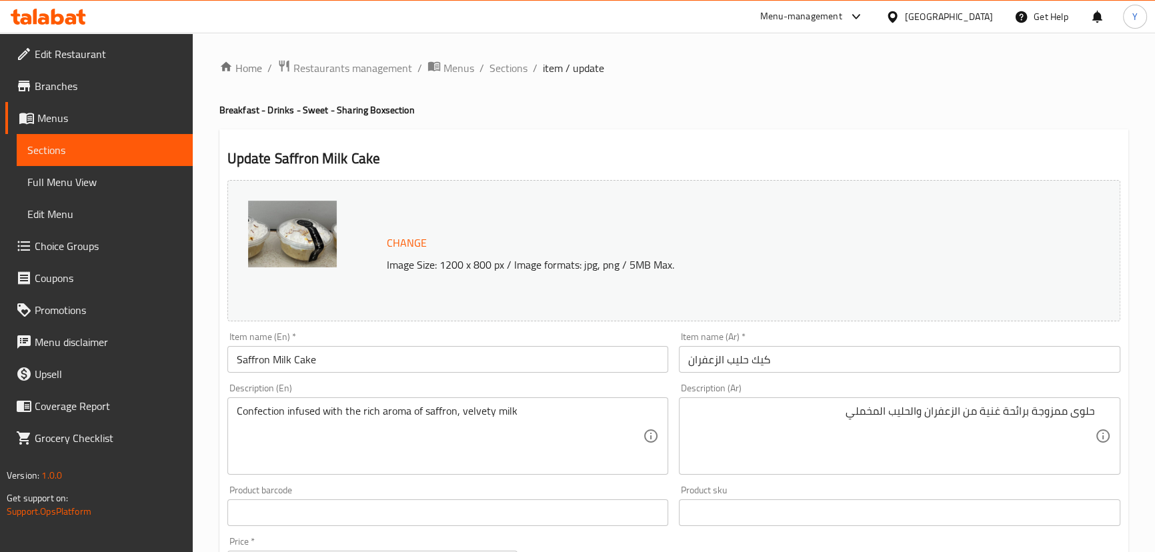
click at [822, 145] on div "Update Saffron Milk Cake Change Image Size: 1200 x 800 px / Image formats: jpg,…" at bounding box center [673, 527] width 909 height 796
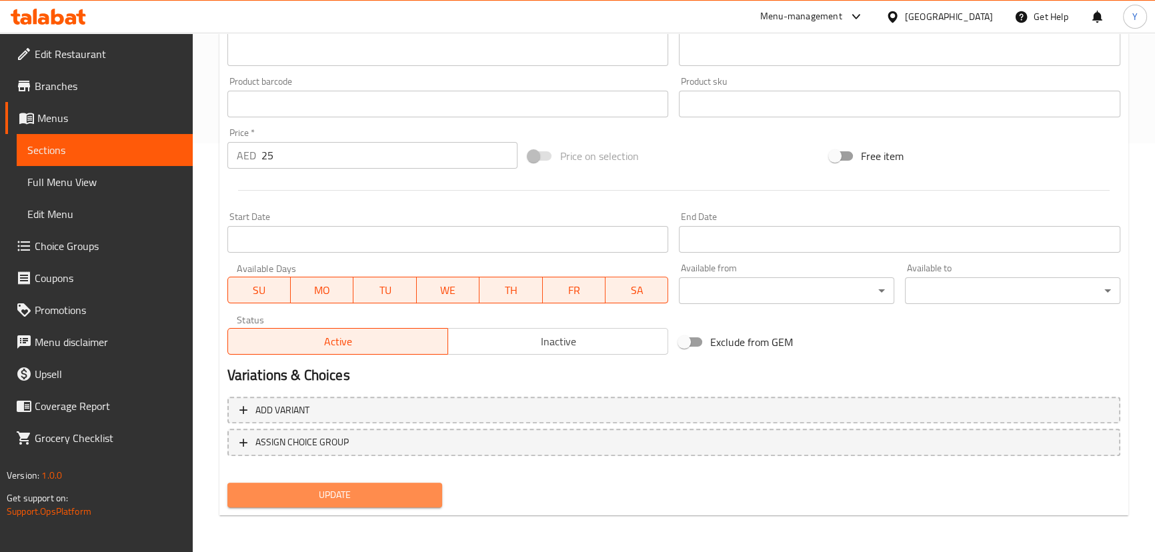
click at [386, 493] on span "Update" at bounding box center [335, 495] width 194 height 17
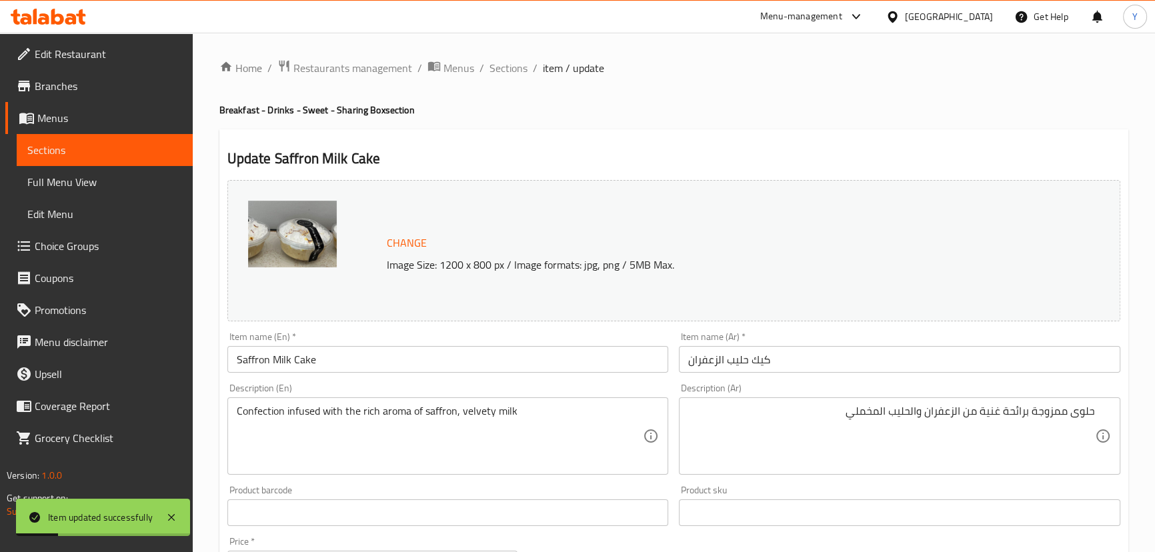
click at [506, 77] on div "Home / Restaurants management / Menus / Sections / item / update Breakfast - Dr…" at bounding box center [673, 497] width 909 height 876
click at [507, 72] on span "Sections" at bounding box center [509, 68] width 38 height 16
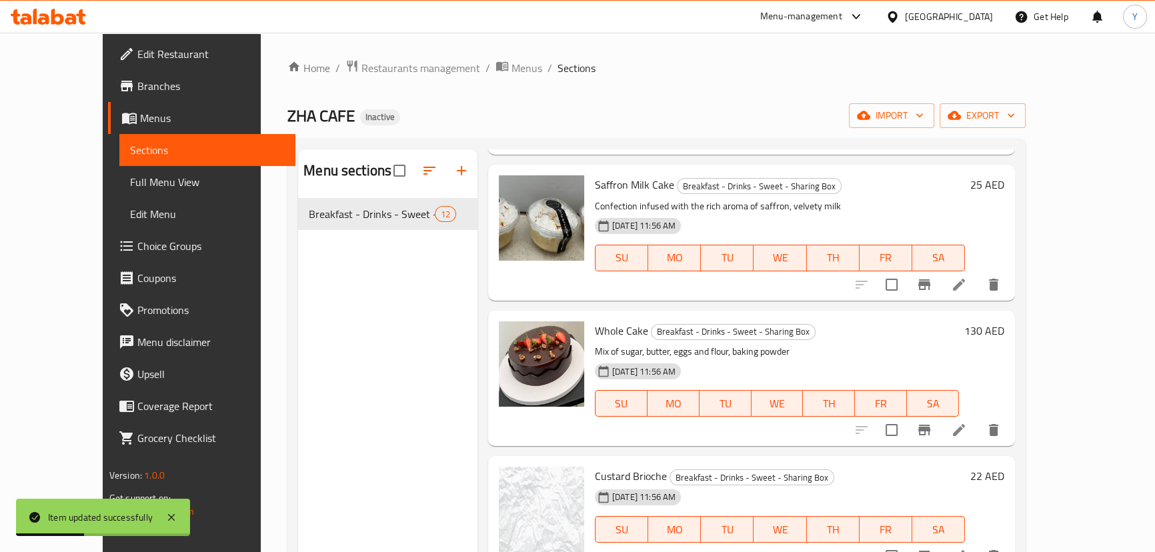
scroll to position [551, 0]
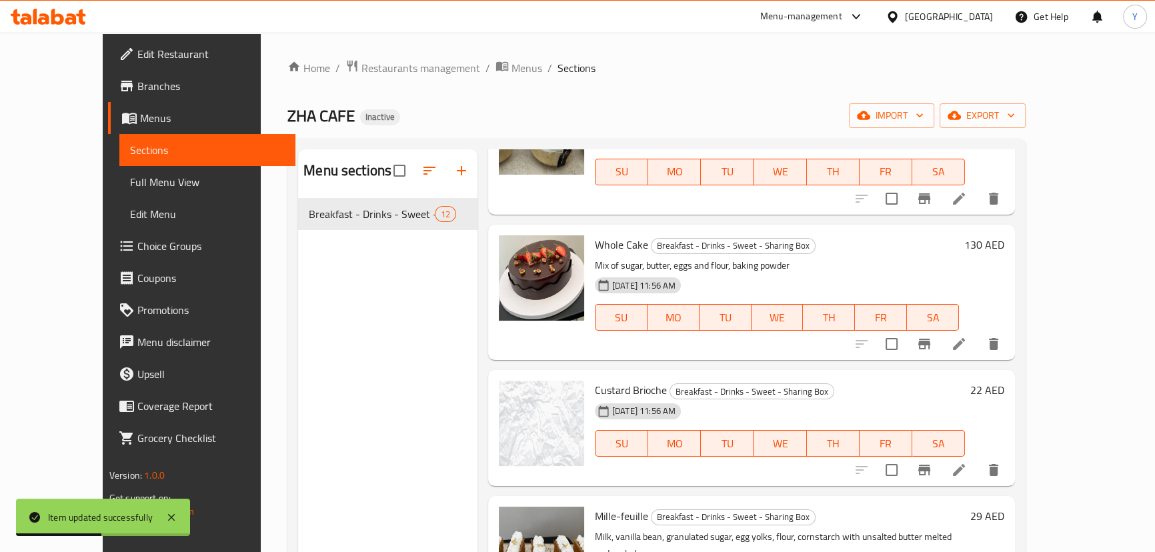
click at [978, 353] on li at bounding box center [959, 344] width 37 height 24
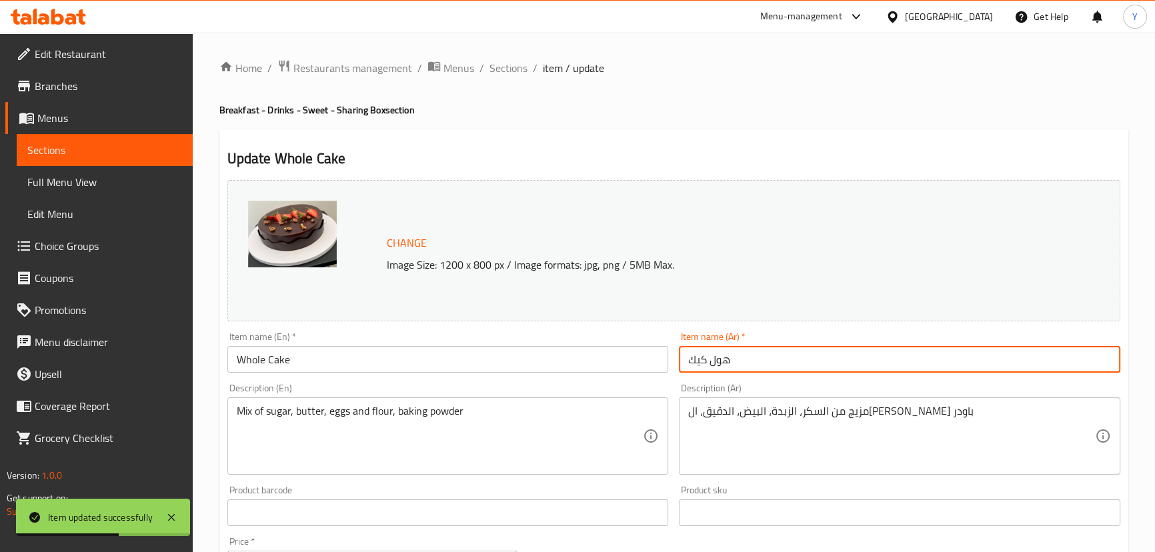
click at [820, 369] on input "هول كيك" at bounding box center [900, 359] width 442 height 27
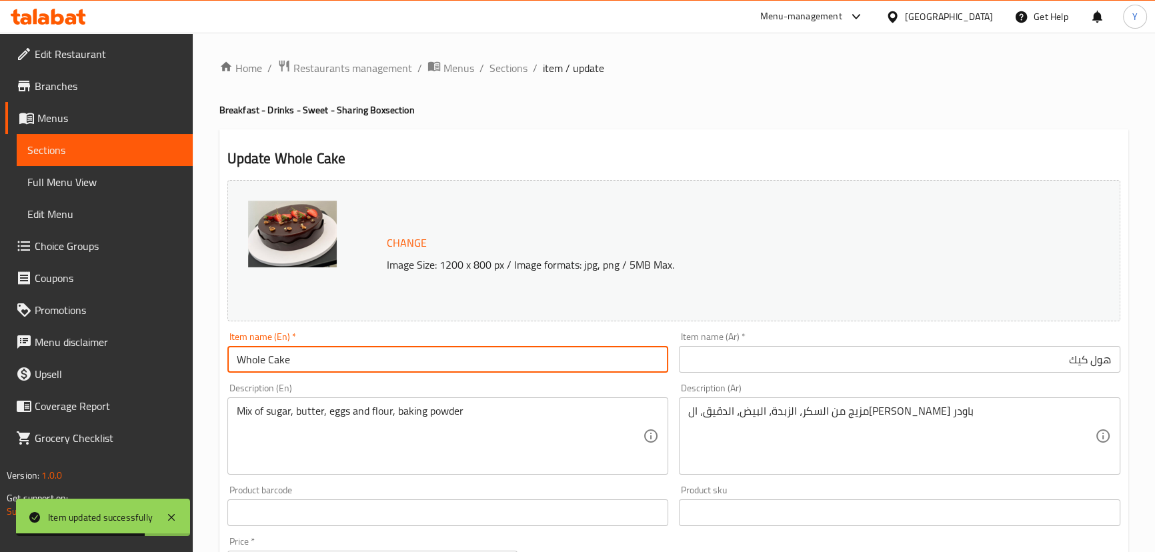
drag, startPoint x: 322, startPoint y: 362, endPoint x: 0, endPoint y: 347, distance: 322.5
click at [45, 347] on div "Edit Restaurant Branches Menus Sections Full Menu View Edit Menu Choice Groups …" at bounding box center [577, 497] width 1155 height 929
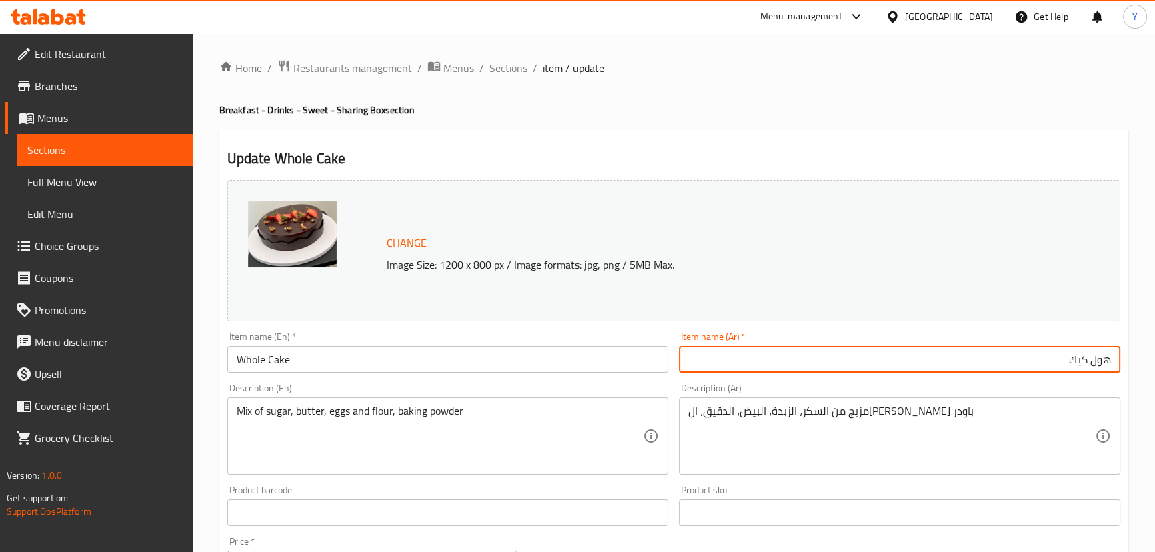
click at [1078, 363] on input "هول كيك" at bounding box center [900, 359] width 442 height 27
paste input "كيك"
type input "كيك كاملة"
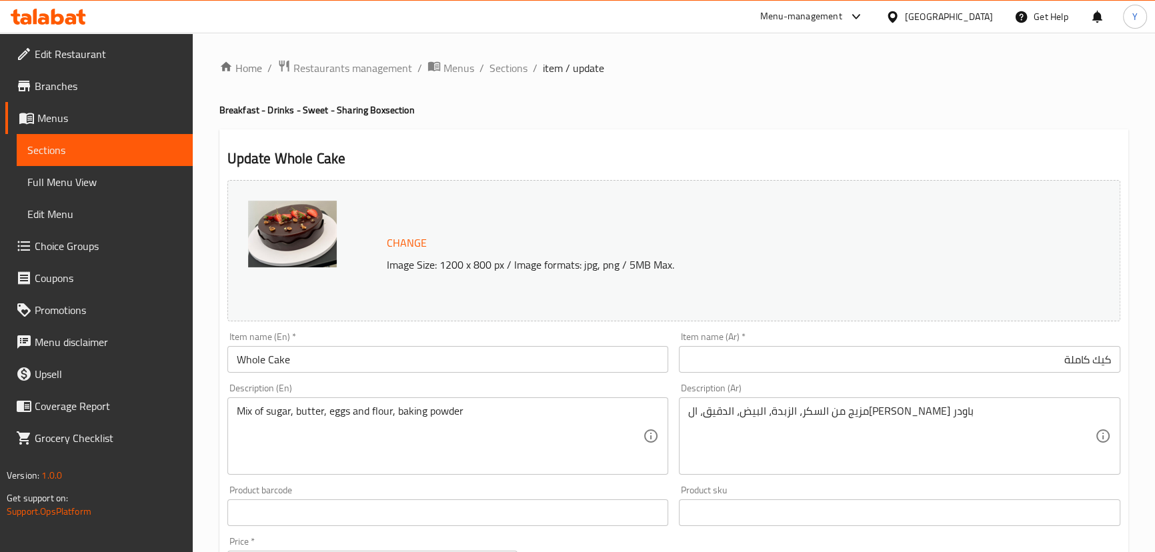
click at [922, 135] on div "Update Whole Cake Change Image Size: 1200 x 800 px / Image formats: jpg, png / …" at bounding box center [673, 527] width 909 height 796
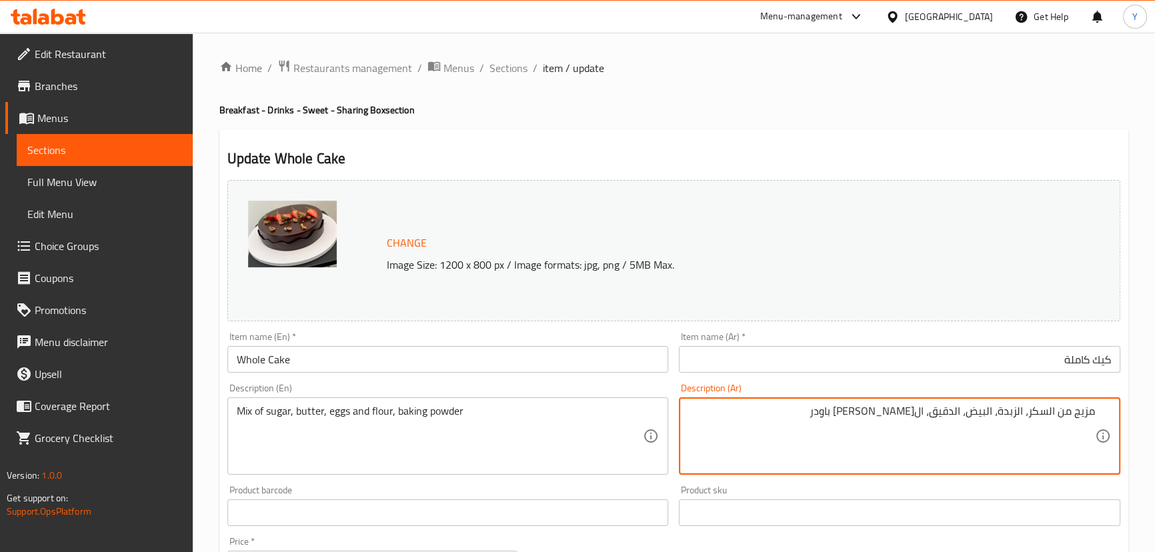
click at [962, 123] on div "Home / Restaurants management / Menus / Sections / item / update Breakfast - Dr…" at bounding box center [673, 497] width 909 height 876
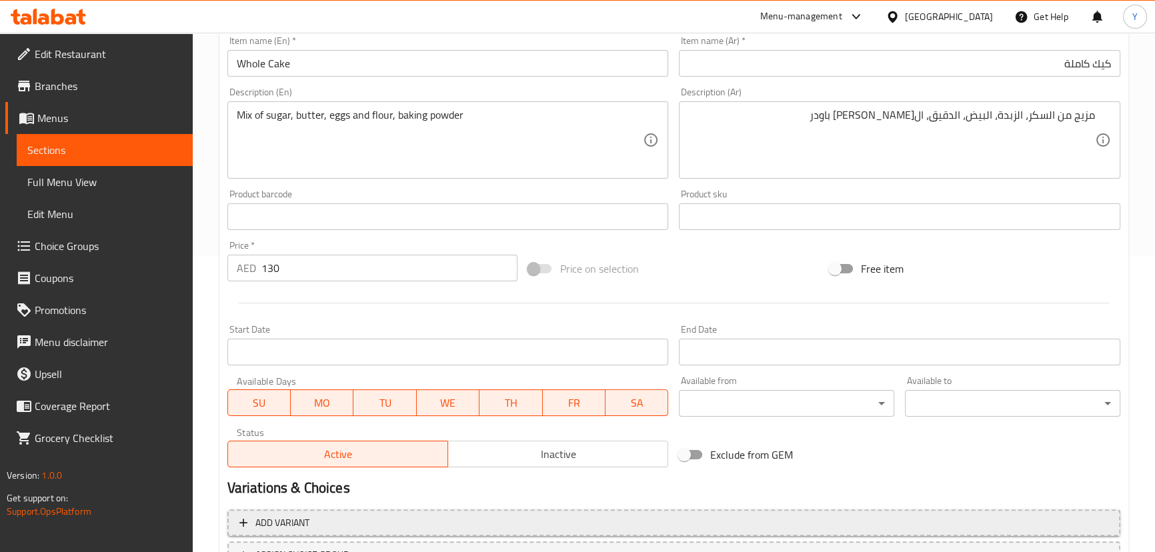
scroll to position [409, 0]
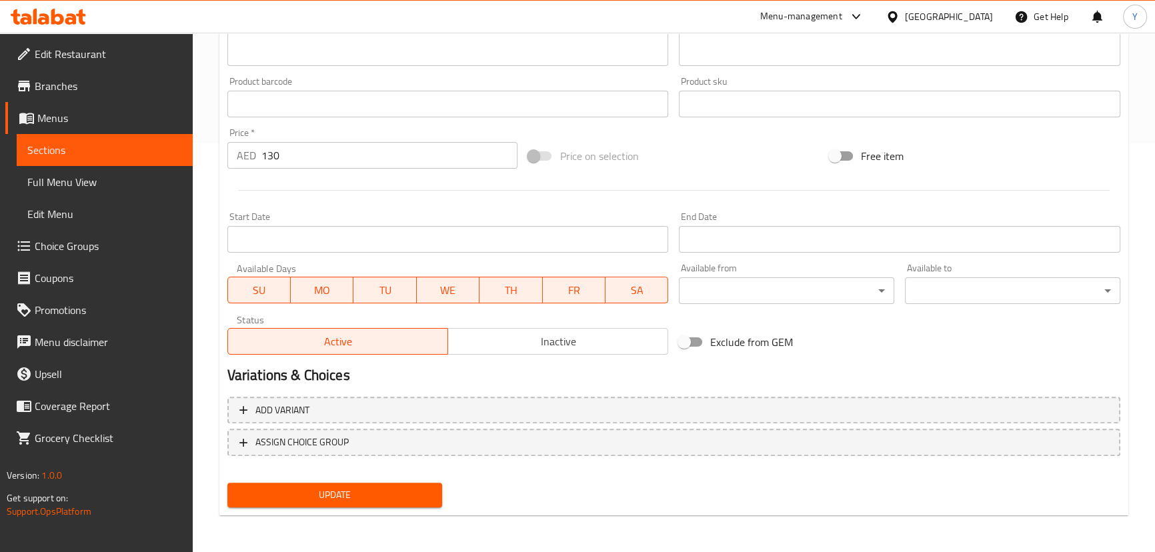
click at [402, 493] on span "Update" at bounding box center [335, 495] width 194 height 17
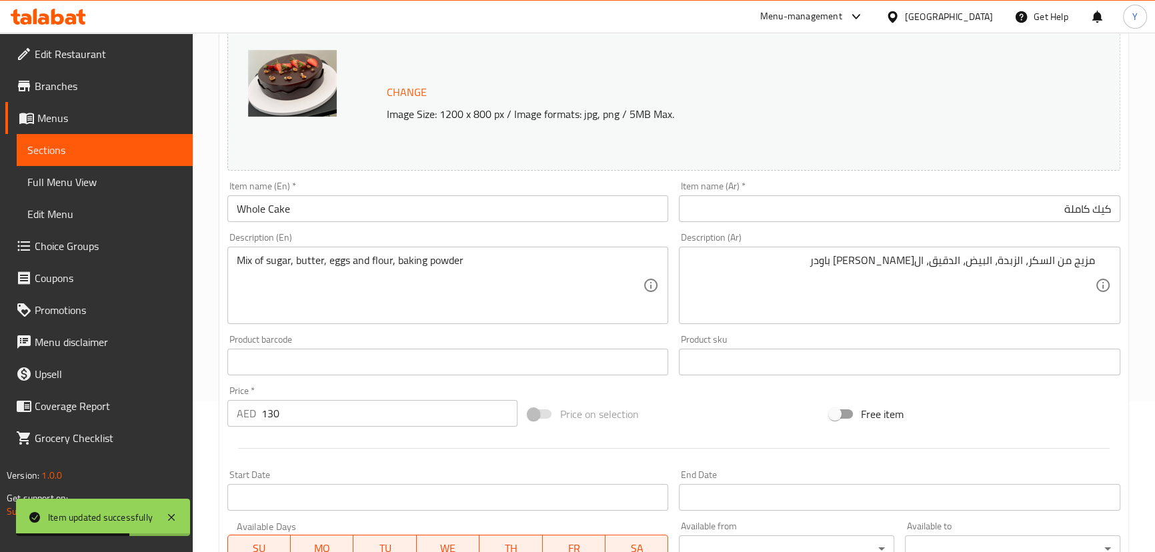
scroll to position [0, 0]
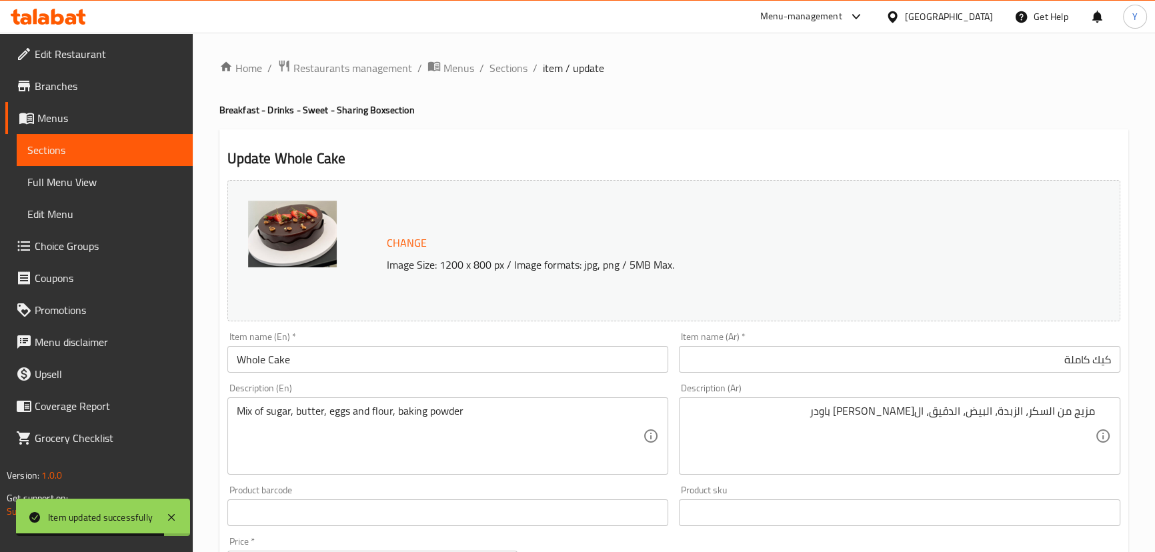
drag, startPoint x: 512, startPoint y: 73, endPoint x: 526, endPoint y: 16, distance: 59.1
click at [512, 73] on span "Sections" at bounding box center [509, 68] width 38 height 16
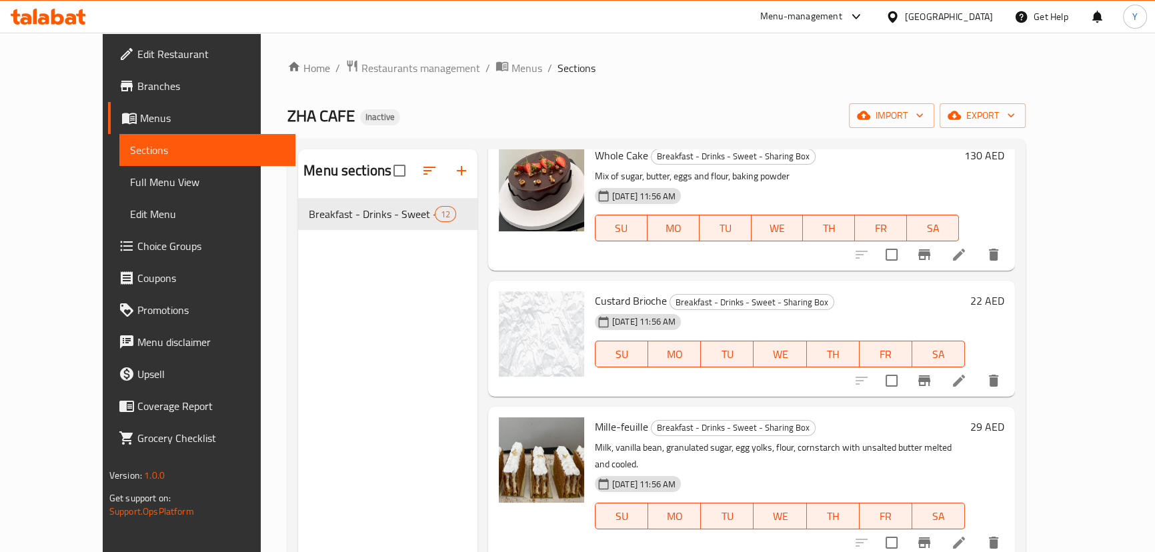
scroll to position [701, 0]
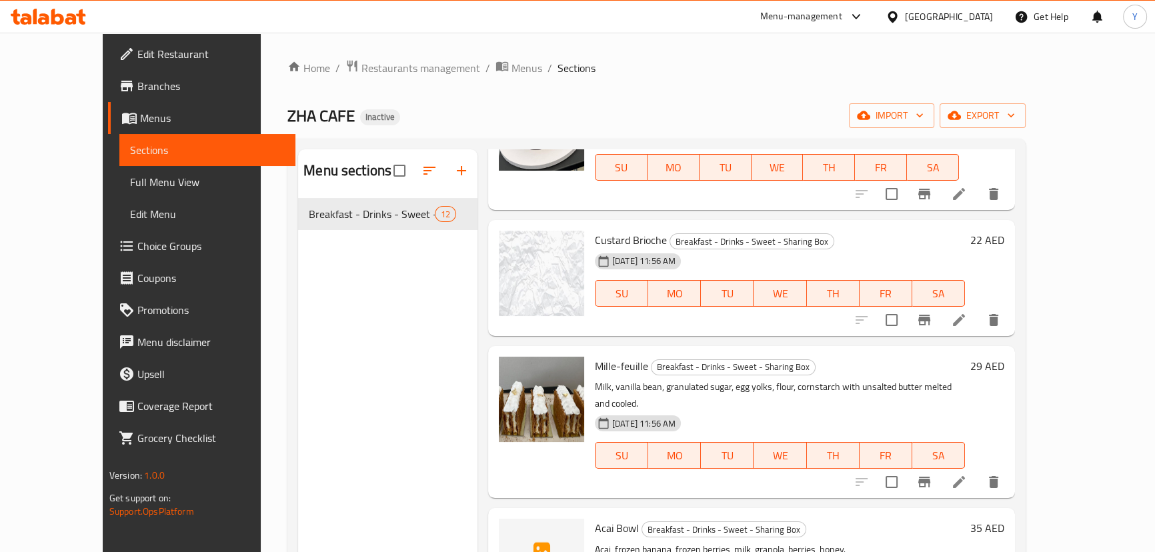
click at [965, 476] on icon at bounding box center [959, 482] width 12 height 12
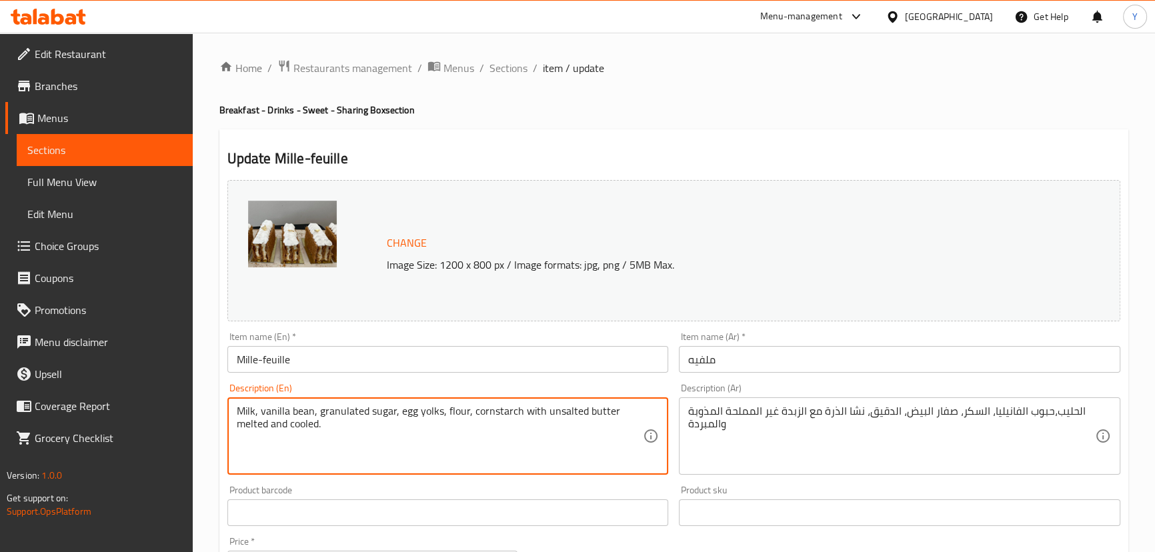
drag, startPoint x: 345, startPoint y: 411, endPoint x: 378, endPoint y: 407, distance: 33.6
click at [378, 407] on textarea "Milk, vanilla bean, granulated sugar, egg yolks, flour, cornstarch with unsalte…" at bounding box center [440, 436] width 407 height 63
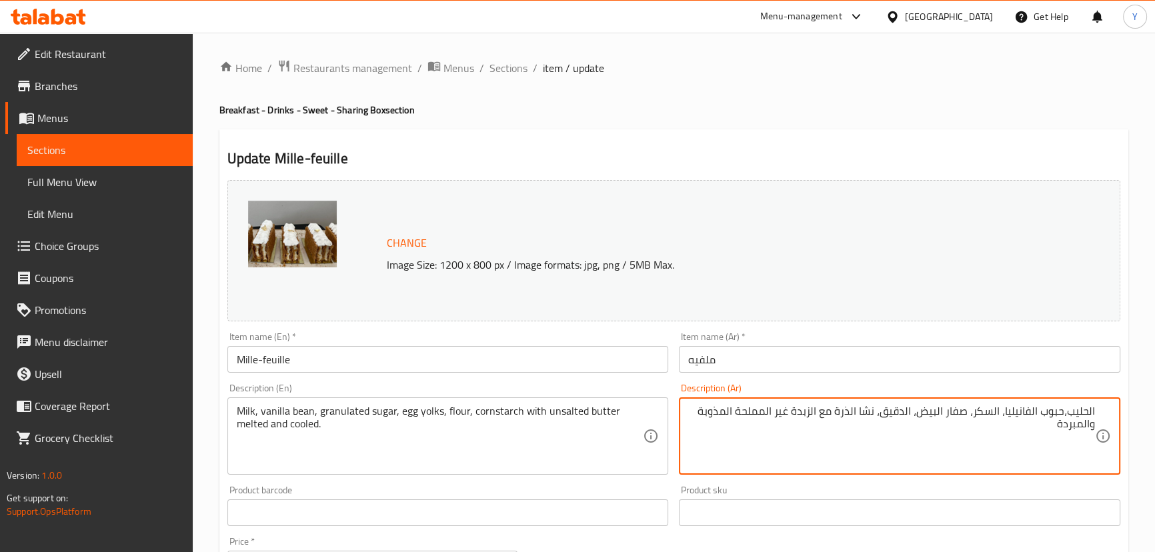
click at [995, 410] on textarea "الحليب،حبوب الفانيليا، السكر، صفار البيض، الدقيق، نشا الذرة مع الزبدة غير الممل…" at bounding box center [891, 436] width 407 height 63
click at [1085, 430] on textarea "الحليب،حبوب الفانيليا، سكر محبب، صفار البيض، الدقيق، نشا الذرة مع الزبدة غير ال…" at bounding box center [891, 436] width 407 height 63
type textarea "الحليب،حبوب الفانيليا، سكر محبب، صفار البيض، الدقيق، نشا الذرة مع الزبدة غير ال…"
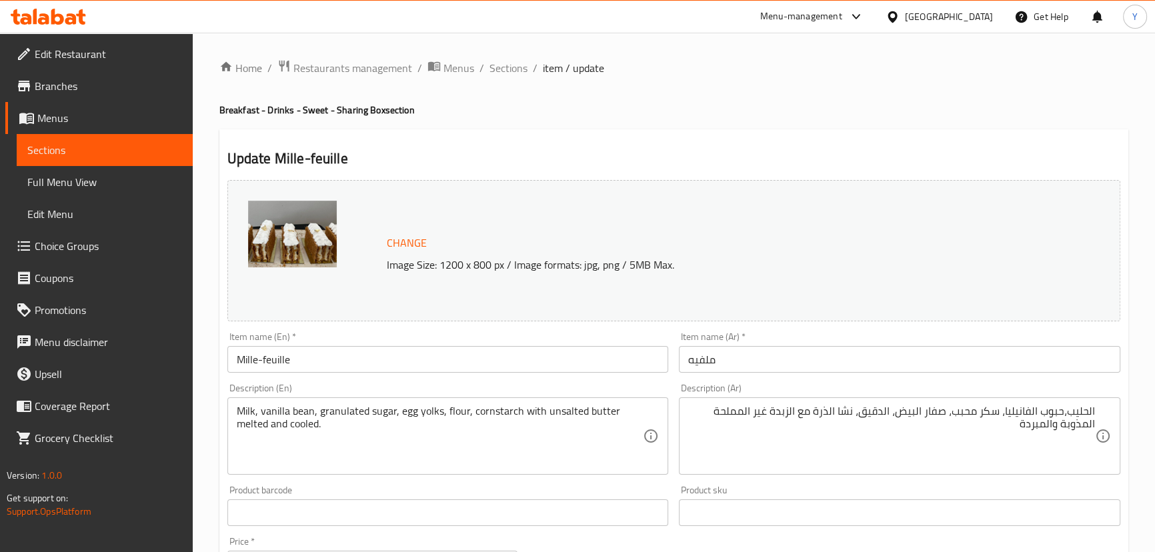
click at [892, 107] on h4 "Breakfast - Drinks - Sweet - Sharing Box section" at bounding box center [673, 109] width 909 height 13
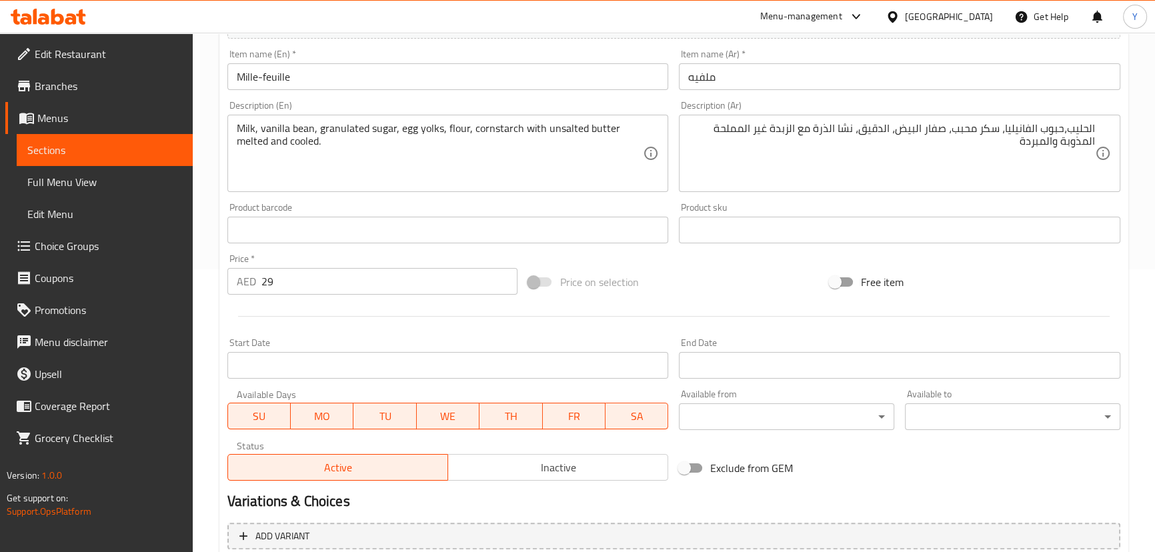
scroll to position [409, 0]
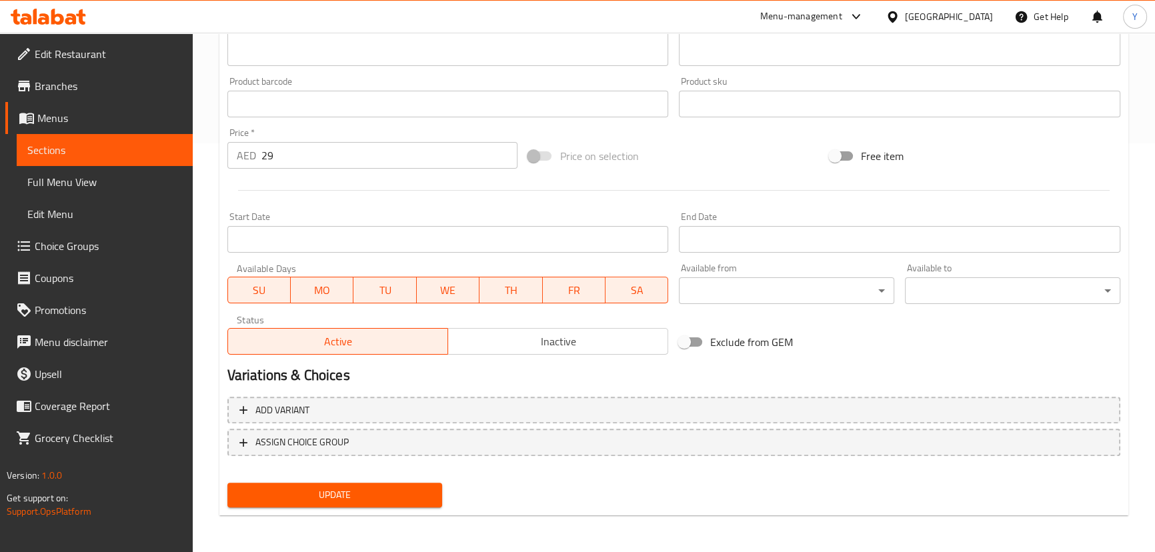
click at [402, 507] on button "Update" at bounding box center [334, 495] width 215 height 25
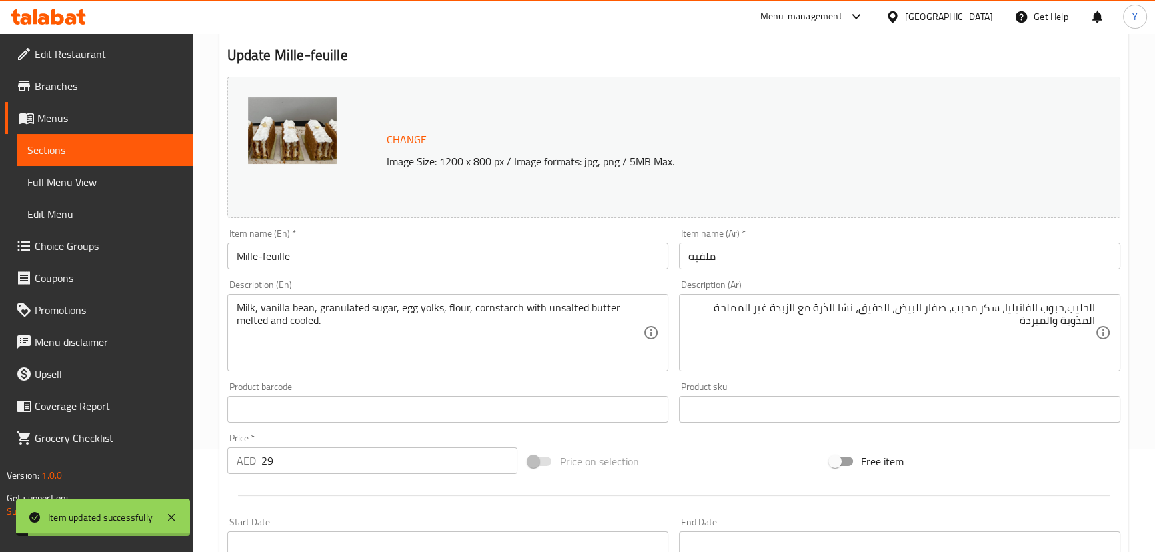
scroll to position [0, 0]
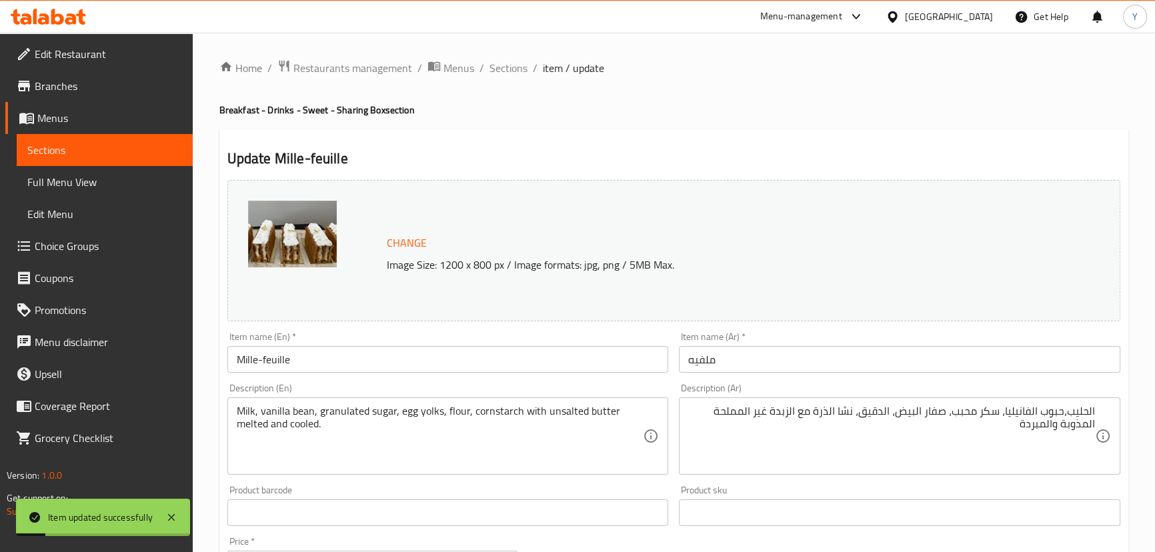
click at [518, 55] on div "Home / Restaurants management / Menus / Sections / item / update Breakfast - Dr…" at bounding box center [674, 497] width 963 height 929
click at [507, 79] on div "Home / Restaurants management / Menus / Sections / item / update Breakfast - Dr…" at bounding box center [673, 497] width 909 height 876
click at [507, 77] on div "Home / Restaurants management / Menus / Sections / item / update Breakfast - Dr…" at bounding box center [673, 497] width 909 height 876
click at [515, 71] on span "Sections" at bounding box center [509, 68] width 38 height 16
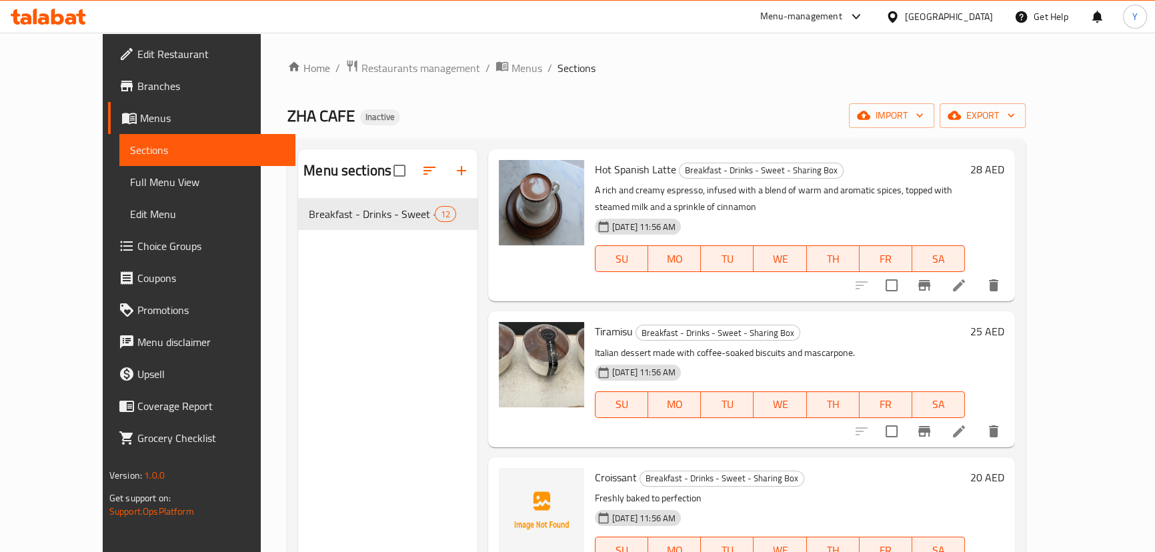
scroll to position [187, 0]
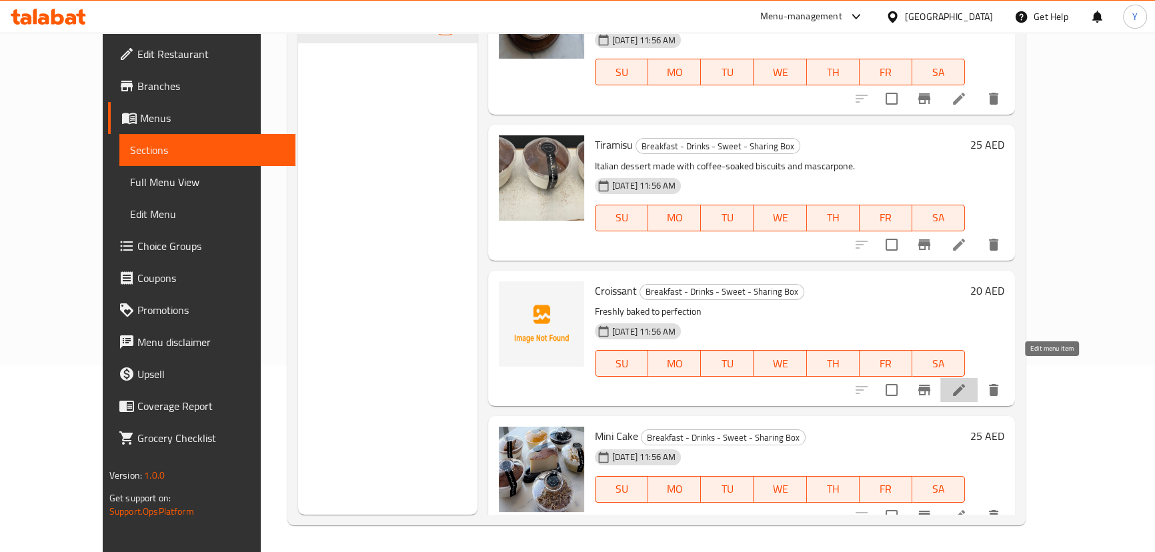
click at [967, 382] on icon at bounding box center [959, 390] width 16 height 16
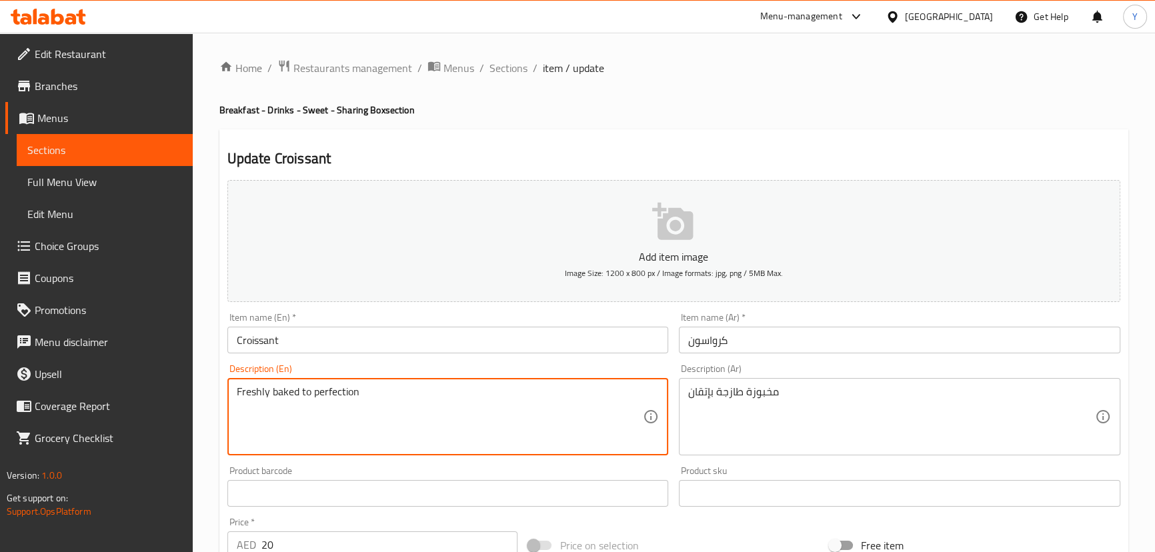
drag, startPoint x: 460, startPoint y: 411, endPoint x: 0, endPoint y: 332, distance: 467.1
click at [0, 343] on div "Edit Restaurant Branches Menus Sections Full Menu View Edit Menu Choice Groups …" at bounding box center [577, 488] width 1155 height 910
paste textarea "lour, butter, milk, sugar, salt, yeast. دقيق، زبدة، حليب، سكر، ملح، خميرة."
drag, startPoint x: 406, startPoint y: 388, endPoint x: 915, endPoint y: 404, distance: 509.2
click at [770, 396] on div "Add item image Image Size: 1200 x 800 px / Image formats: jpg, png / 5MB Max. I…" at bounding box center [674, 462] width 904 height 575
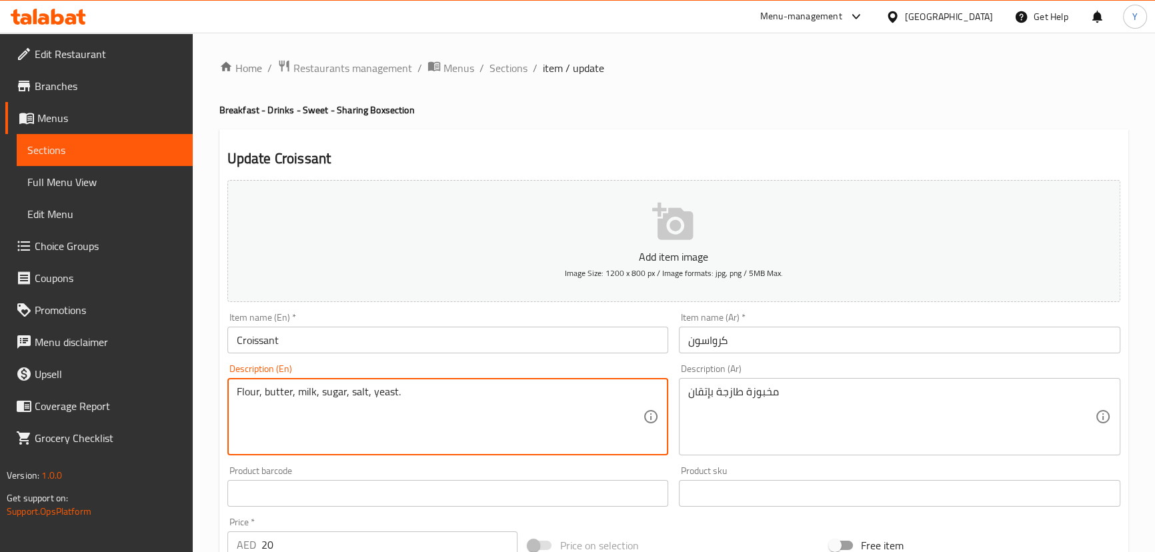
type textarea "Flour, butter, milk, sugar, salt, yeast."
drag, startPoint x: 927, startPoint y: 422, endPoint x: 766, endPoint y: 412, distance: 161.7
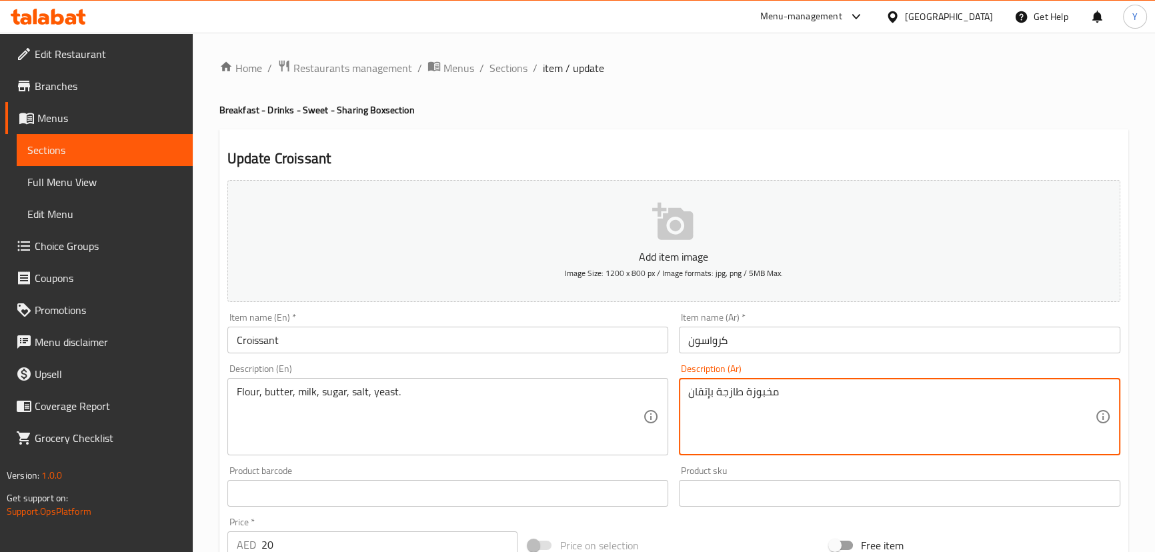
paste textarea "دقيق، [PERSON_NAME]، [PERSON_NAME]، سكر، [PERSON_NAME]، خميرة."
type textarea "دقيق، [PERSON_NAME]، [PERSON_NAME]، سكر، [PERSON_NAME]، خميرة."
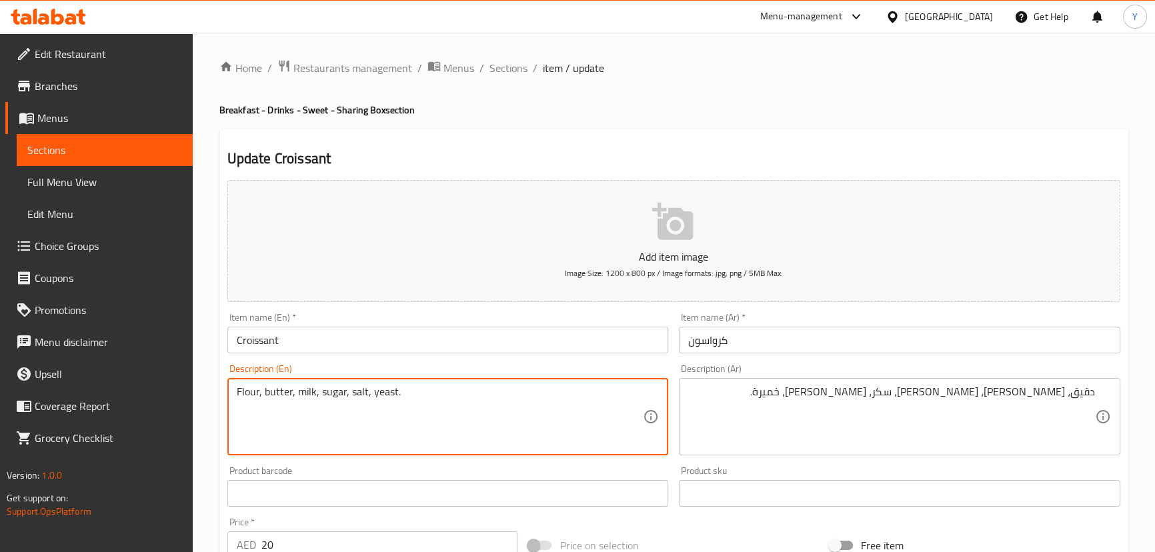
type textarea "Flour, butter, milk, sugar, salt, yeast."
click at [761, 132] on div "Update Croissant Add item image Image Size: 1200 x 800 px / Image formats: jpg,…" at bounding box center [673, 517] width 909 height 777
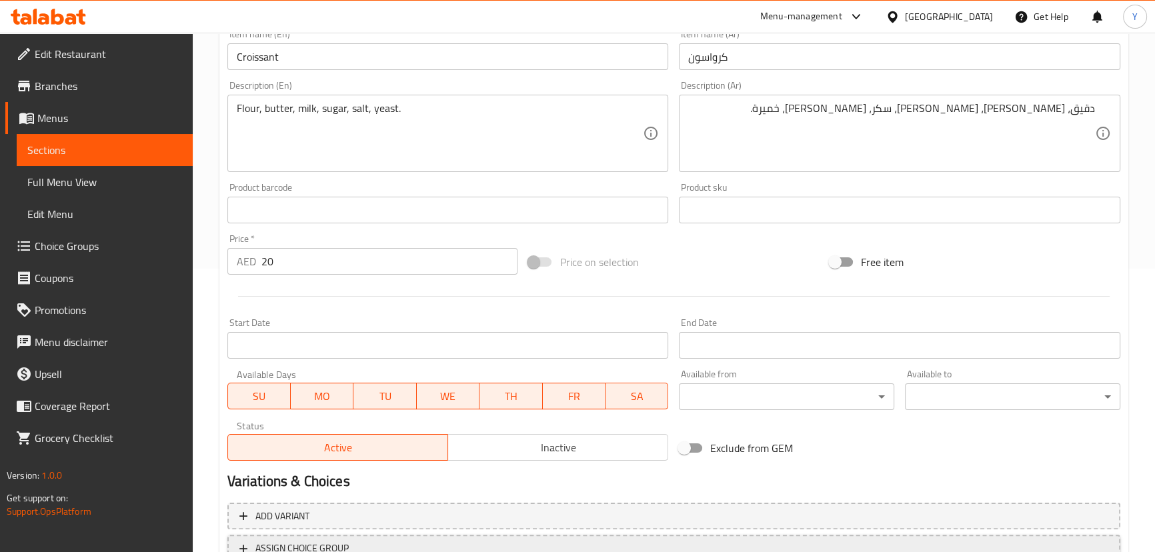
scroll to position [389, 0]
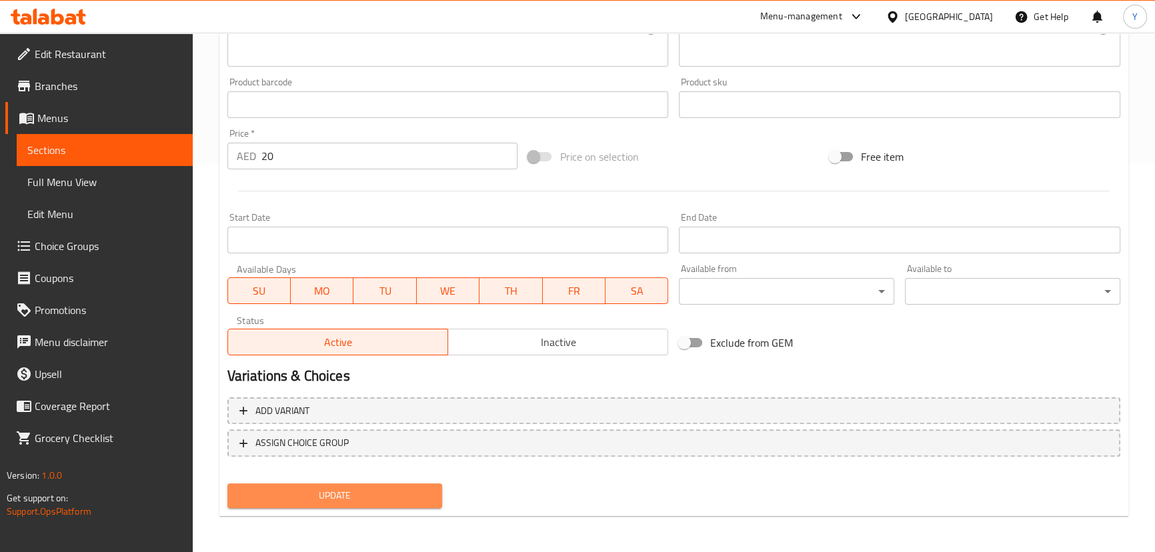
click at [439, 504] on button "Update" at bounding box center [334, 496] width 215 height 25
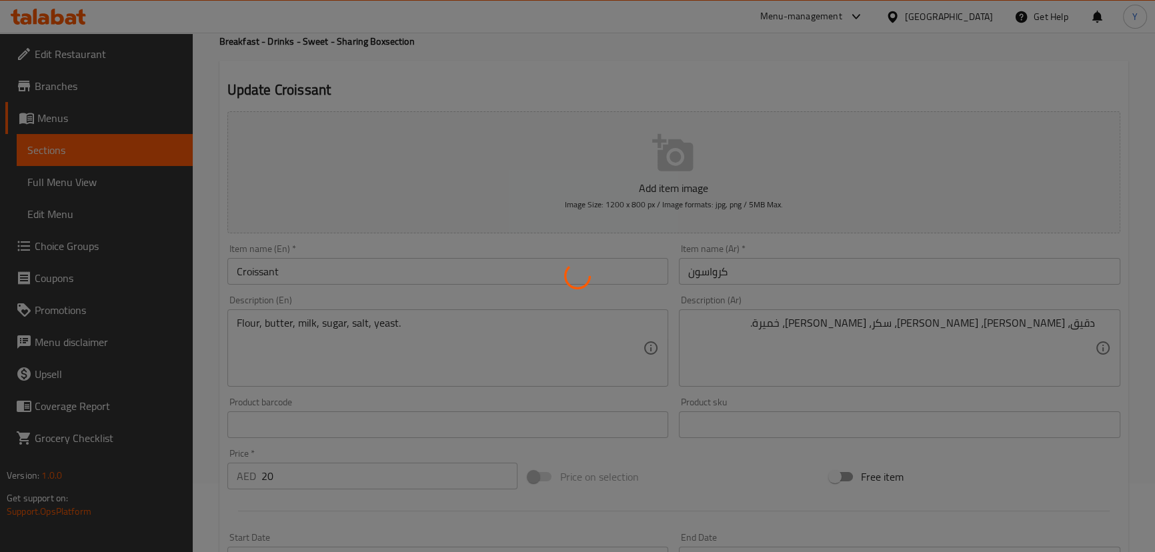
scroll to position [0, 0]
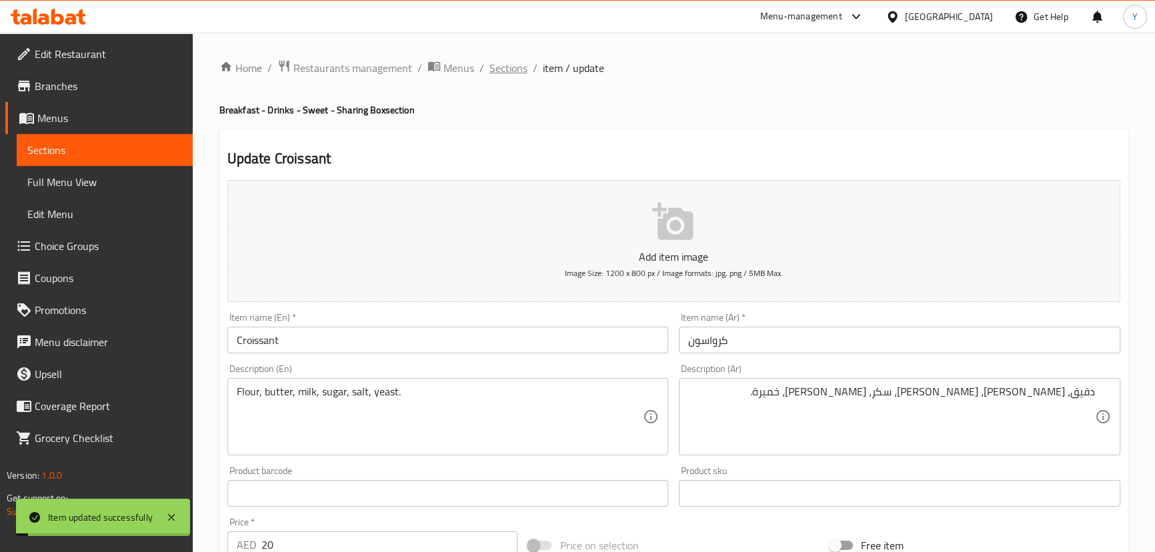
click at [501, 63] on span "Sections" at bounding box center [509, 68] width 38 height 16
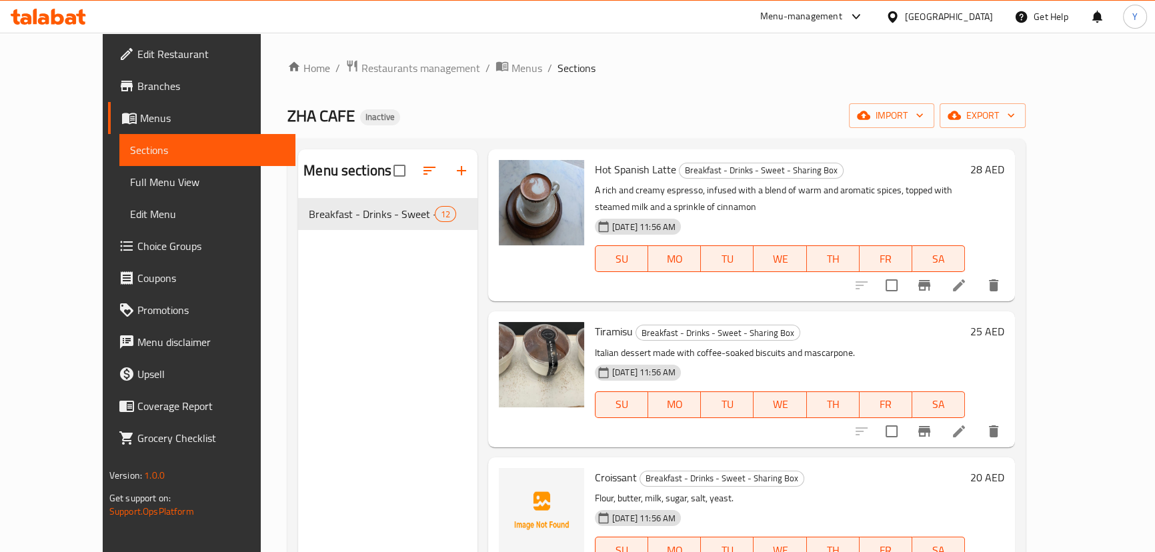
scroll to position [187, 0]
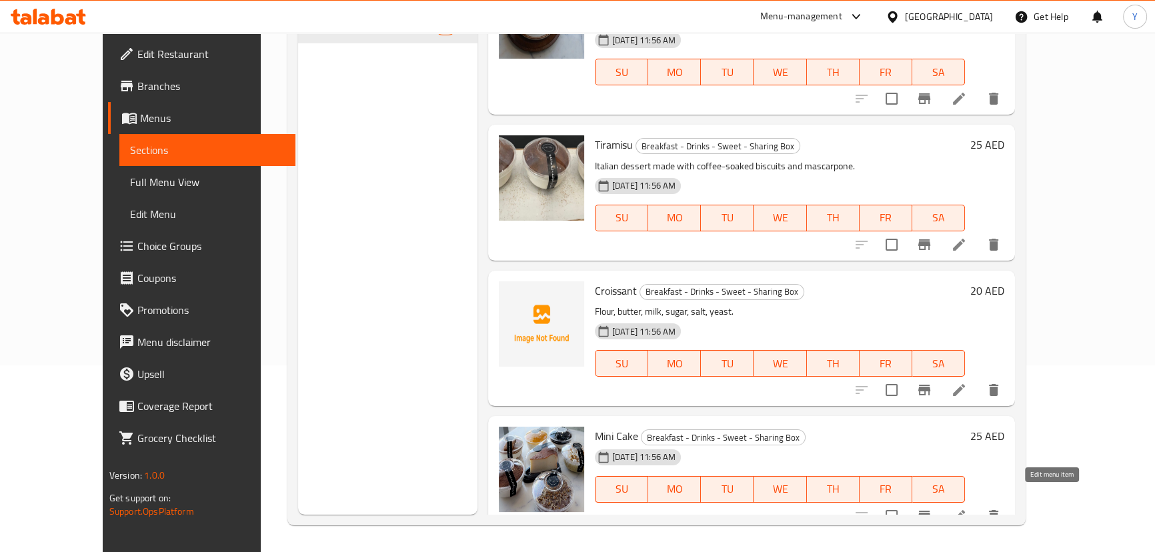
click at [967, 508] on icon at bounding box center [959, 516] width 16 height 16
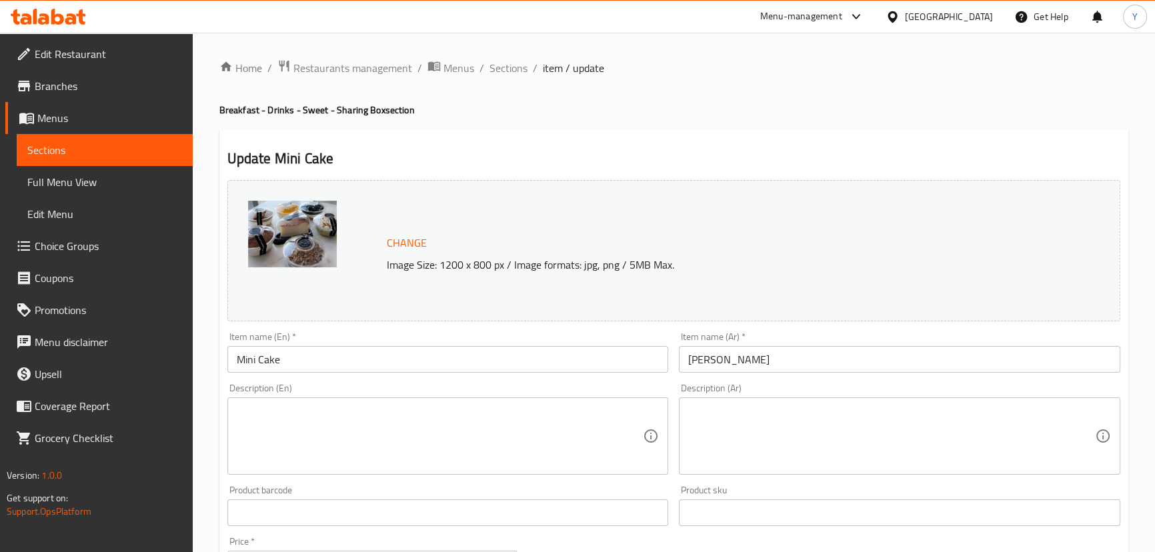
click at [496, 440] on textarea at bounding box center [440, 436] width 407 height 63
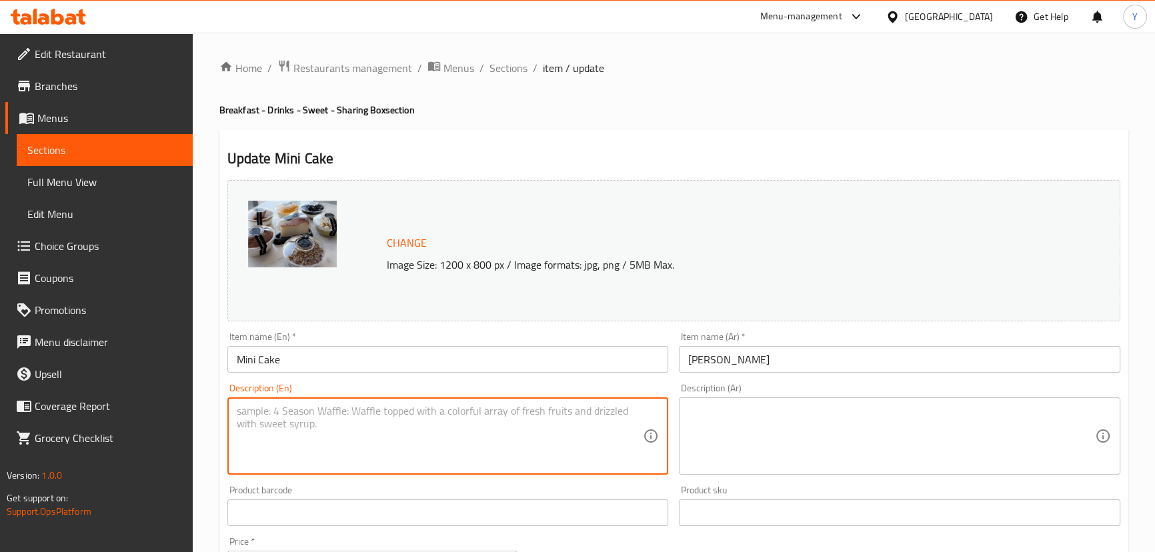
click at [428, 408] on textarea at bounding box center [440, 436] width 407 height 63
paste textarea "Mini cake many Description Ar: En: flovers"
click at [340, 407] on textarea "Mini cake many Description Ar: En: flovers" at bounding box center [440, 436] width 407 height 63
click at [302, 409] on textarea "Mini cake many flovers" at bounding box center [440, 436] width 407 height 63
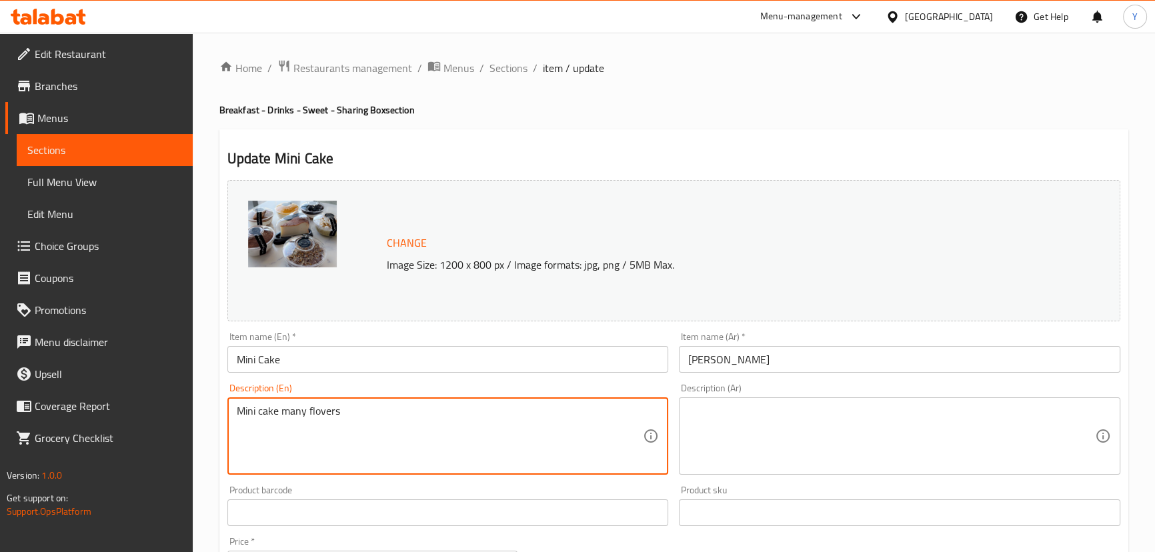
drag, startPoint x: 302, startPoint y: 409, endPoint x: 139, endPoint y: 396, distance: 162.7
click at [140, 396] on div "Edit Restaurant Branches Menus Sections Full Menu View Edit Menu Choice Groups …" at bounding box center [577, 497] width 1155 height 929
click at [290, 416] on textarea "Mini cake many flovers" at bounding box center [440, 436] width 407 height 63
click at [291, 416] on textarea "Mini cake many flovers" at bounding box center [440, 436] width 407 height 63
click at [324, 414] on textarea "Mini cake many flovers" at bounding box center [440, 436] width 407 height 63
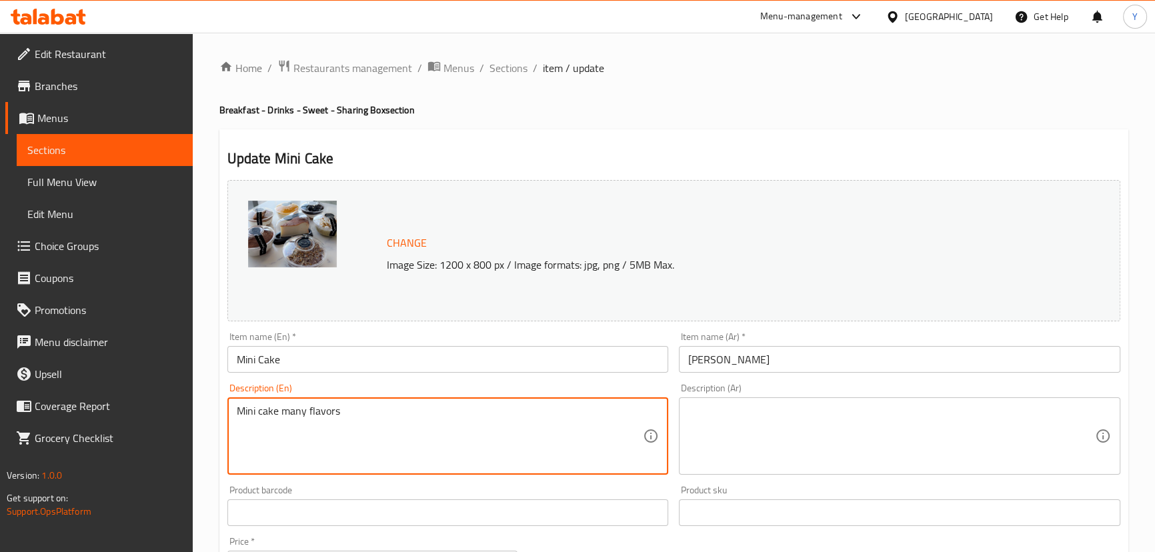
type textarea "Mini cake many flavors"
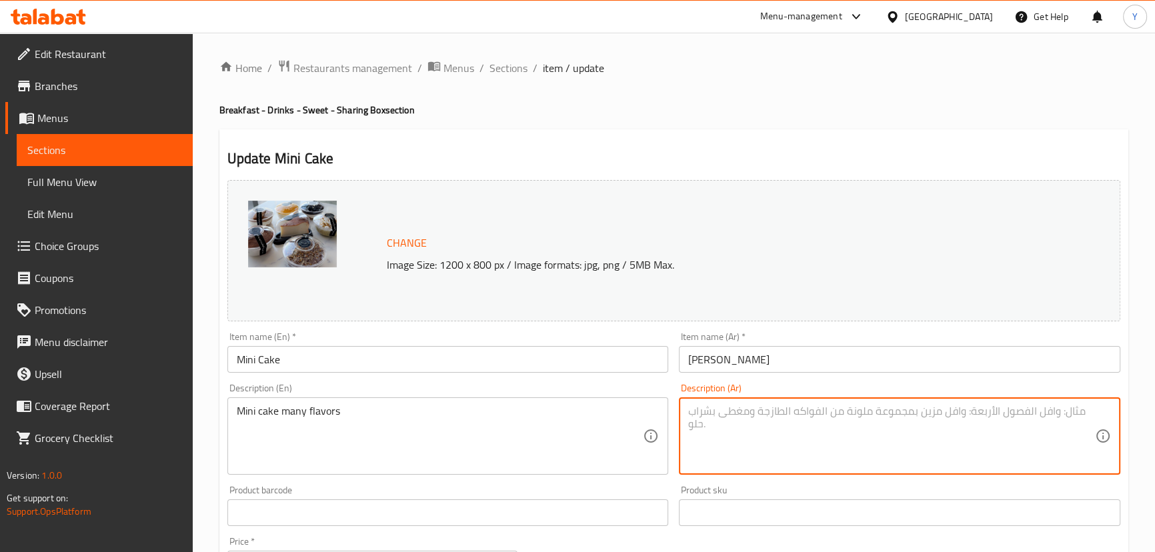
click at [748, 419] on textarea at bounding box center [891, 436] width 407 height 63
type textarea "l"
type textarea "ميني كيك بنكهات كثيرة"
drag, startPoint x: 380, startPoint y: 414, endPoint x: 0, endPoint y: 387, distance: 380.6
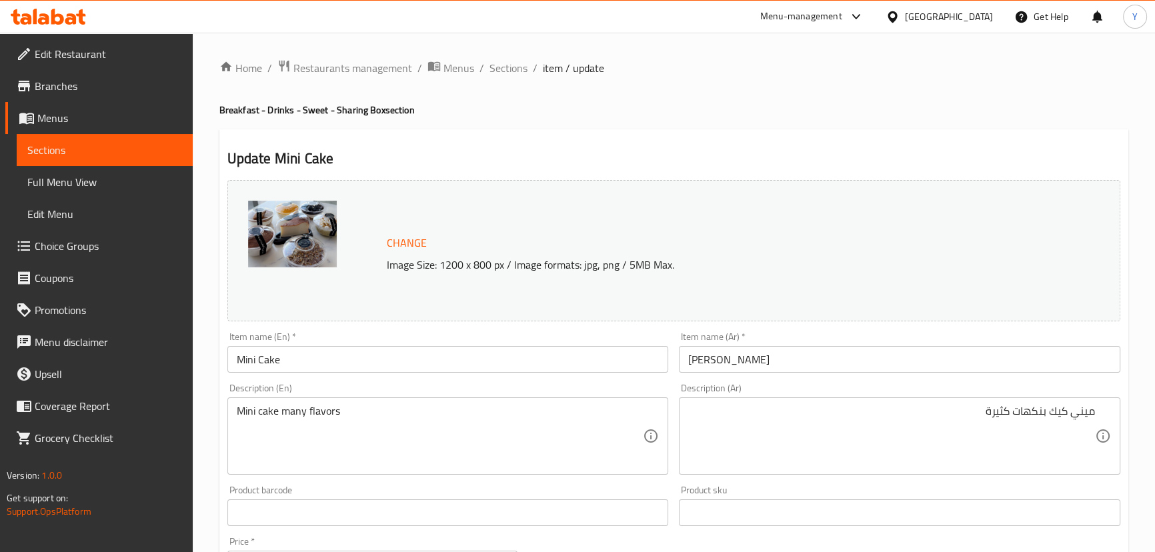
drag, startPoint x: 934, startPoint y: 142, endPoint x: 939, endPoint y: 153, distance: 11.9
click at [934, 142] on div "Update Mini Cake Change Image Size: 1200 x 800 px / Image formats: jpg, png / 5…" at bounding box center [673, 527] width 909 height 796
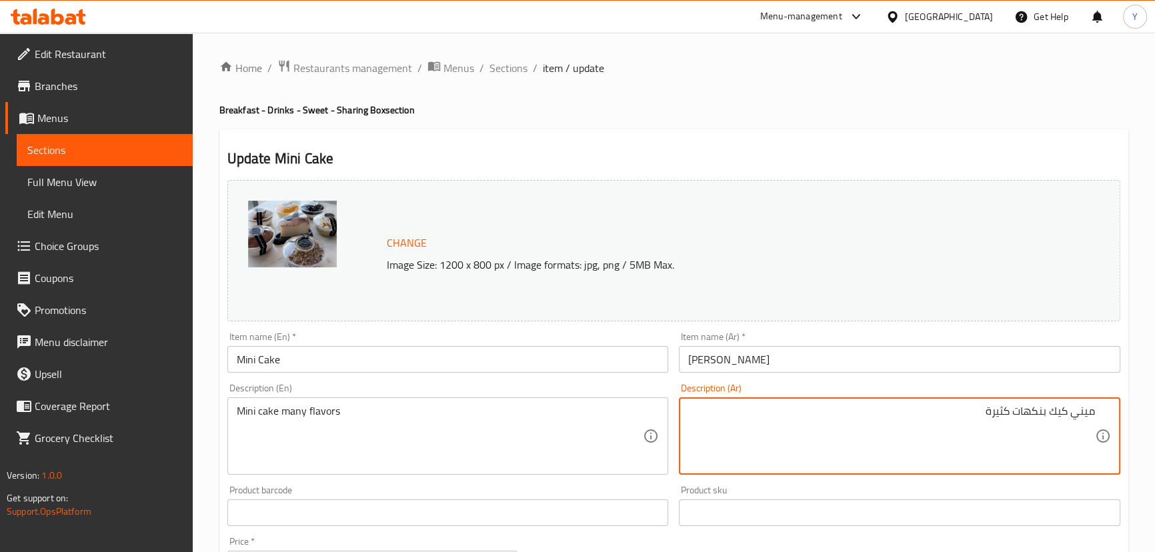
click at [991, 410] on textarea "ميني كيك بنكهات كثيرة" at bounding box center [891, 436] width 407 height 63
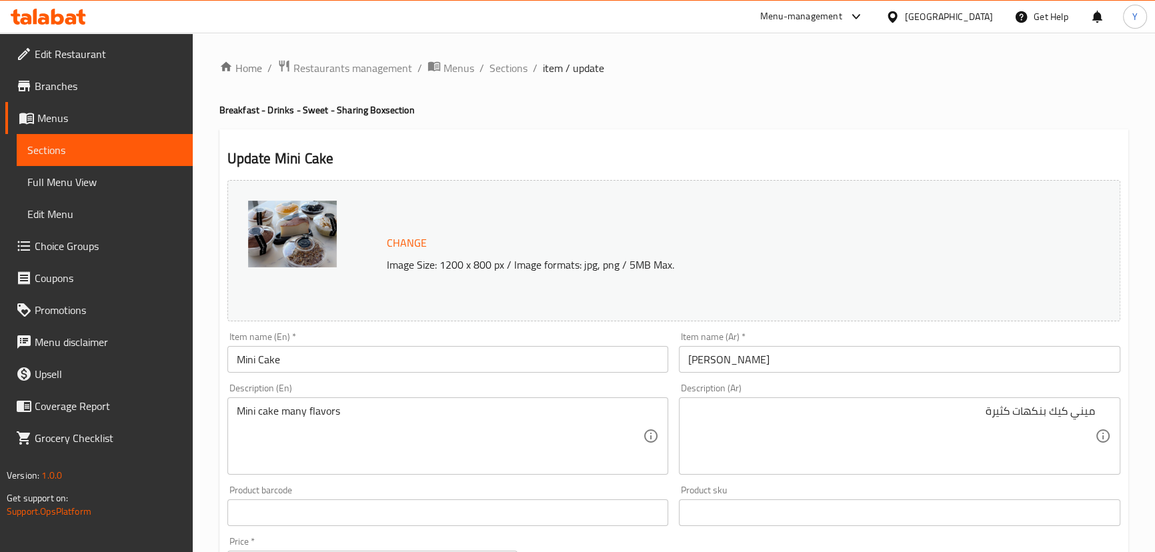
click at [633, 121] on div "Home / Restaurants management / Menus / Sections / item / update Breakfast - Dr…" at bounding box center [673, 497] width 909 height 876
click at [997, 419] on textarea "ميني كيك بنكهات كثيرة" at bounding box center [891, 436] width 407 height 63
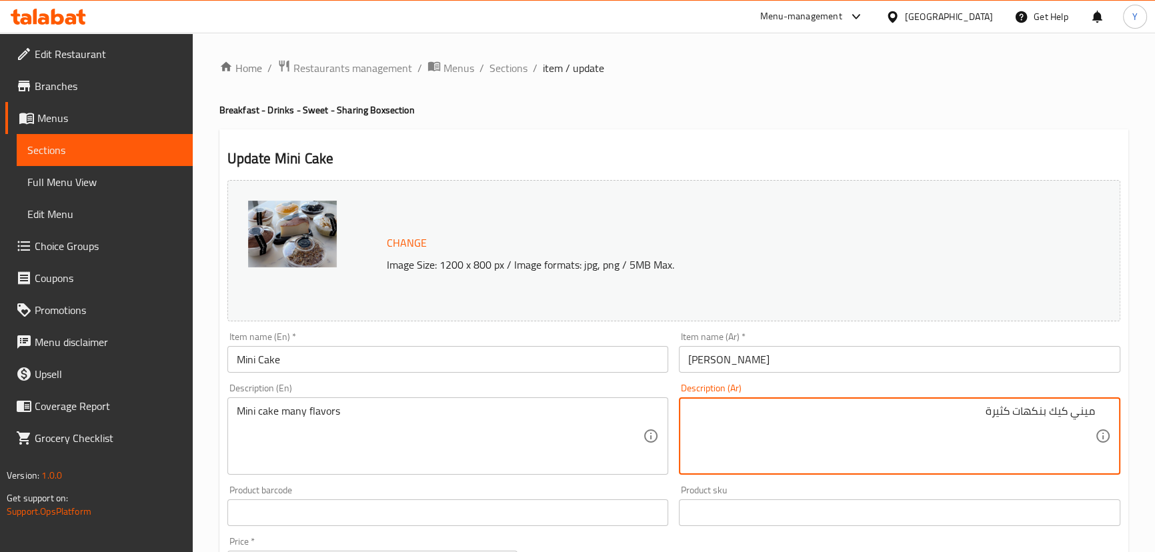
click at [907, 139] on div "Update Mini Cake Change Image Size: 1200 x 800 px / Image formats: jpg, png / 5…" at bounding box center [673, 527] width 909 height 796
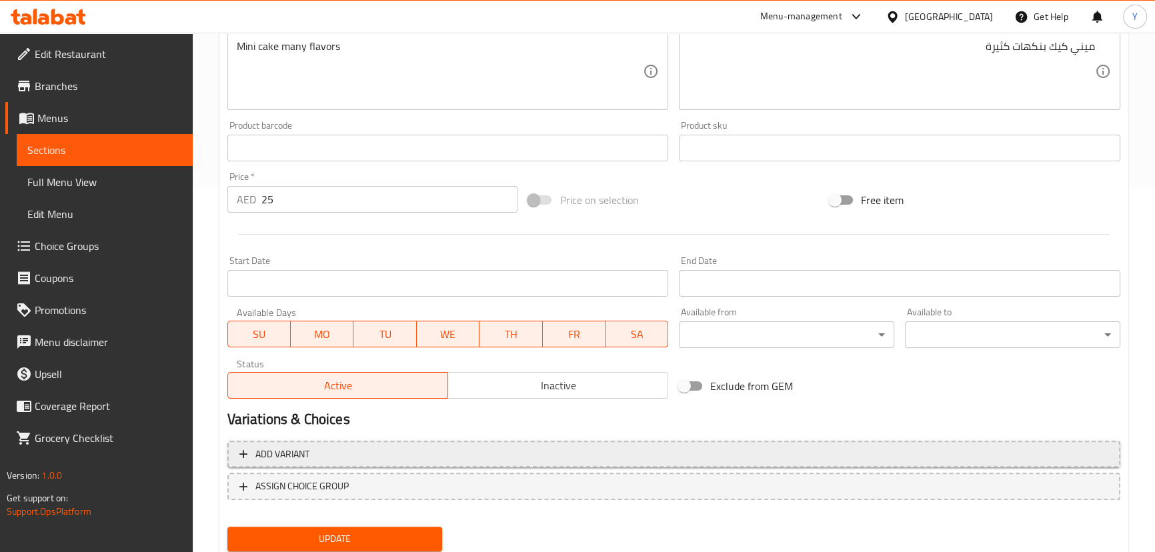
scroll to position [409, 0]
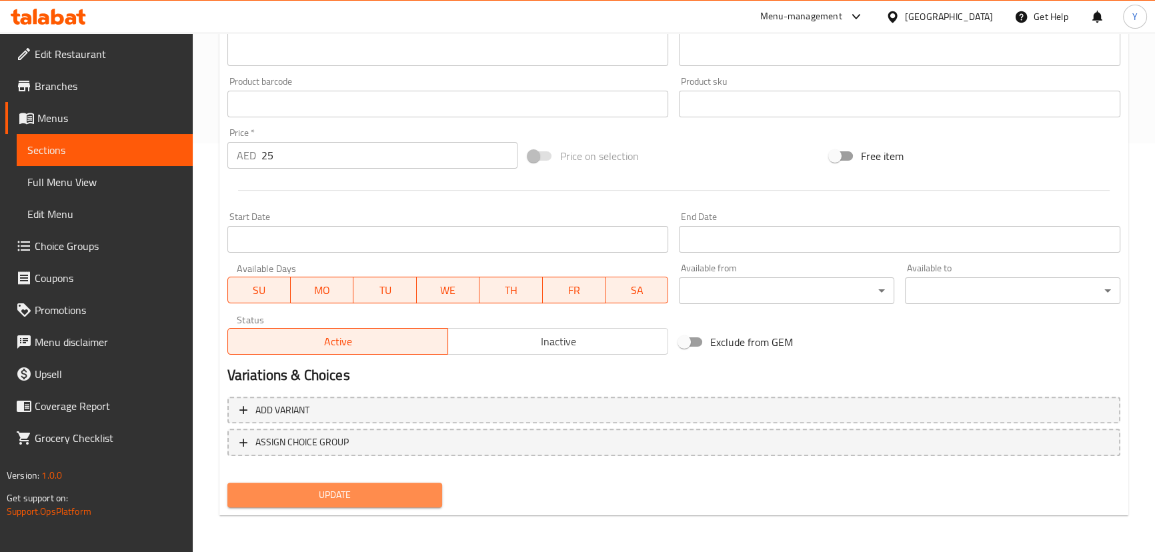
click at [319, 503] on button "Update" at bounding box center [334, 495] width 215 height 25
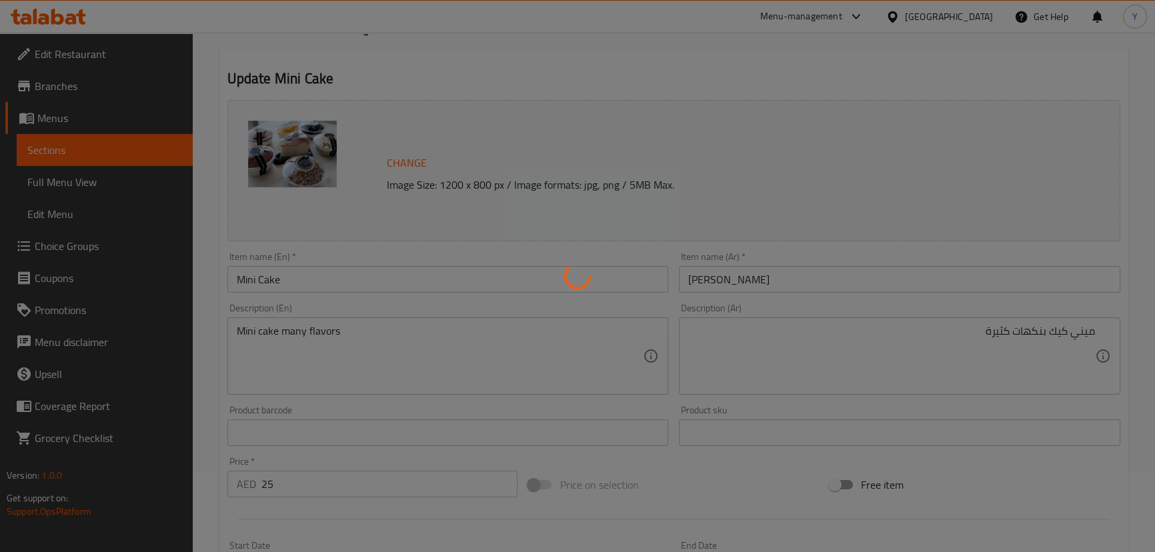
scroll to position [0, 0]
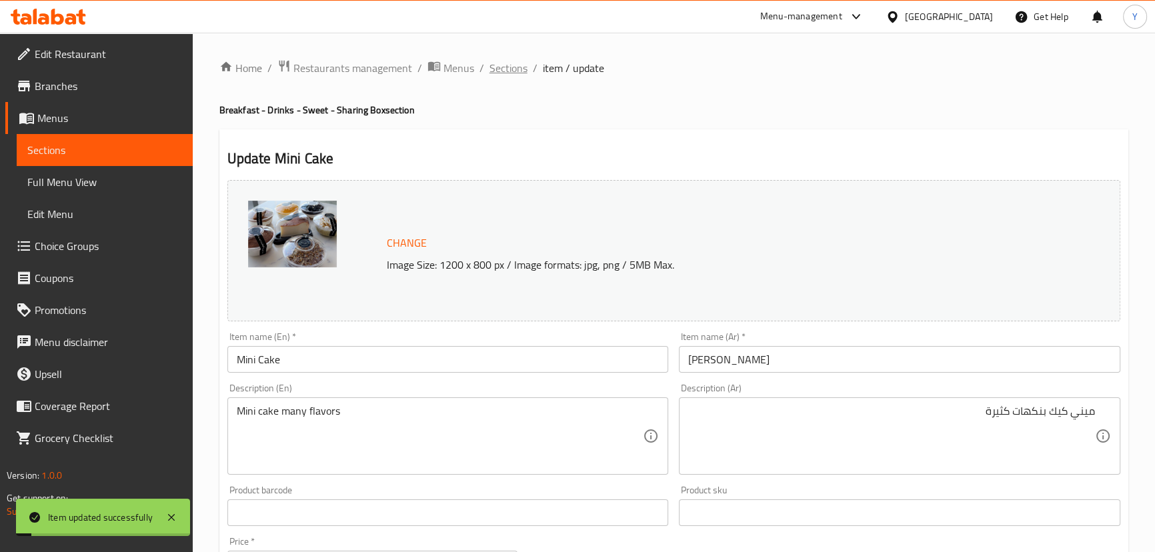
click at [507, 67] on span "Sections" at bounding box center [509, 68] width 38 height 16
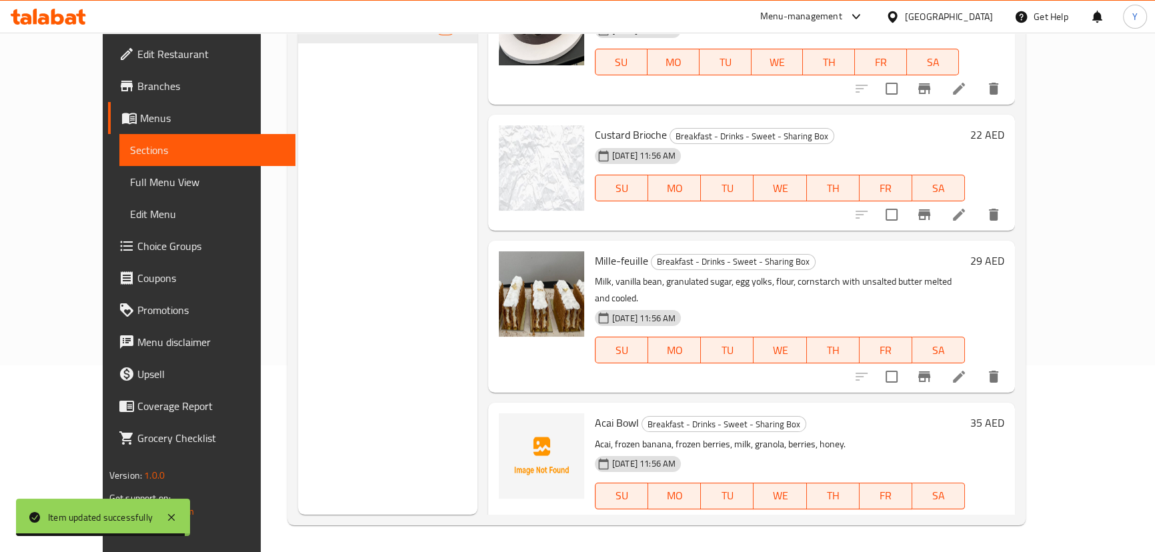
scroll to position [559, 0]
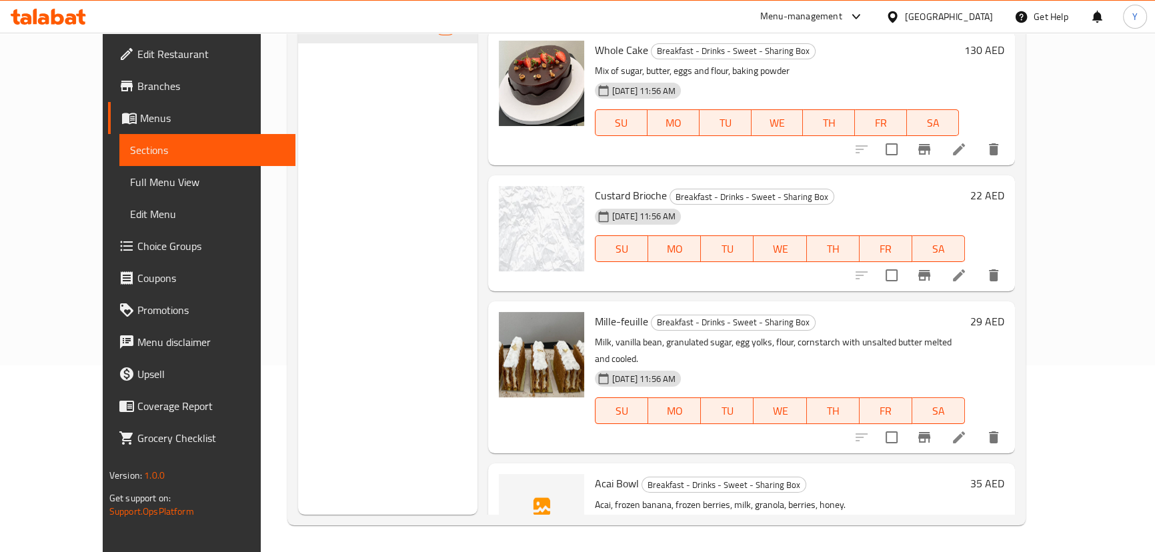
click at [571, 170] on div "Menu items Add Sort Manage items Mango Cake Breakfast - Drinks - Sweet - Sharin…" at bounding box center [747, 239] width 538 height 552
click at [595, 188] on span "Custard Brioche" at bounding box center [631, 195] width 72 height 20
drag, startPoint x: 582, startPoint y: 188, endPoint x: 611, endPoint y: 189, distance: 28.7
click at [611, 189] on span "Custard Brioche" at bounding box center [631, 195] width 72 height 20
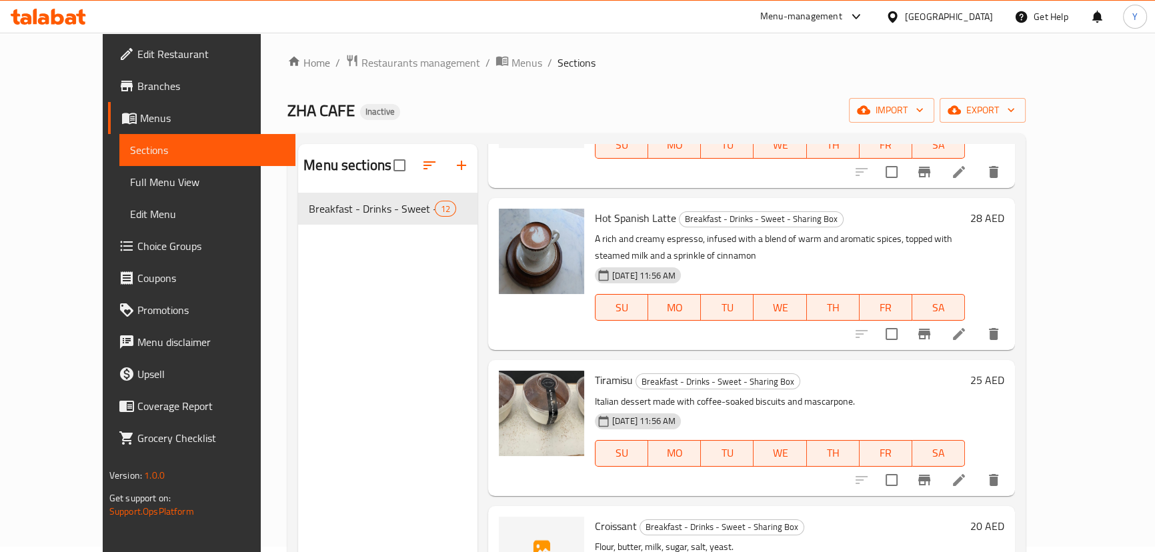
scroll to position [970, 0]
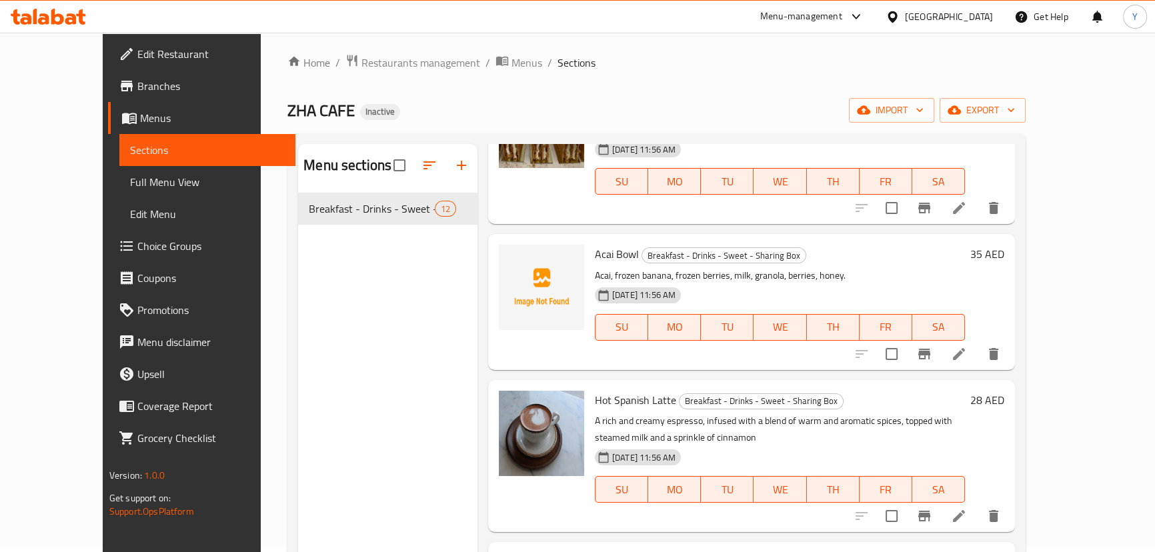
click at [358, 235] on div "Menu sections Breakfast - Drinks - Sweet - Sharing Box 12" at bounding box center [387, 420] width 179 height 552
click at [457, 169] on icon "button" at bounding box center [461, 165] width 9 height 9
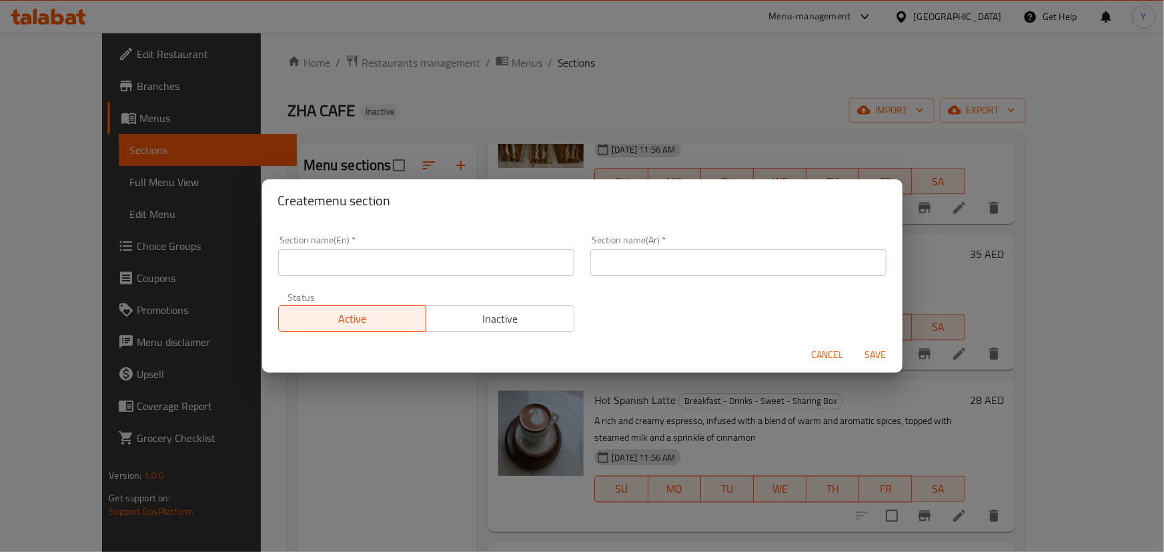
click at [437, 276] on div "Section name(En)   * Section name(En) *" at bounding box center [426, 255] width 312 height 57
click at [428, 267] on input "text" at bounding box center [426, 262] width 296 height 27
type input "Breakfast"
type input "الأفطار"
click at [855, 343] on button "Save" at bounding box center [876, 355] width 43 height 25
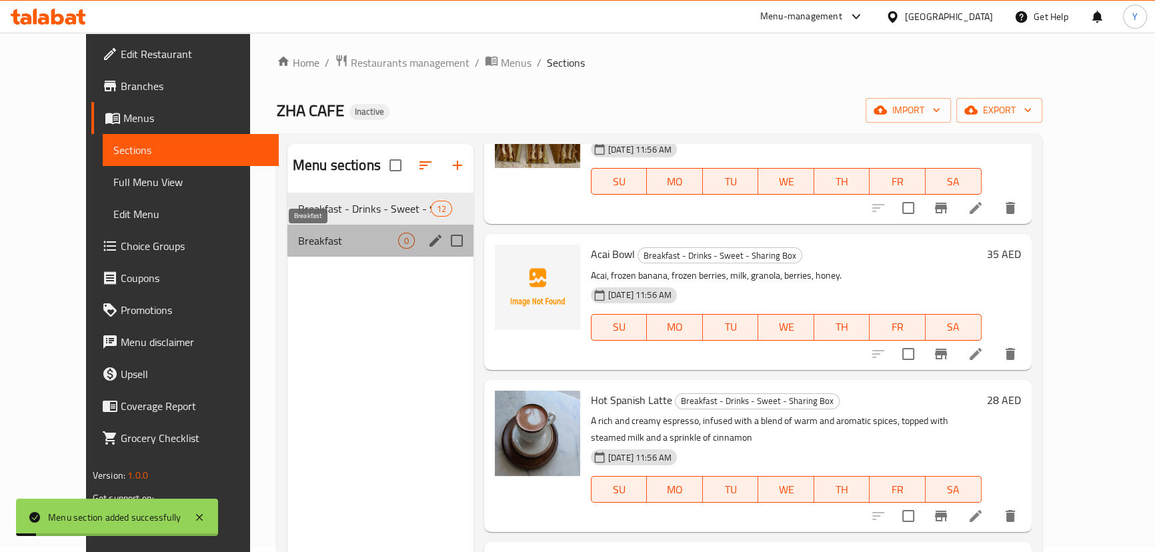
click at [306, 243] on span "Breakfast" at bounding box center [348, 241] width 100 height 16
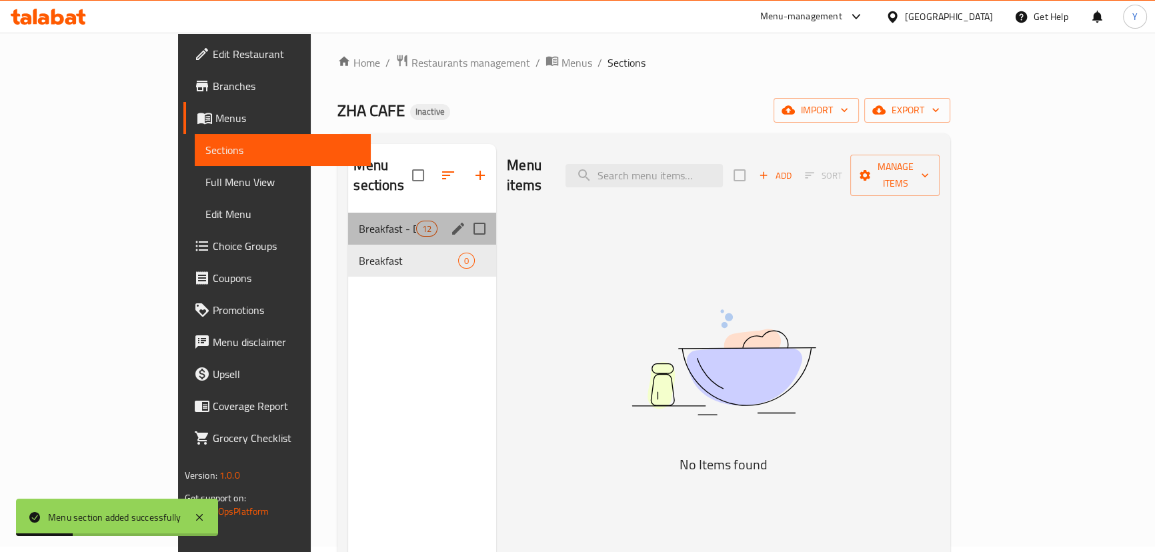
click at [348, 213] on div "Breakfast - Drinks - Sweet - Sharing Box 12" at bounding box center [422, 229] width 148 height 32
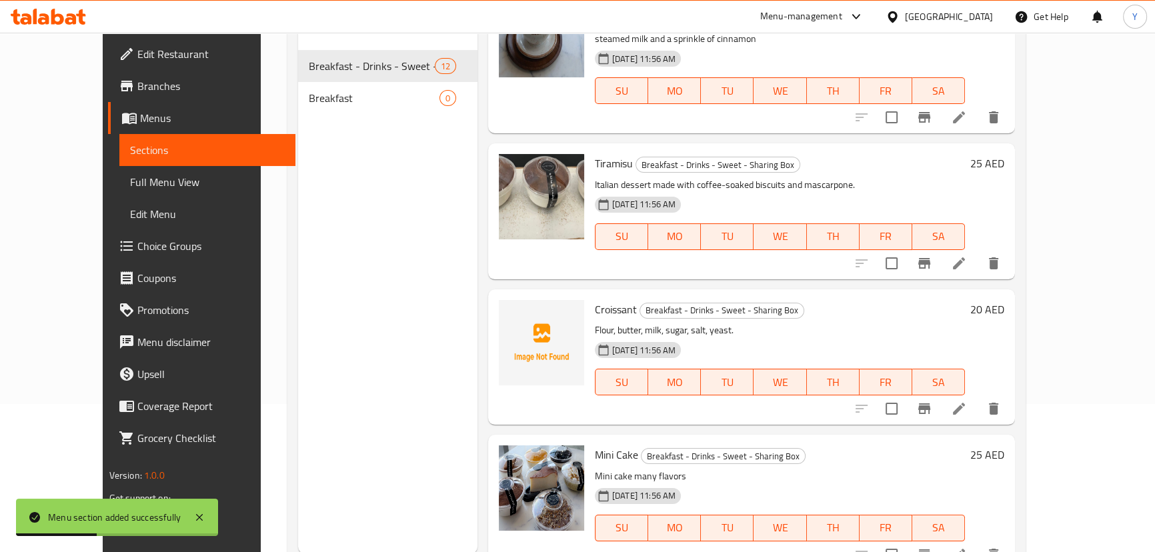
scroll to position [187, 0]
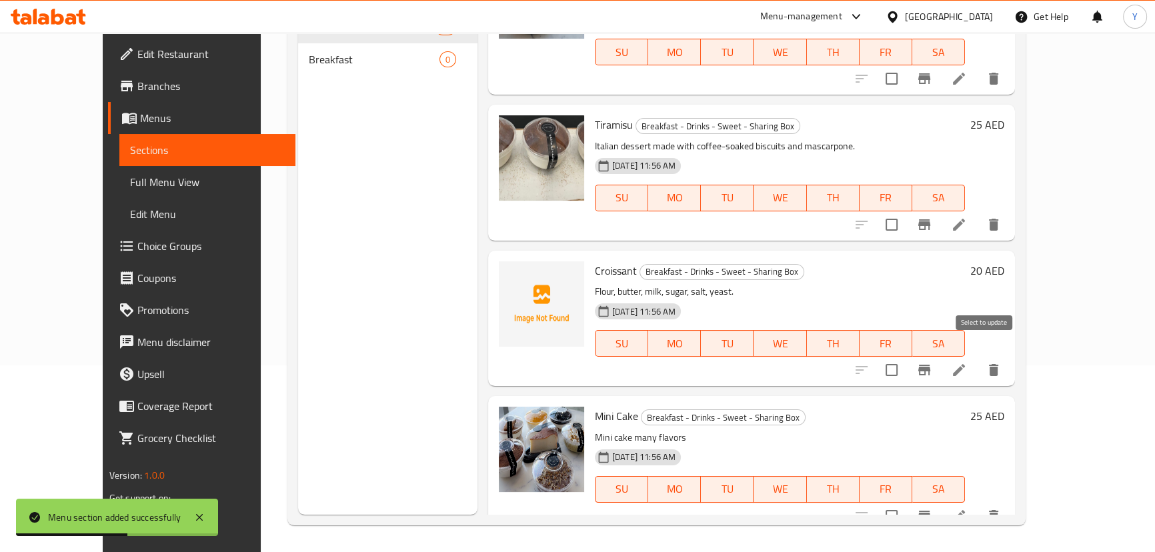
click at [906, 356] on input "checkbox" at bounding box center [892, 370] width 28 height 28
checkbox input "true"
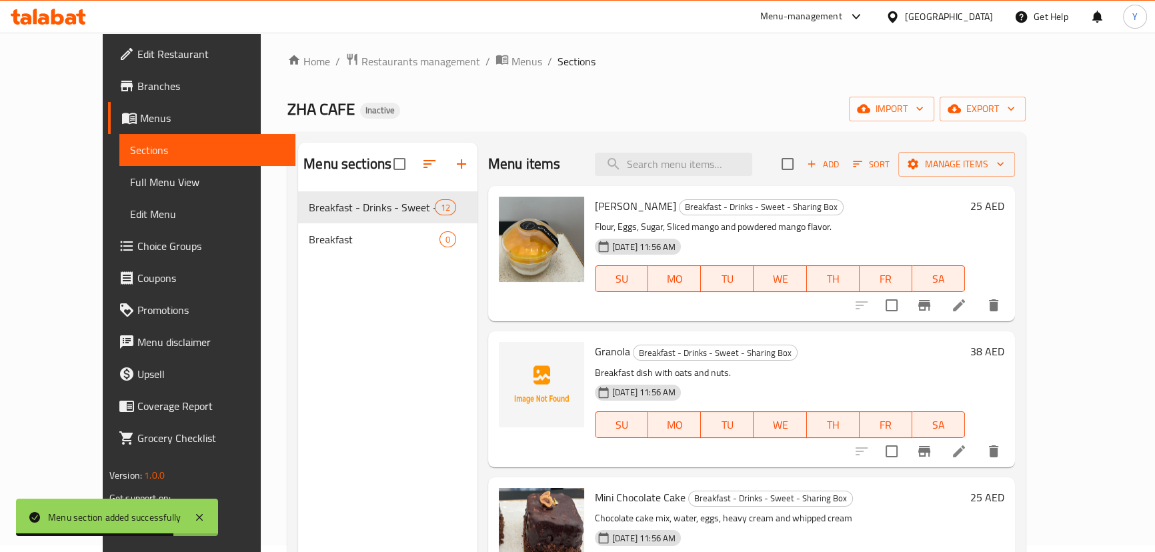
scroll to position [5, 0]
click at [906, 457] on input "checkbox" at bounding box center [892, 453] width 28 height 28
click at [1005, 171] on span "Manage items" at bounding box center [956, 165] width 95 height 17
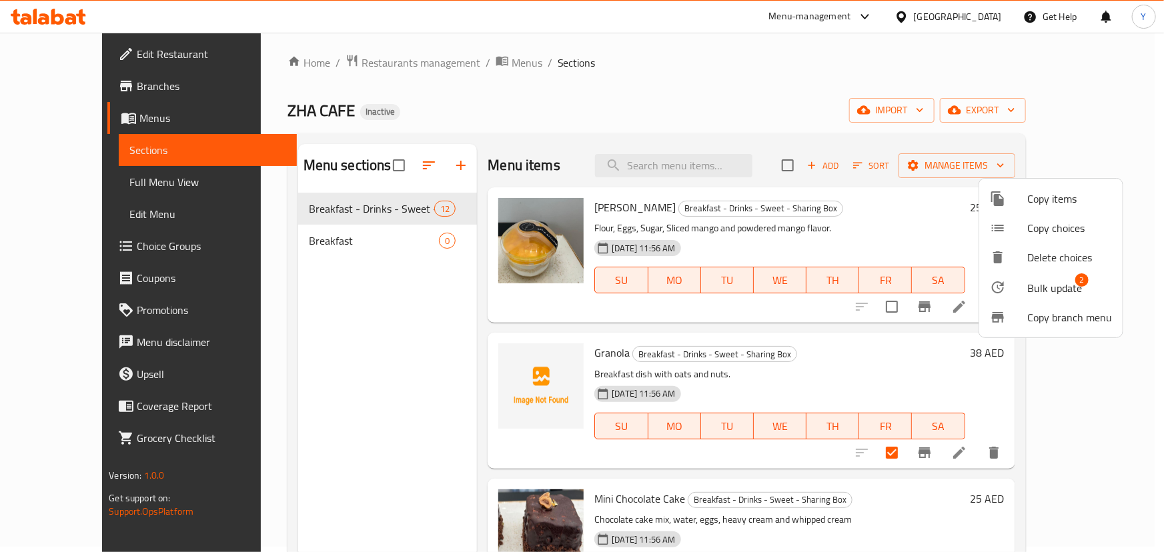
click at [1028, 286] on span "Bulk update" at bounding box center [1054, 288] width 55 height 16
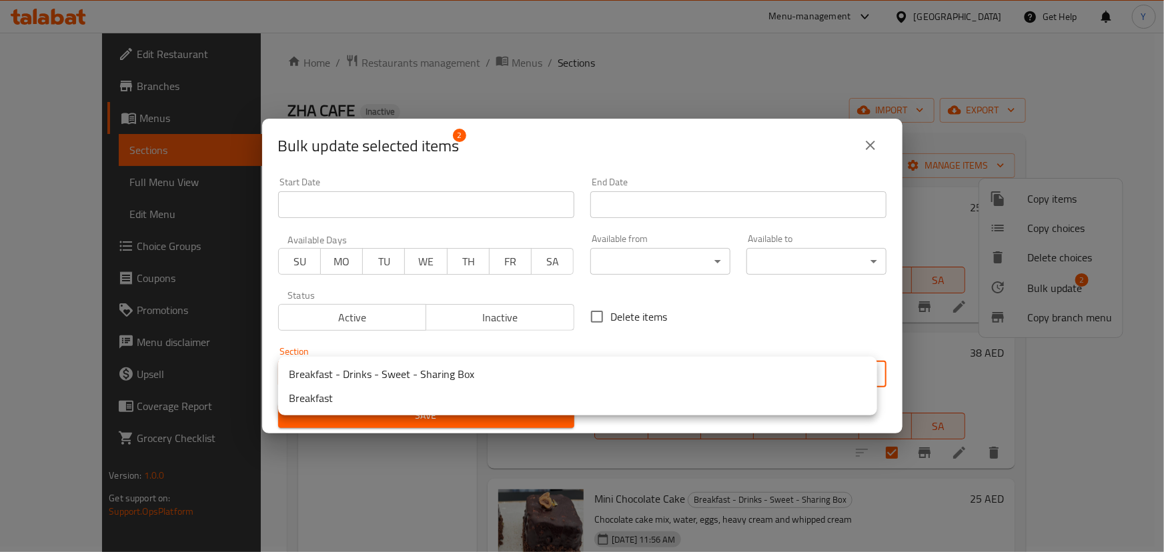
click at [373, 374] on body "​ Menu-management United Arab Emirates Get Help Y Edit Restaurant Branches Menu…" at bounding box center [582, 287] width 1164 height 520
click at [354, 400] on li "Breakfast" at bounding box center [577, 398] width 599 height 24
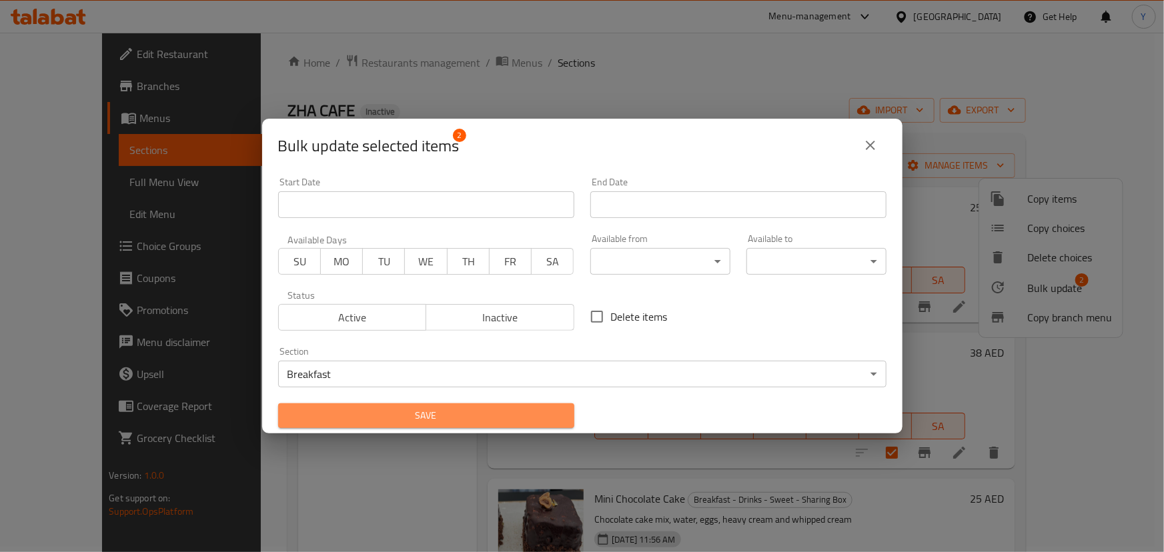
click at [459, 423] on span "Save" at bounding box center [426, 416] width 275 height 17
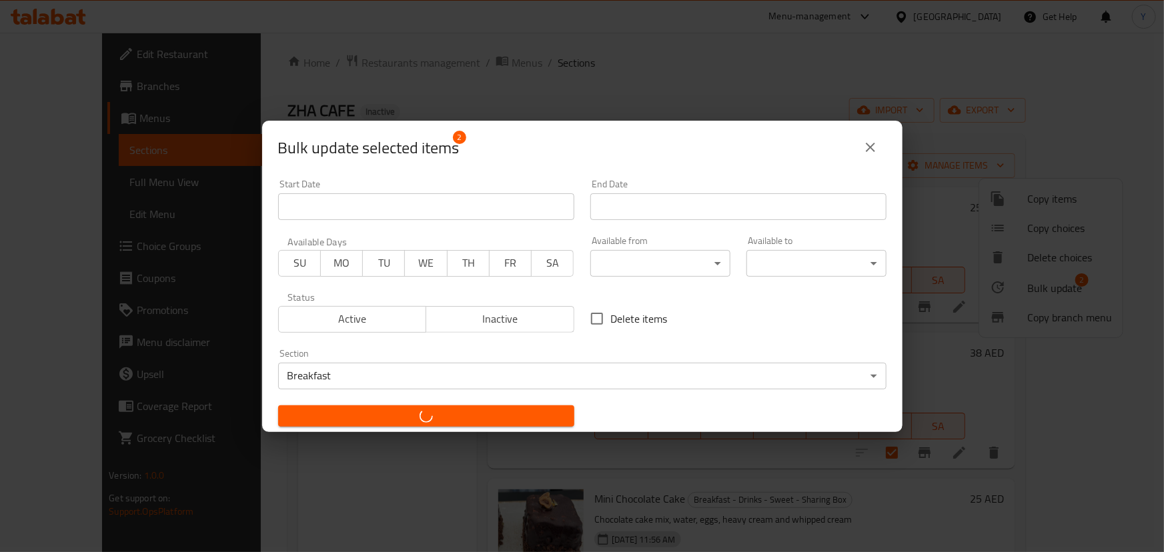
checkbox input "false"
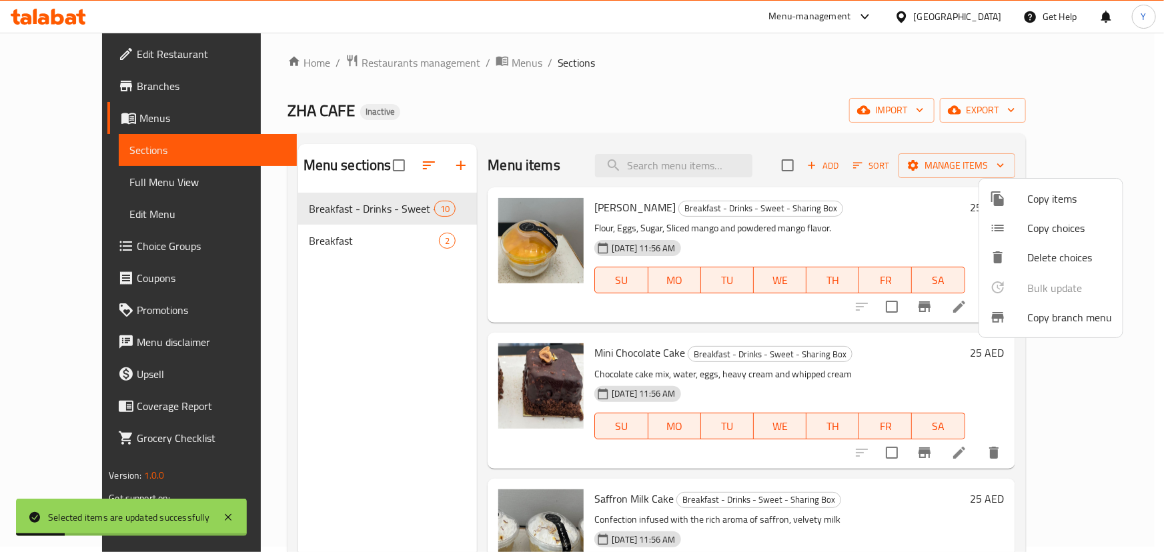
click at [340, 311] on div at bounding box center [582, 276] width 1164 height 552
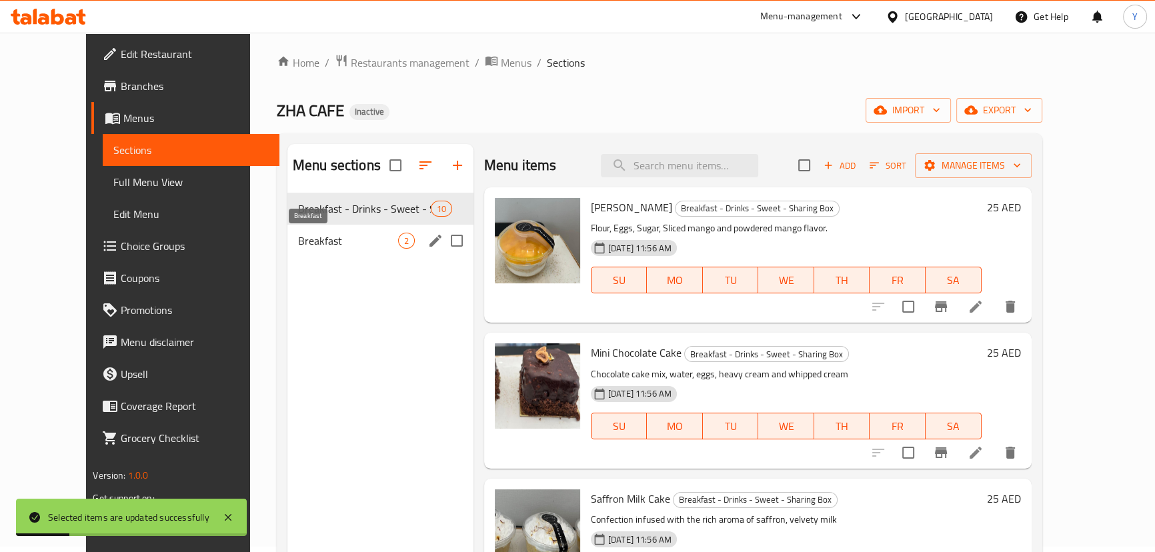
click at [300, 233] on span "Breakfast" at bounding box center [348, 241] width 100 height 16
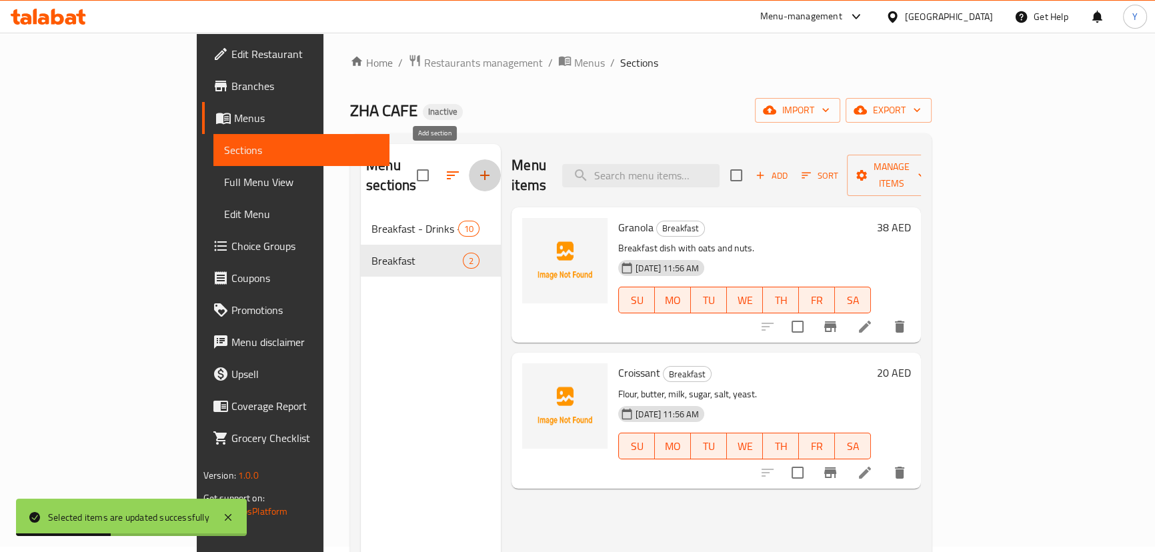
click at [477, 167] on icon "button" at bounding box center [485, 175] width 16 height 16
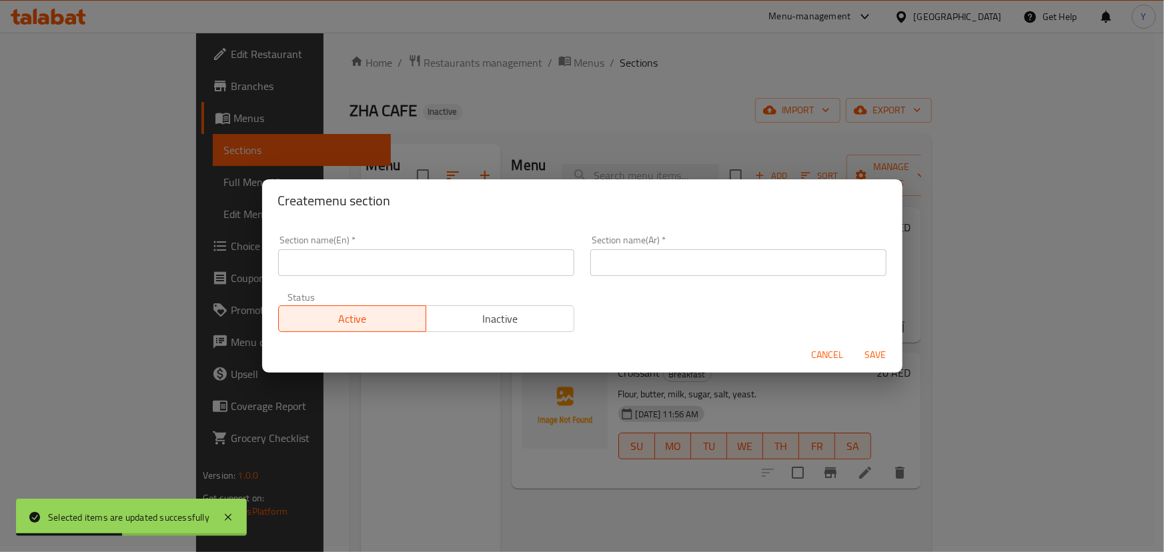
click at [390, 256] on input "text" at bounding box center [426, 262] width 296 height 27
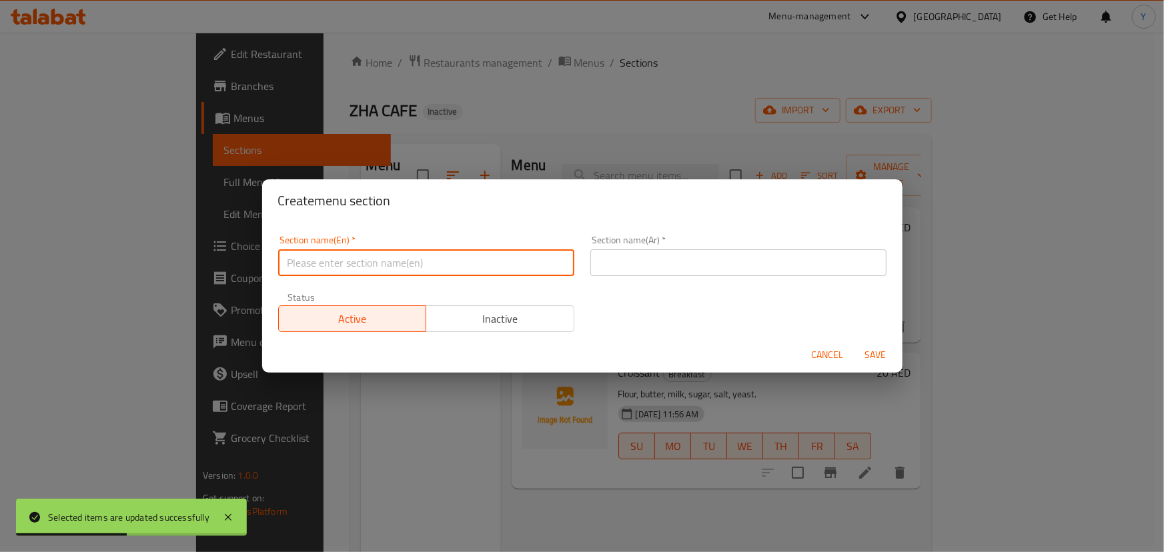
type input "ؤ"
type input "Coffee"
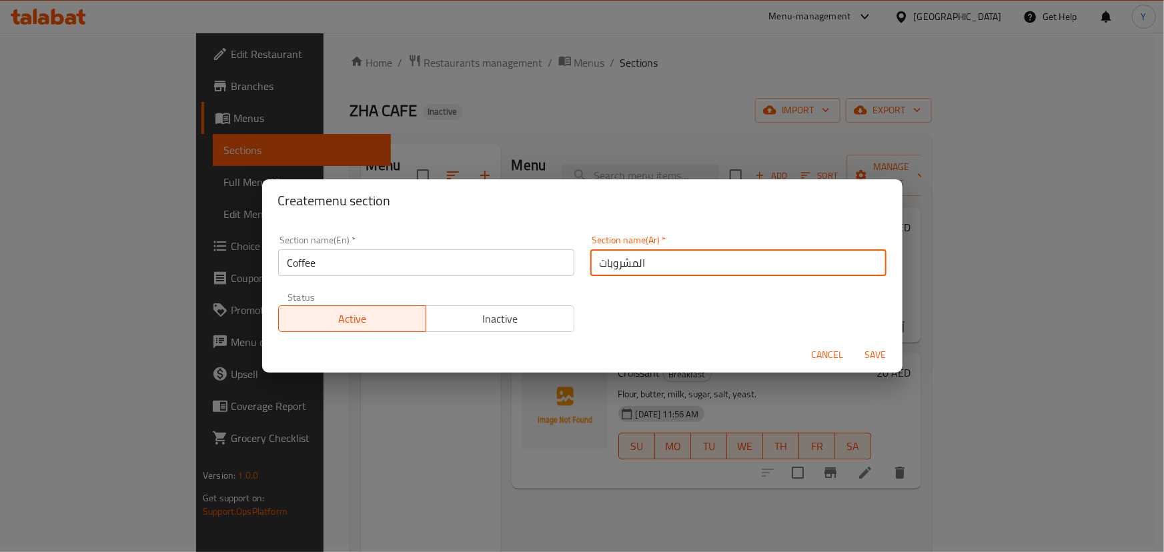
type input "المشروبات"
click at [390, 256] on input "Coffee" at bounding box center [426, 262] width 296 height 27
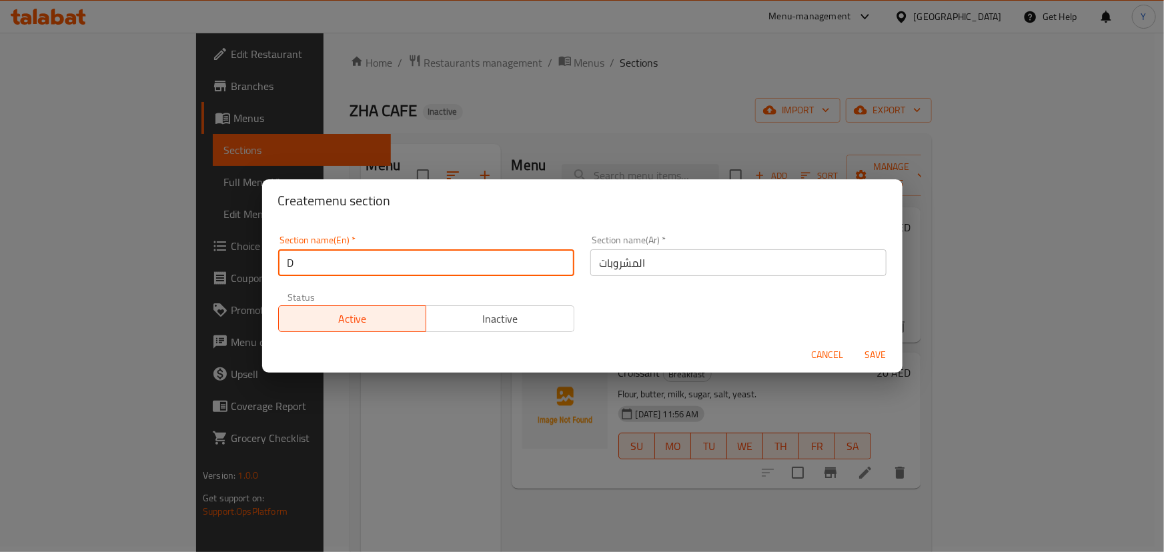
type input "Drinks"
click at [855, 343] on button "Save" at bounding box center [876, 355] width 43 height 25
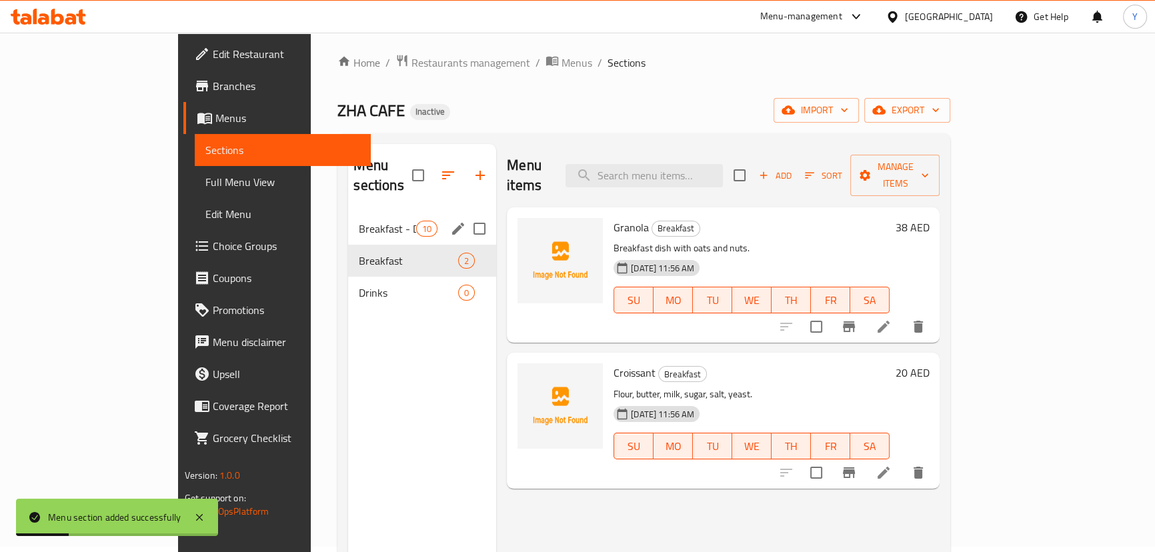
click at [348, 218] on div "Breakfast - Drinks - Sweet - Sharing Box 10" at bounding box center [422, 229] width 148 height 32
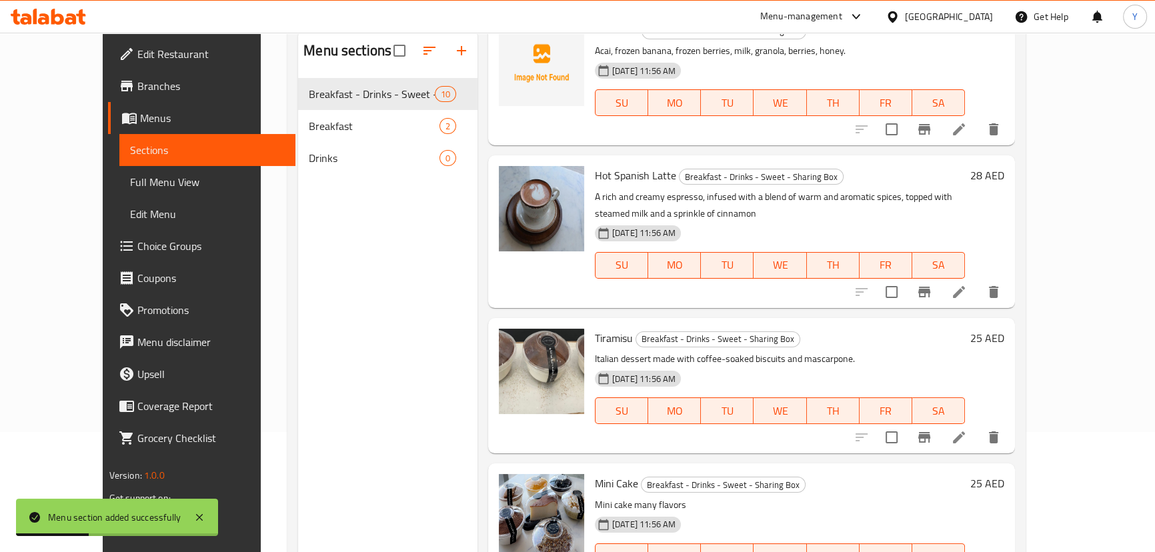
scroll to position [187, 0]
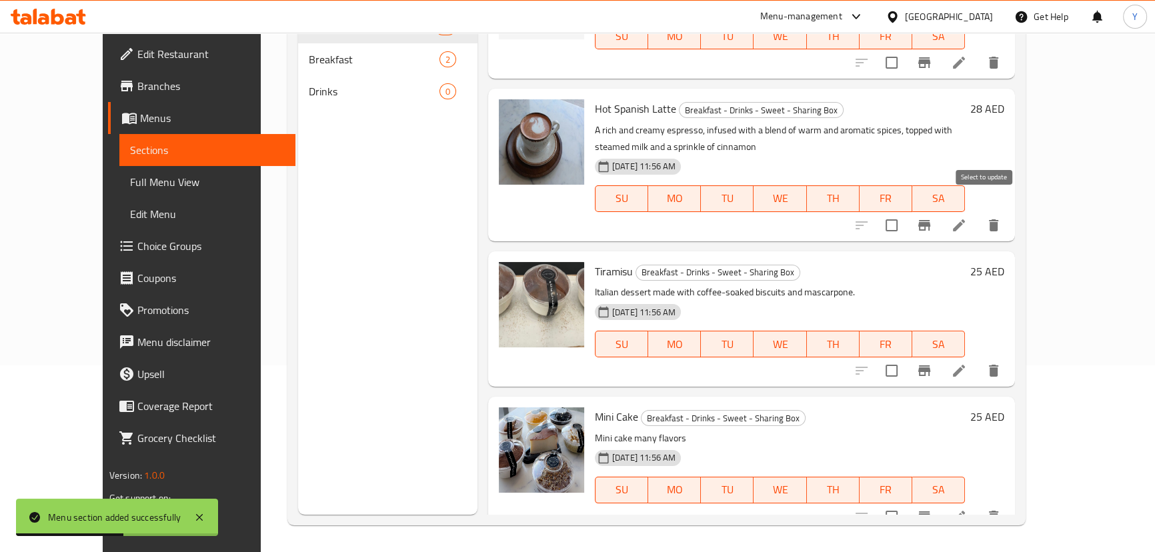
click at [906, 211] on input "checkbox" at bounding box center [892, 225] width 28 height 28
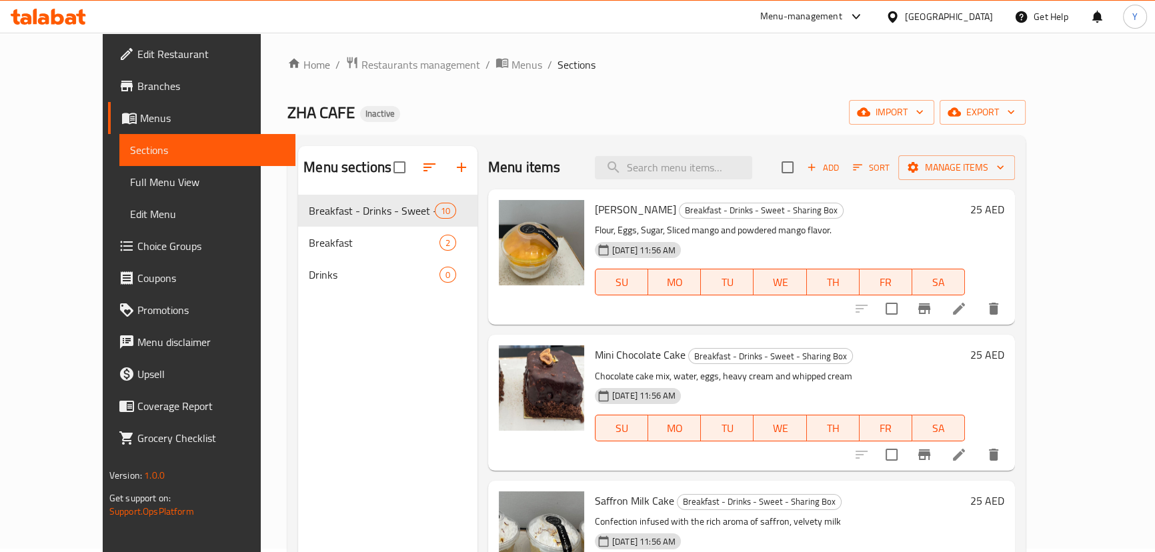
scroll to position [0, 0]
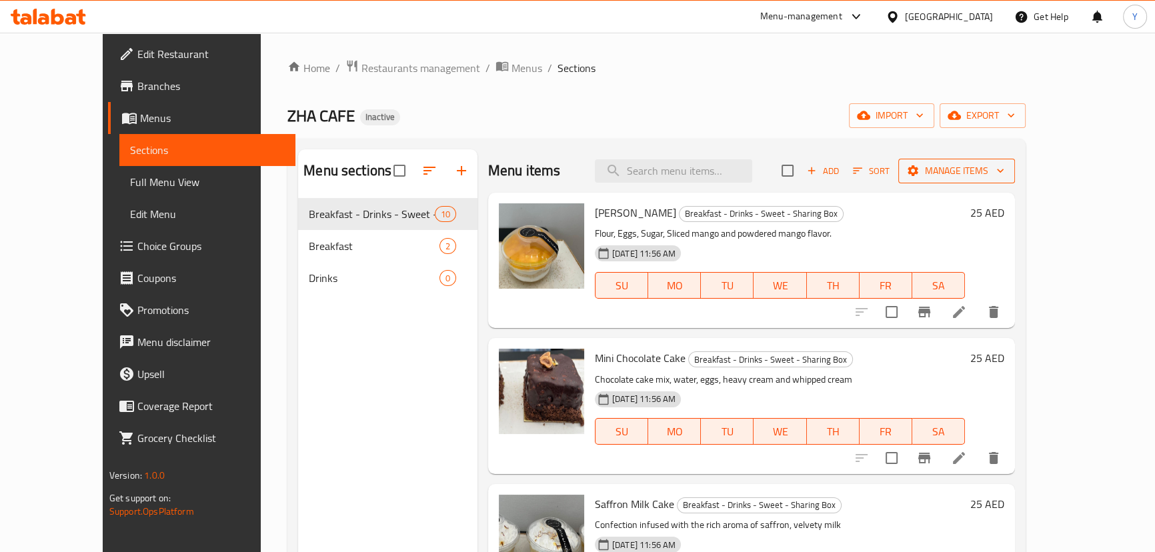
click at [1005, 168] on span "Manage items" at bounding box center [956, 171] width 95 height 17
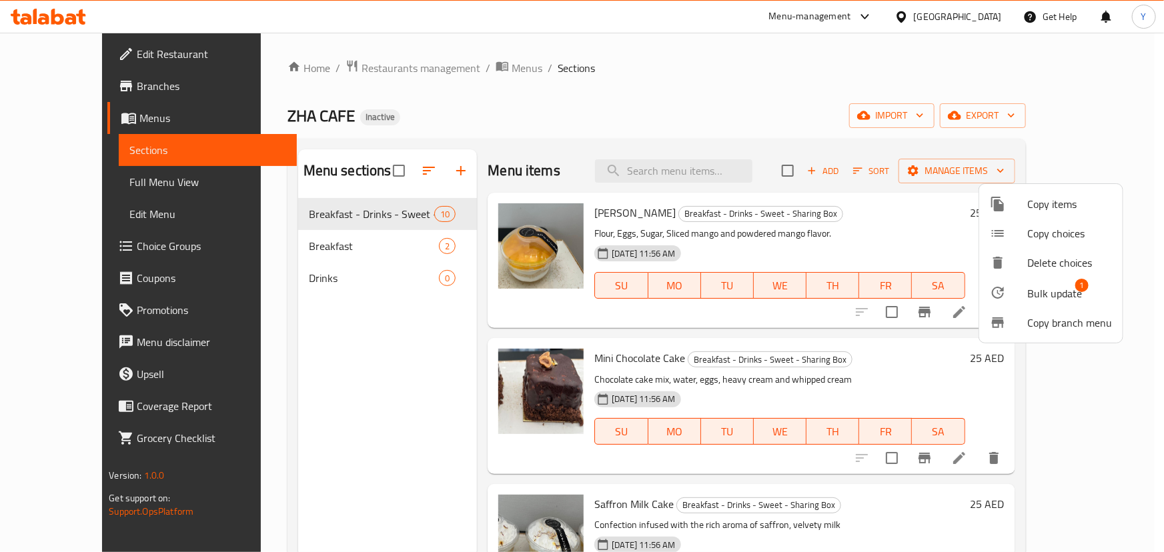
click at [1051, 297] on span "Bulk update" at bounding box center [1054, 294] width 55 height 16
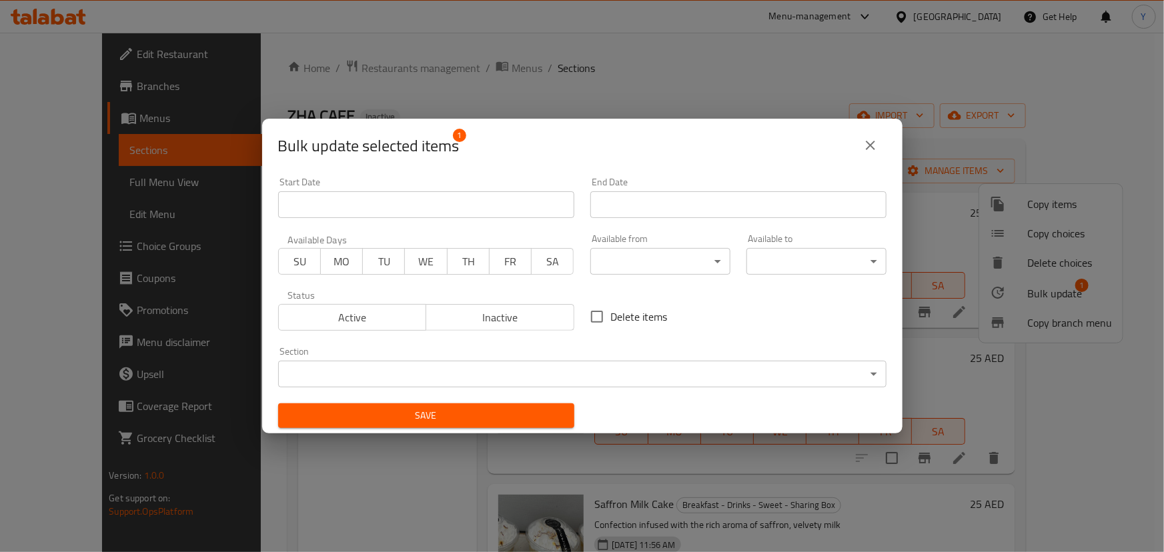
click at [422, 379] on body "​ Menu-management United Arab Emirates Get Help Y Edit Restaurant Branches Menu…" at bounding box center [582, 293] width 1164 height 520
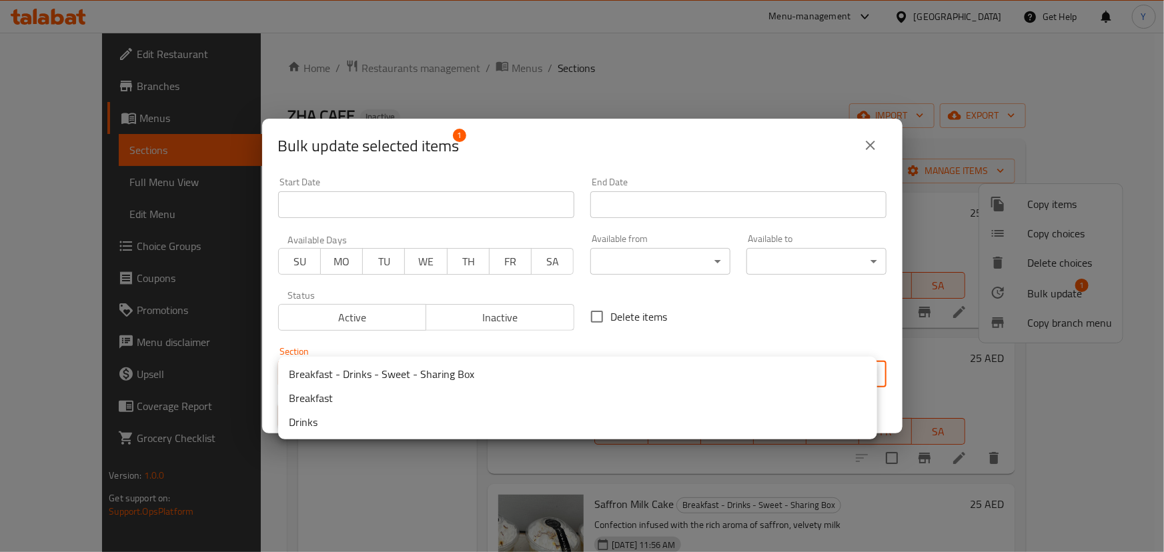
click at [347, 424] on li "Drinks" at bounding box center [577, 422] width 599 height 24
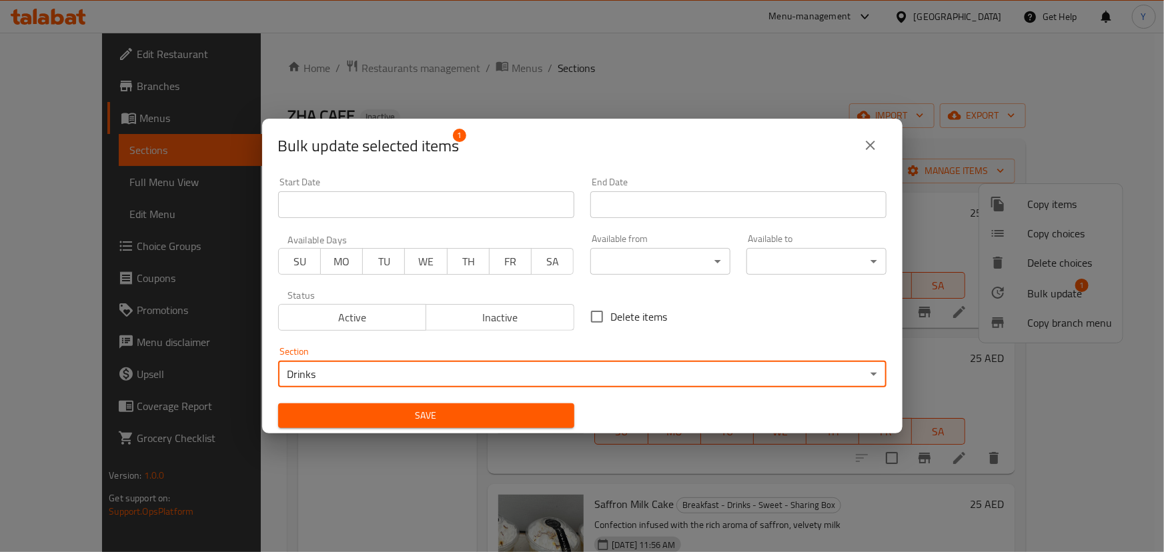
click at [441, 409] on span "Save" at bounding box center [426, 416] width 275 height 17
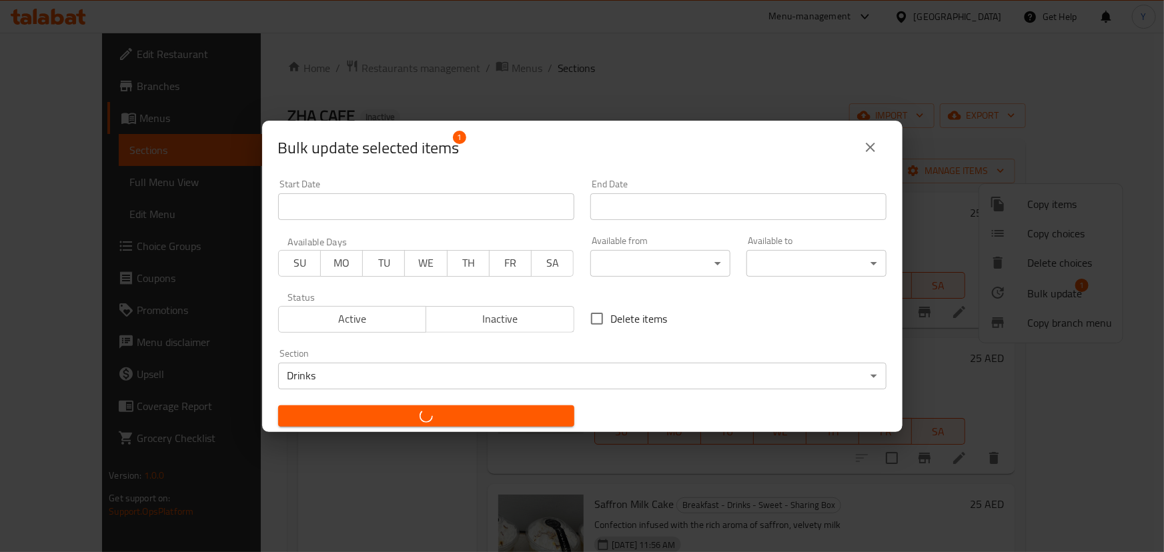
checkbox input "false"
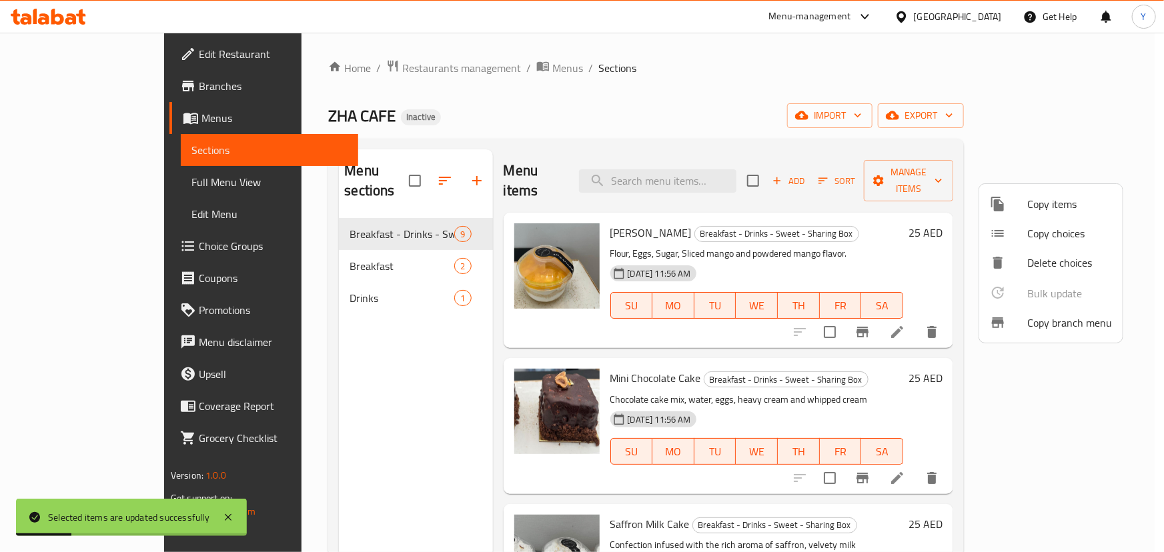
click at [741, 65] on div at bounding box center [582, 276] width 1164 height 552
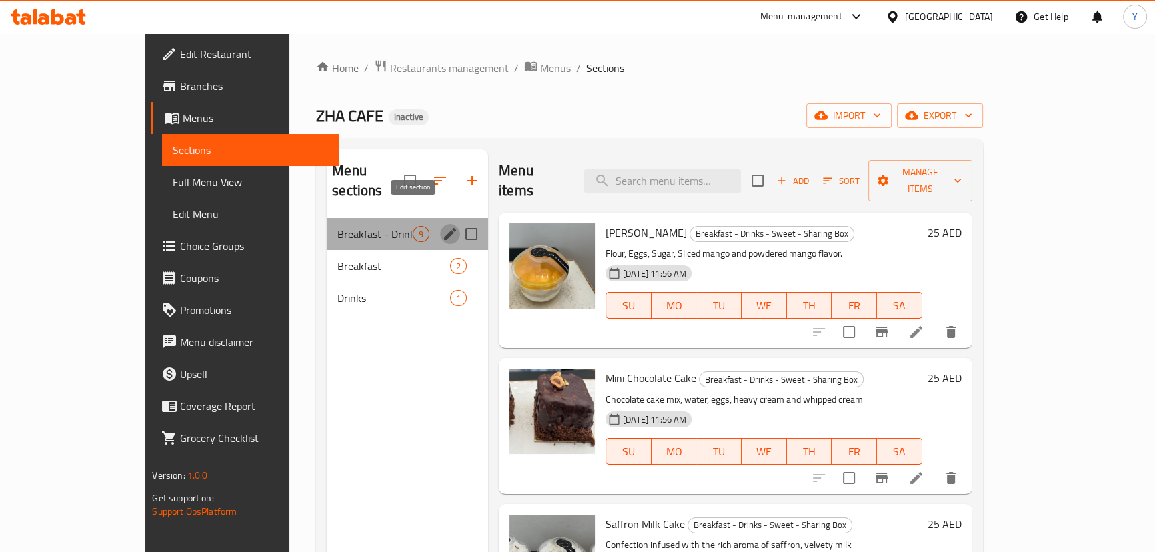
click at [442, 226] on icon "edit" at bounding box center [450, 234] width 16 height 16
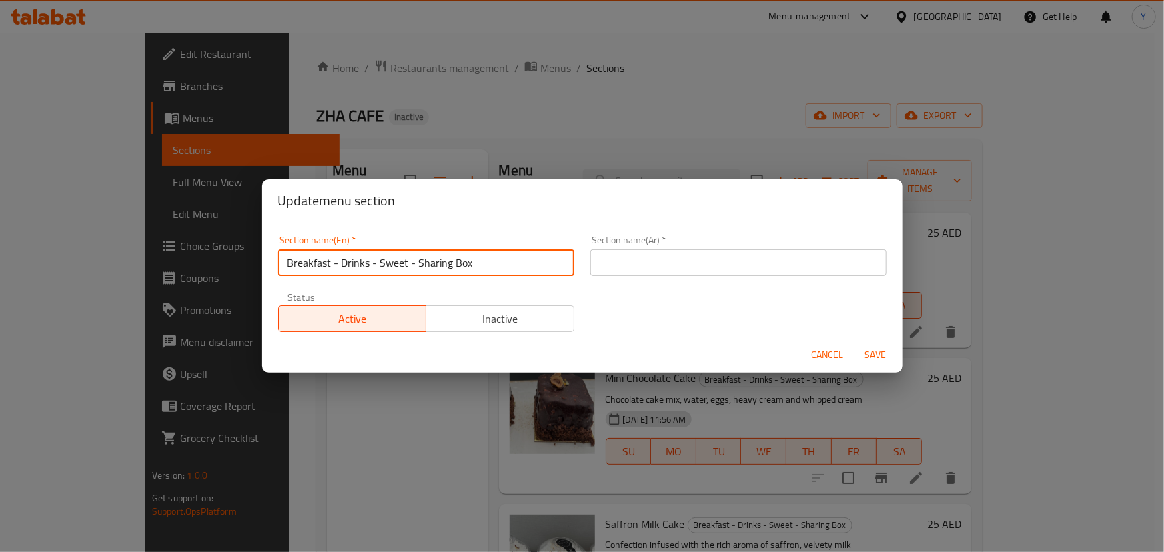
drag, startPoint x: 483, startPoint y: 262, endPoint x: 0, endPoint y: 230, distance: 484.0
click at [0, 230] on div "Update menu section Section name(En)   * Breakfast - Drinks - Sweet - Sharing B…" at bounding box center [582, 276] width 1164 height 552
type input "d"
type input "Desserts"
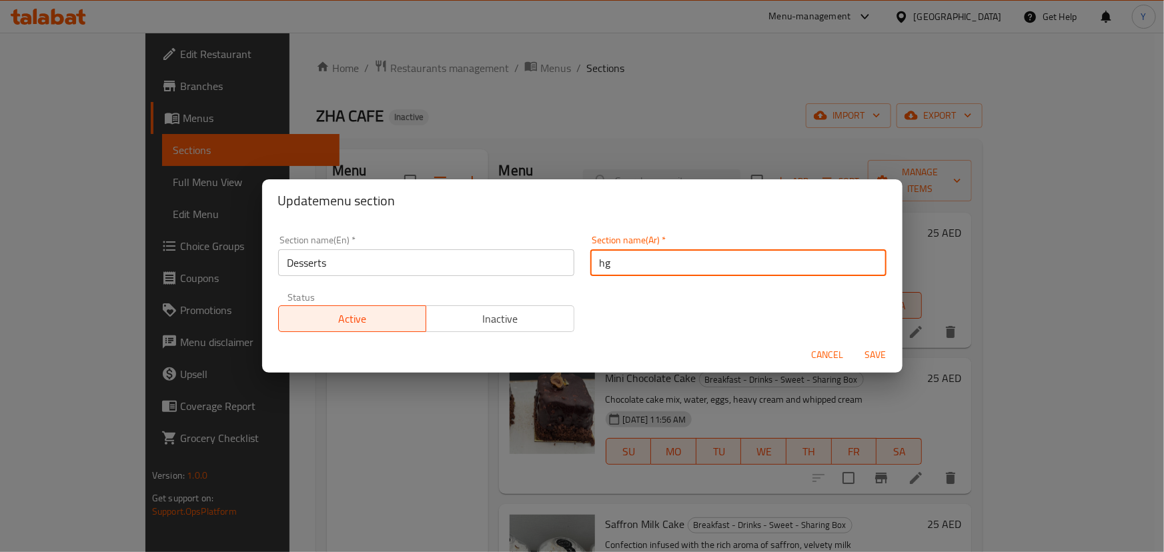
type input "h"
type input "الحلويات"
click at [855, 343] on button "Save" at bounding box center [876, 355] width 43 height 25
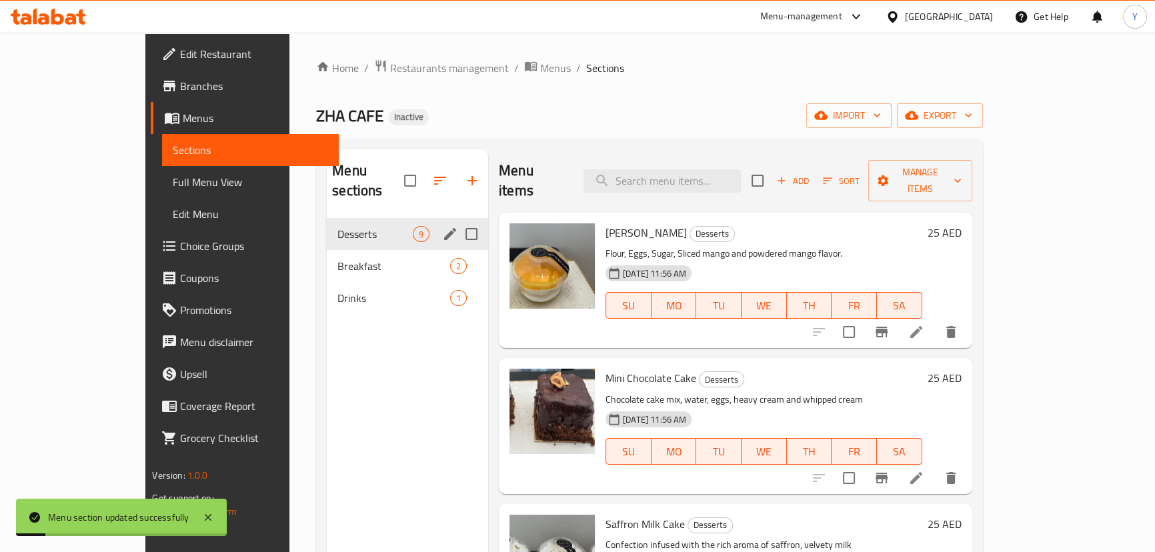
click at [414, 386] on div "Menu sections Desserts 9 Breakfast 2 Drinks 1" at bounding box center [407, 425] width 161 height 552
click at [604, 99] on div "Home / Restaurants management / Menus / Sections ZHA CAFE Inactive import expor…" at bounding box center [649, 385] width 666 height 653
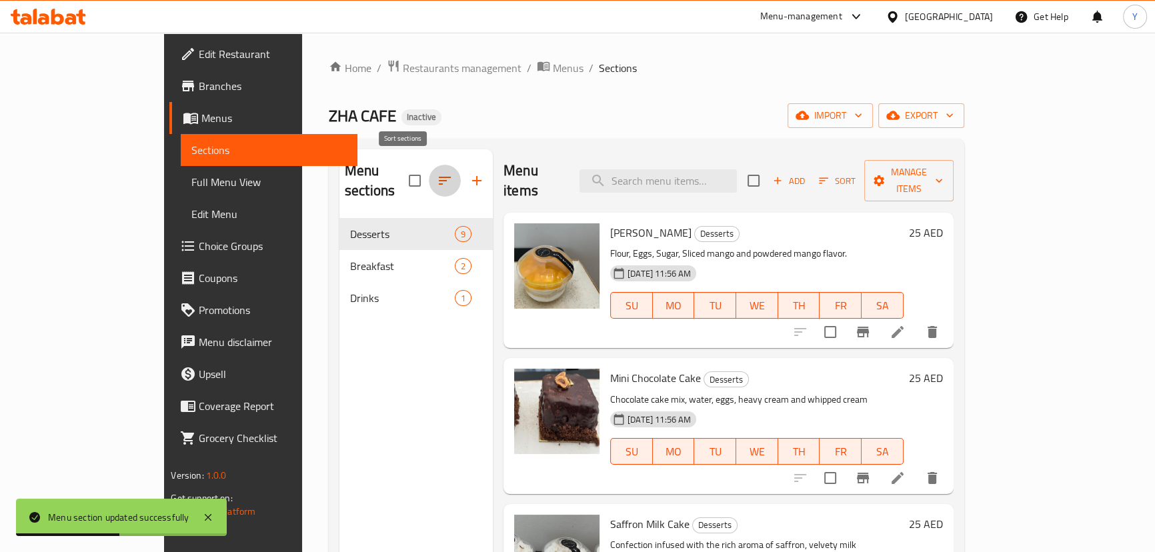
click at [437, 177] on icon "button" at bounding box center [445, 181] width 16 height 16
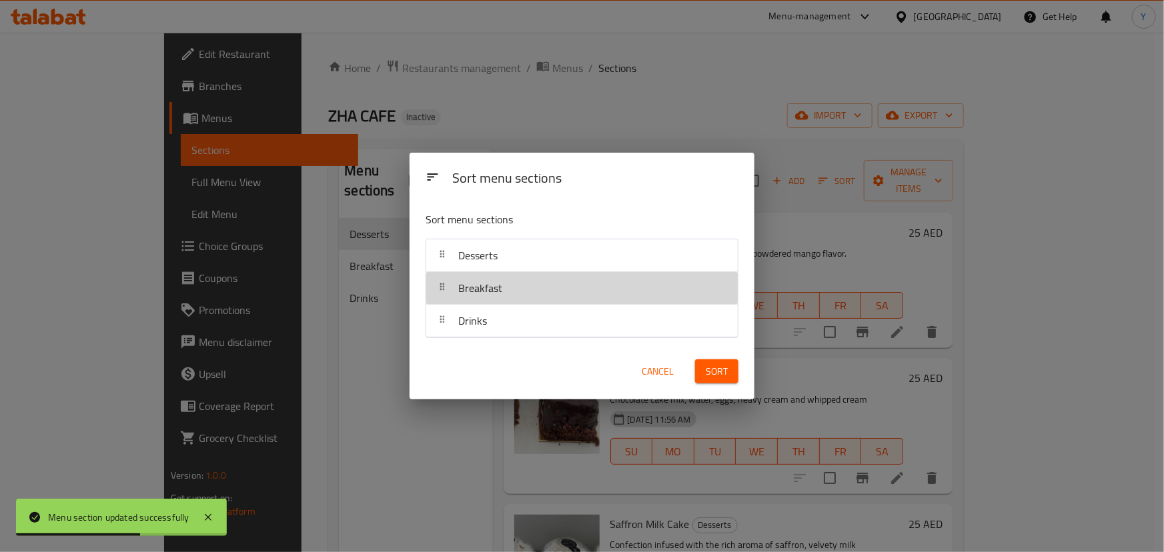
drag, startPoint x: 508, startPoint y: 300, endPoint x: 509, endPoint y: 262, distance: 38.7
click at [509, 262] on nav "Desserts Breakfast Drinks" at bounding box center [582, 288] width 313 height 99
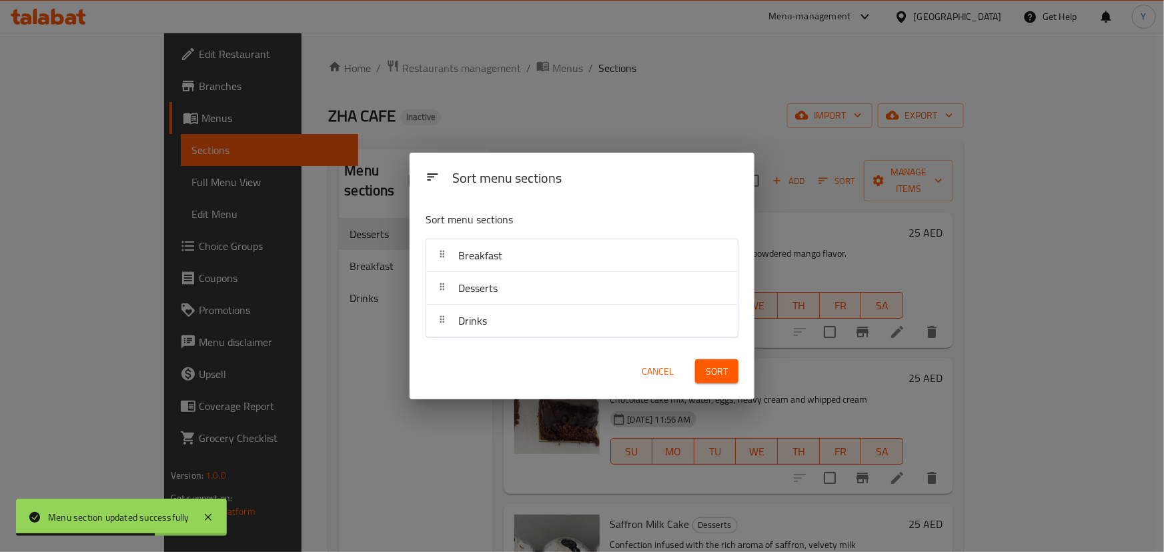
click at [713, 365] on span "Sort" at bounding box center [717, 372] width 22 height 17
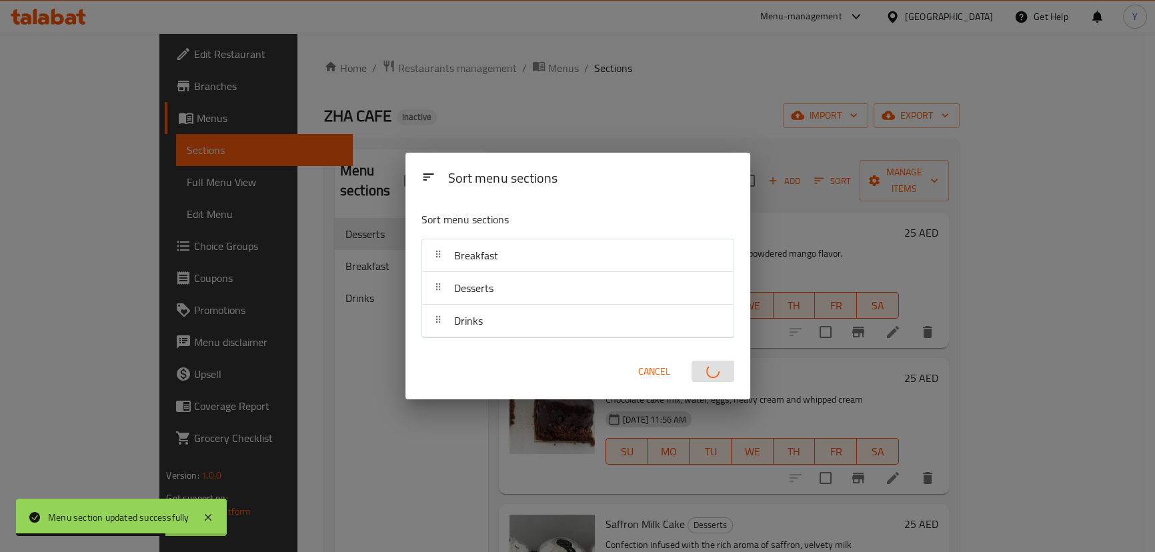
click at [335, 410] on div "Menu sections Desserts 9 Breakfast 2 Drinks 1" at bounding box center [411, 425] width 153 height 552
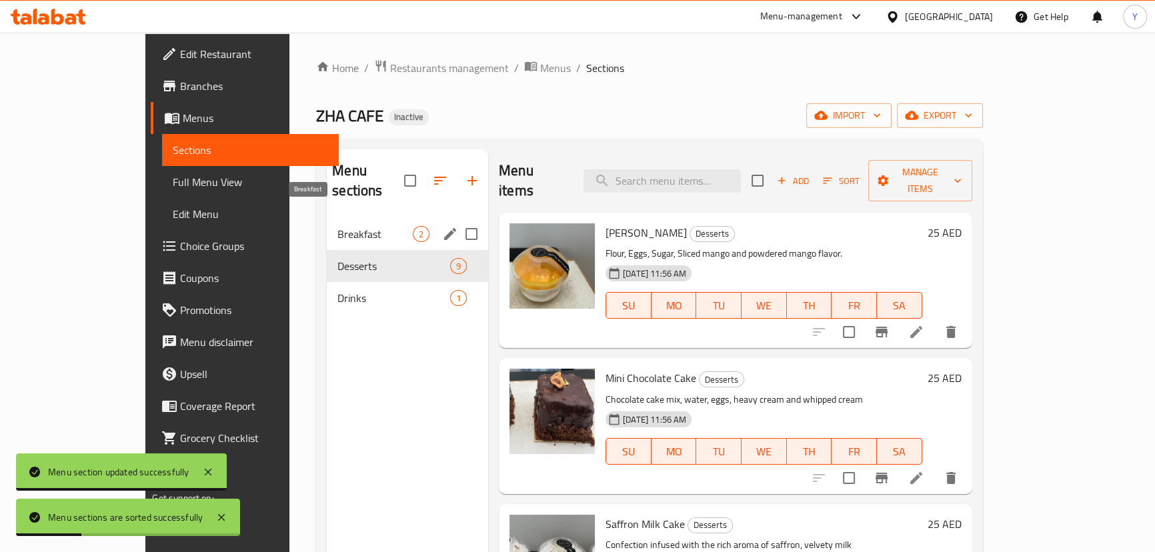
click at [338, 226] on span "Breakfast" at bounding box center [375, 234] width 75 height 16
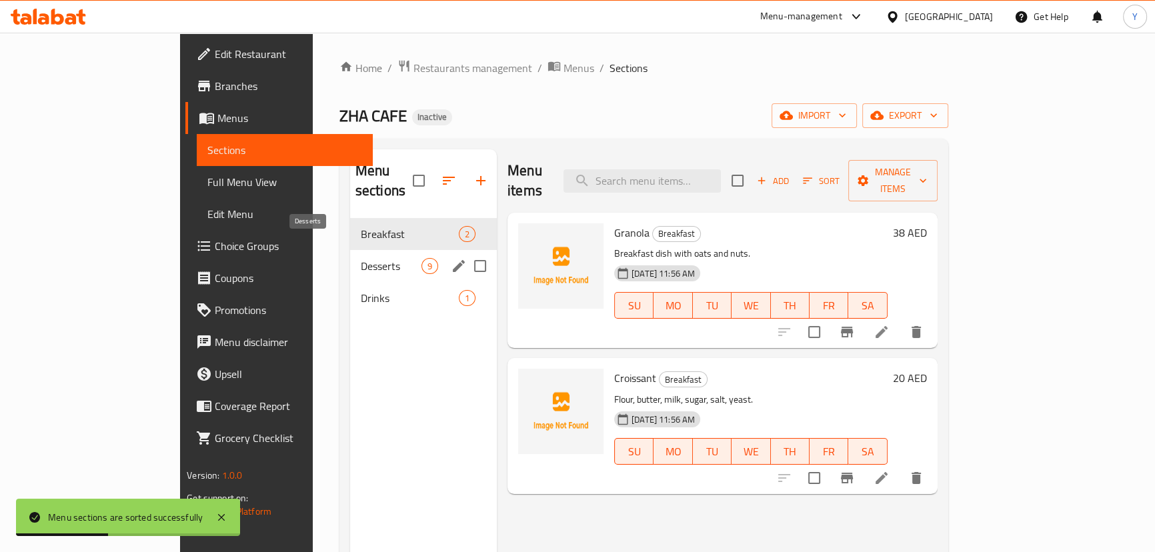
click at [361, 258] on span "Desserts" at bounding box center [391, 266] width 61 height 16
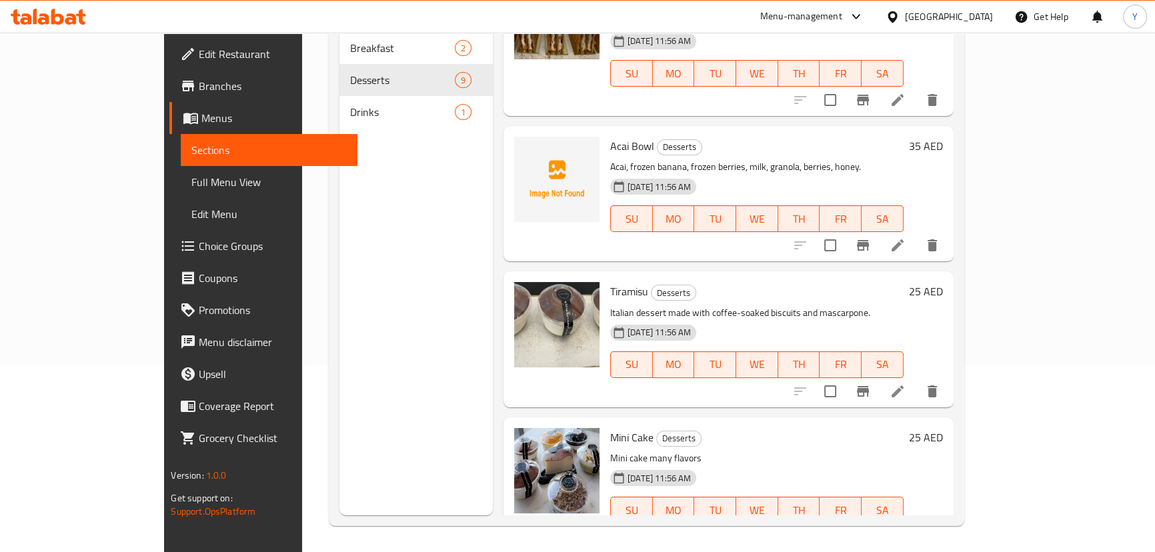
scroll to position [187, 0]
click at [610, 427] on span "Mini Cake" at bounding box center [631, 437] width 43 height 20
copy h6 "Mini Cake"
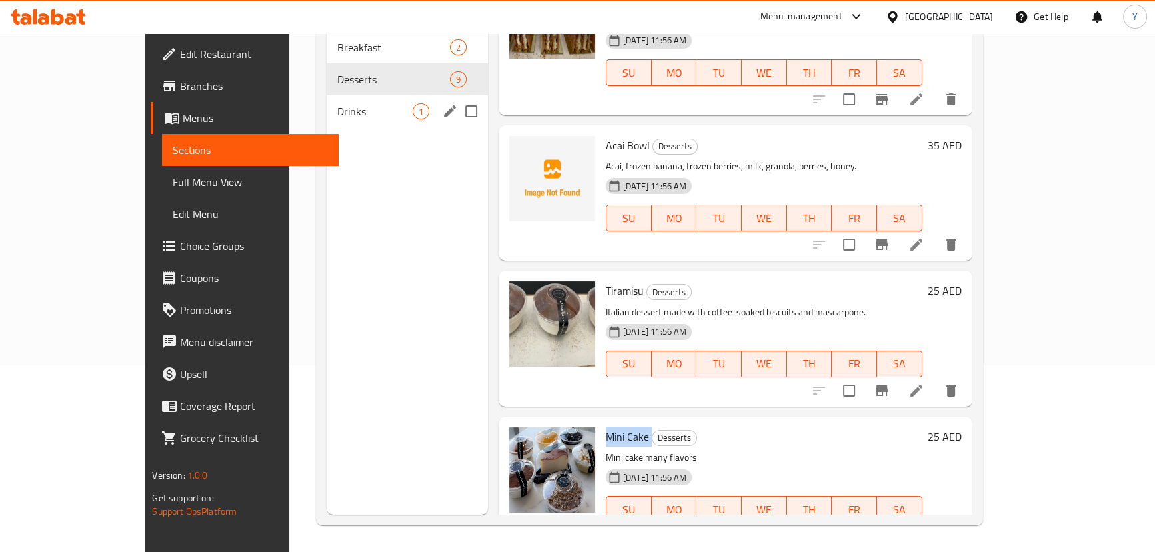
click at [327, 106] on div "Drinks 1" at bounding box center [407, 111] width 161 height 32
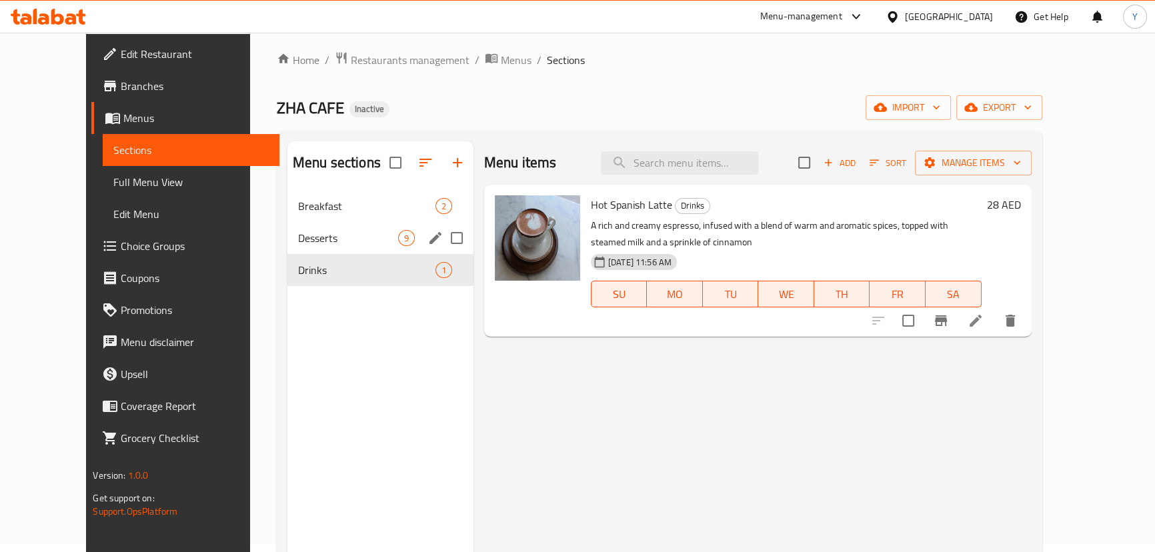
scroll to position [5, 0]
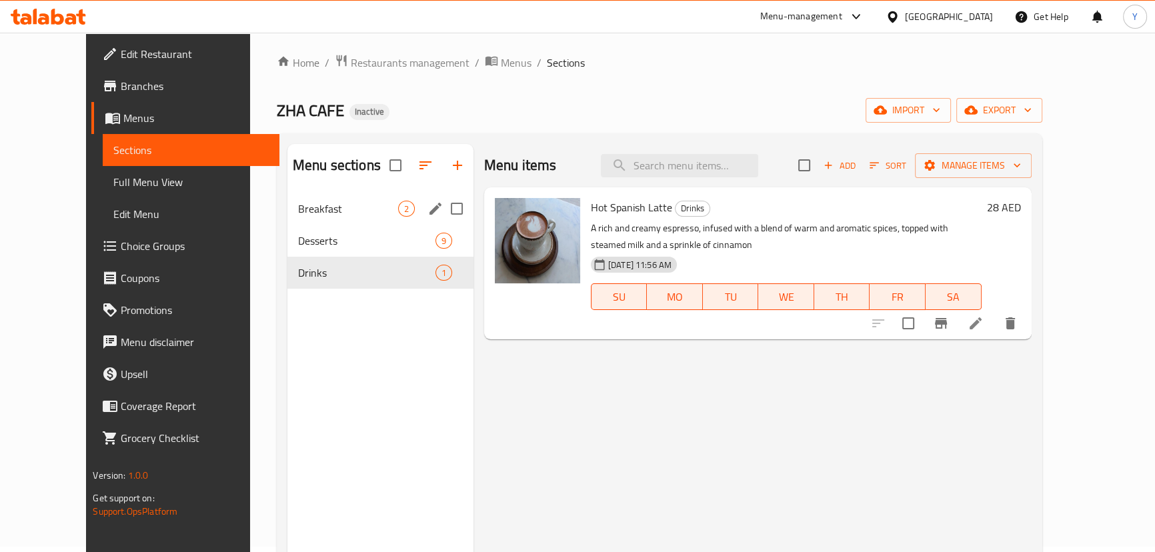
click at [318, 219] on div "Breakfast 2" at bounding box center [381, 209] width 186 height 32
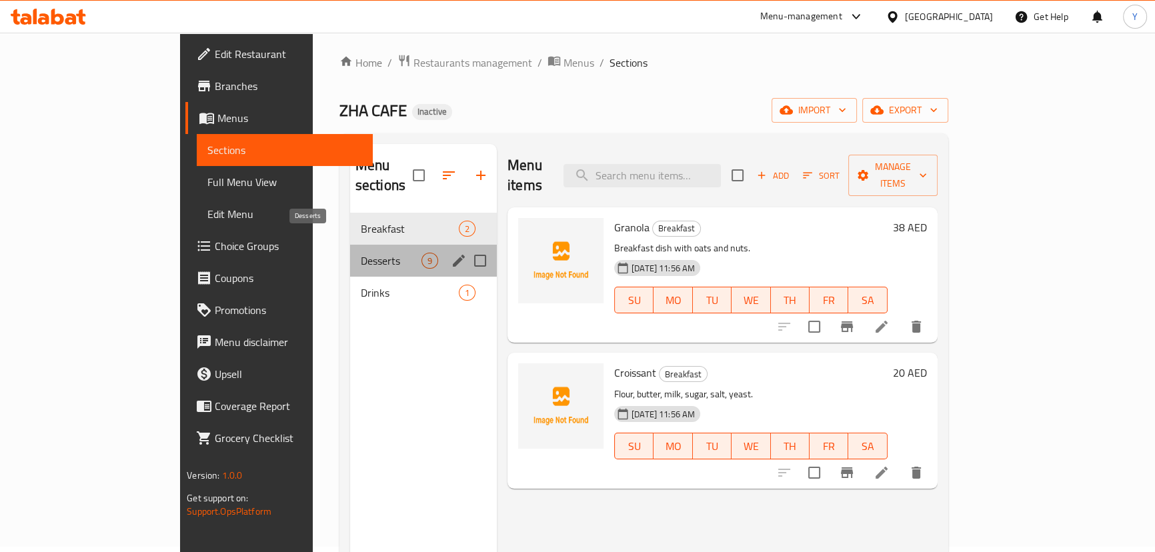
click at [361, 253] on span "Desserts" at bounding box center [391, 261] width 61 height 16
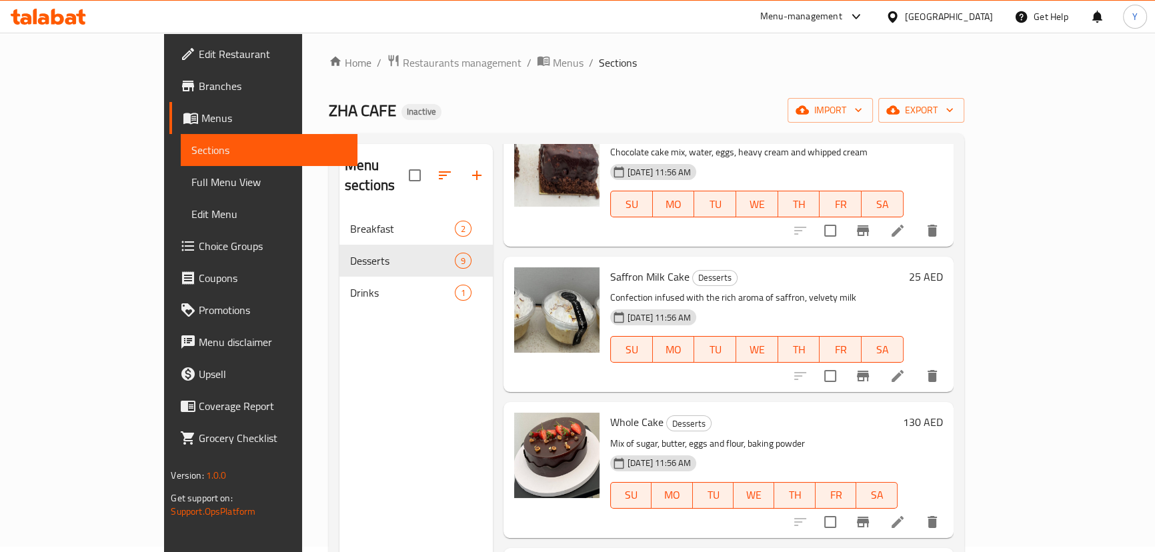
scroll to position [424, 0]
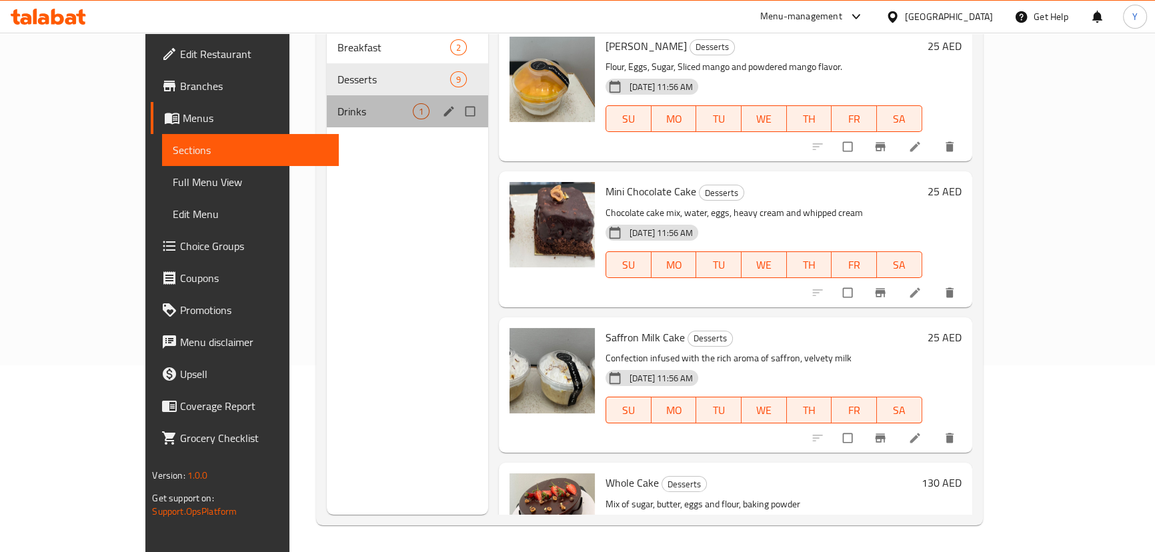
click at [327, 102] on div "Drinks 1" at bounding box center [407, 111] width 161 height 32
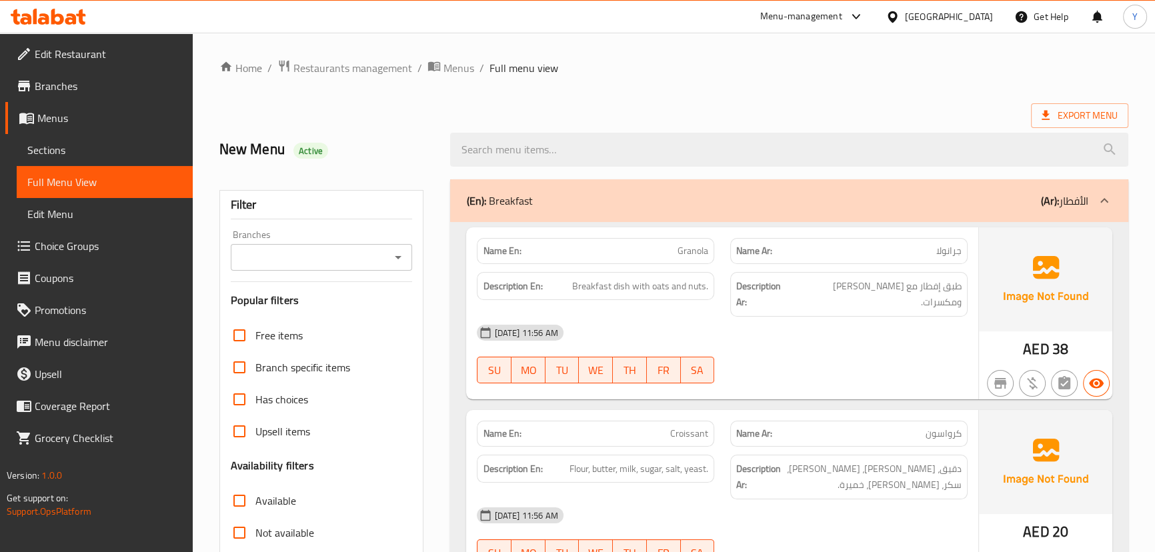
click at [1065, 113] on span "Export Menu" at bounding box center [1080, 115] width 76 height 17
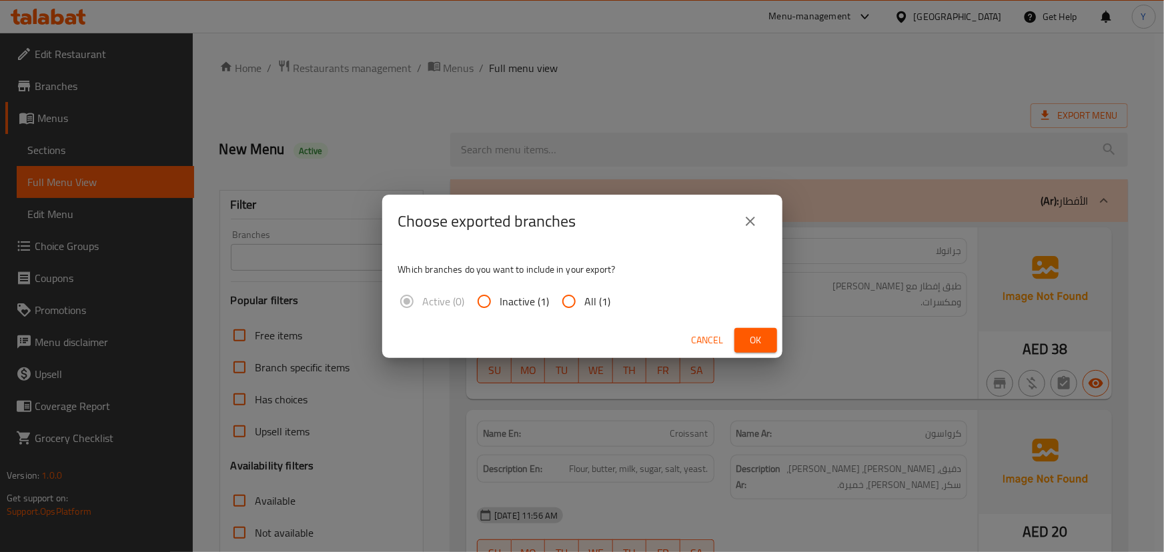
click at [771, 342] on button "Ok" at bounding box center [755, 340] width 43 height 25
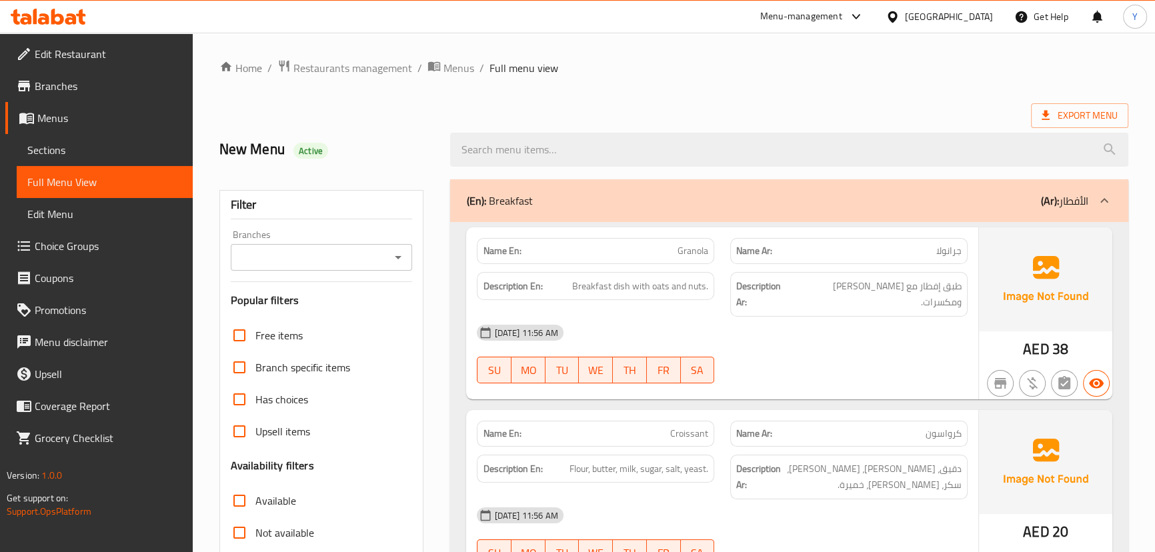
click at [787, 60] on ol "Home / Restaurants management / Menus / Full menu view" at bounding box center [673, 67] width 909 height 17
drag, startPoint x: 917, startPoint y: 489, endPoint x: 881, endPoint y: 107, distance: 383.9
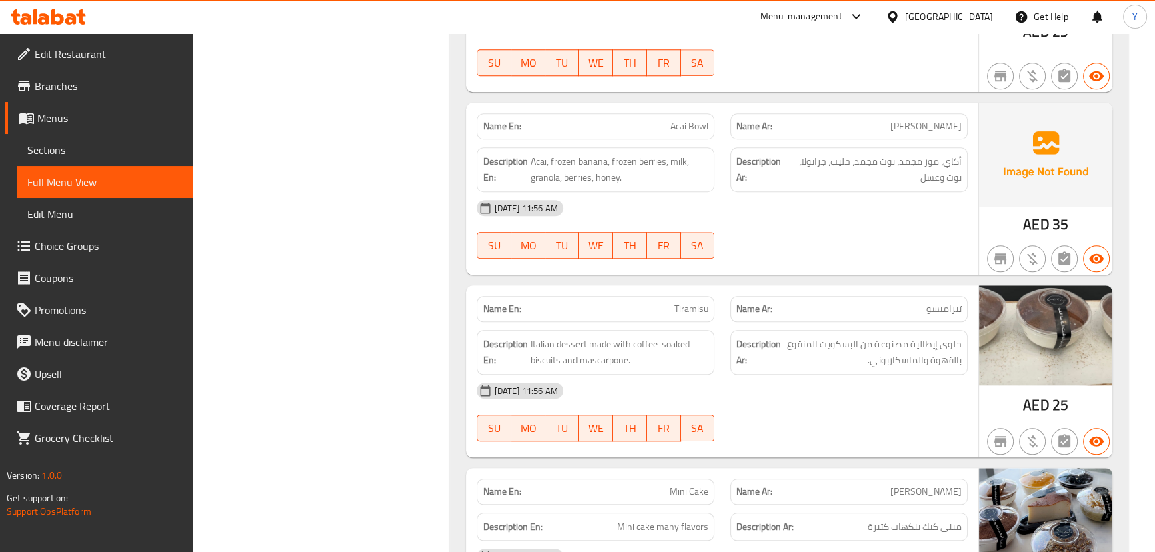
scroll to position [1298, 0]
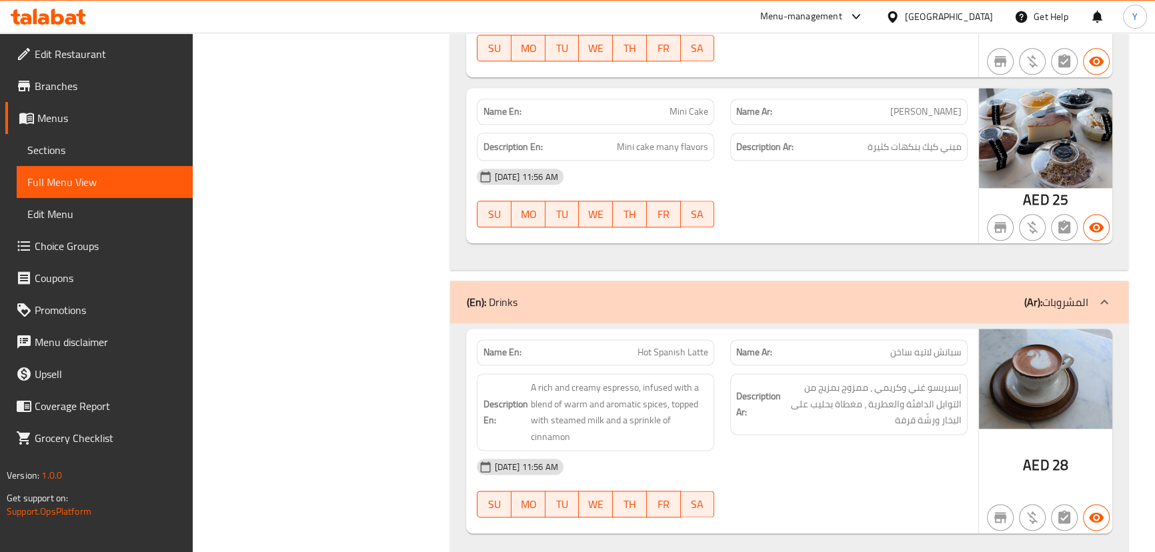
drag, startPoint x: 592, startPoint y: 195, endPoint x: 744, endPoint y: 580, distance: 413.9
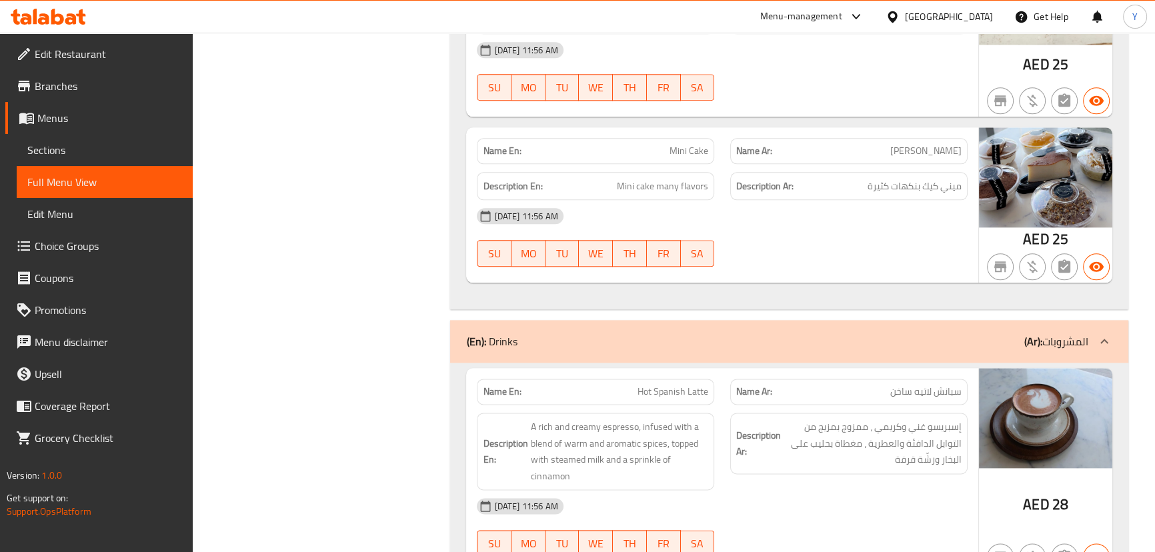
scroll to position [1981, 0]
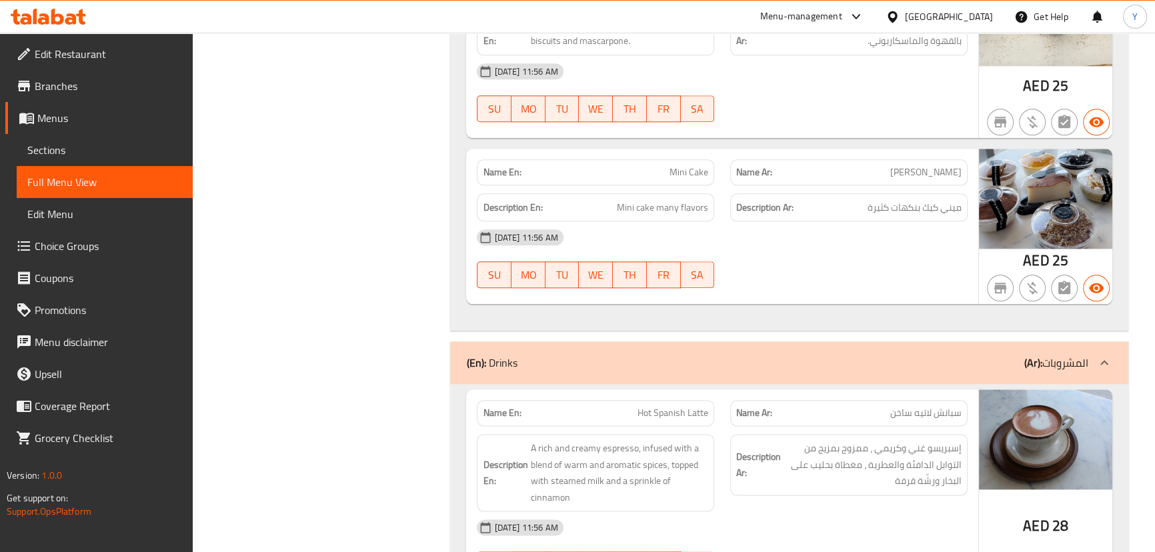
click at [689, 165] on span "Mini Cake" at bounding box center [689, 172] width 39 height 14
copy span "Cake"
click at [689, 165] on span "Mini Cake" at bounding box center [689, 172] width 39 height 14
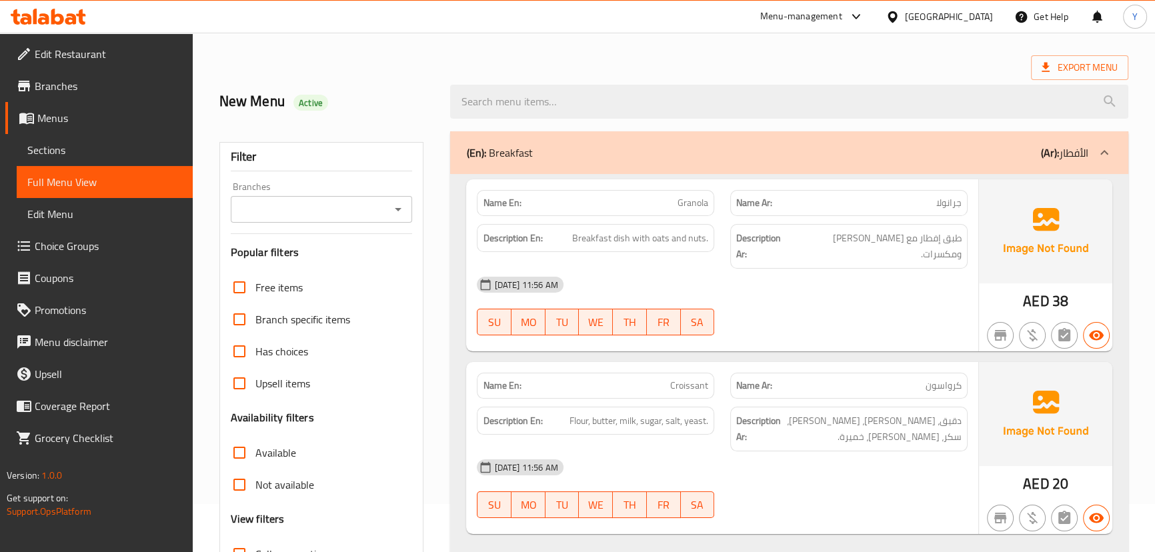
scroll to position [0, 0]
